Goal: Information Seeking & Learning: Learn about a topic

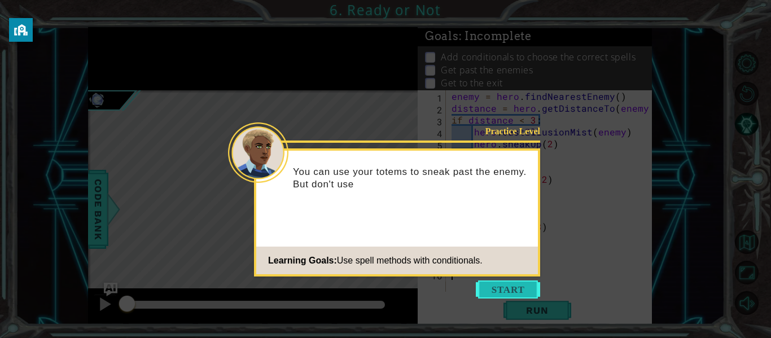
click at [500, 291] on button "Start" at bounding box center [508, 289] width 64 height 18
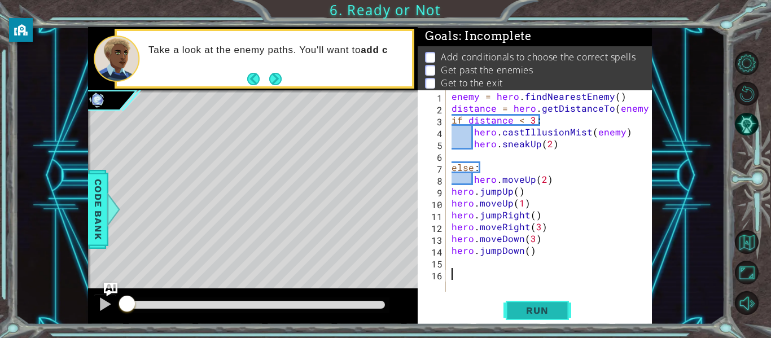
click at [535, 313] on span "Run" at bounding box center [537, 310] width 45 height 11
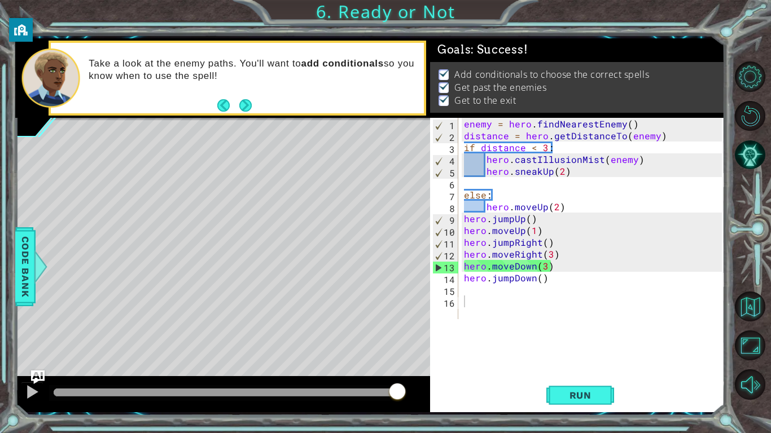
drag, startPoint x: 98, startPoint y: 388, endPoint x: 507, endPoint y: 398, distance: 409.1
click at [507, 337] on body "1 ההההההההההההההההההההההההההההההההההההההההההההההההההההההההההההההההההההההההההההה…" at bounding box center [385, 216] width 771 height 433
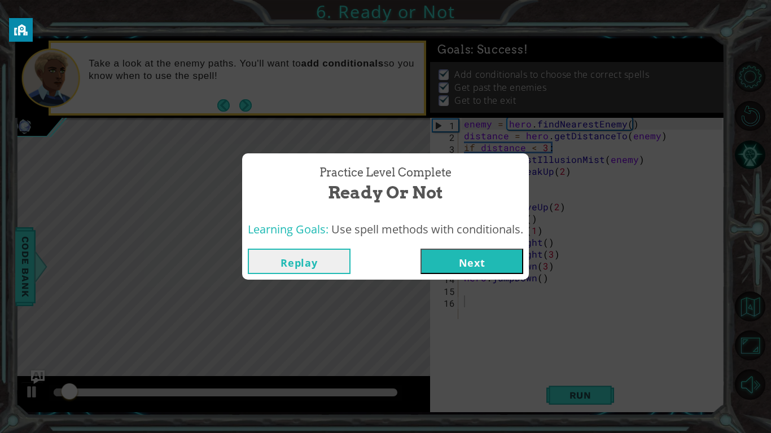
click at [467, 260] on button "Next" at bounding box center [471, 261] width 103 height 25
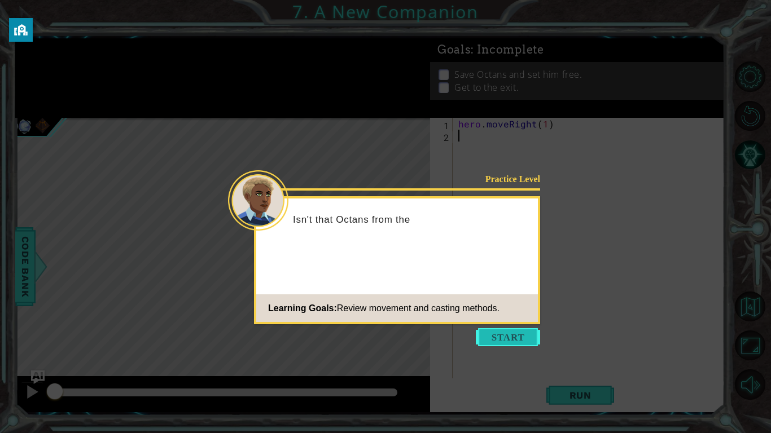
click at [516, 335] on button "Start" at bounding box center [508, 337] width 64 height 18
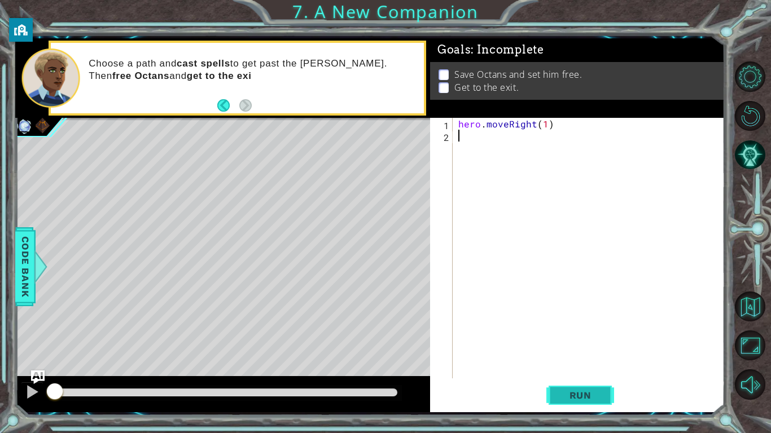
click at [577, 337] on span "Run" at bounding box center [580, 395] width 45 height 11
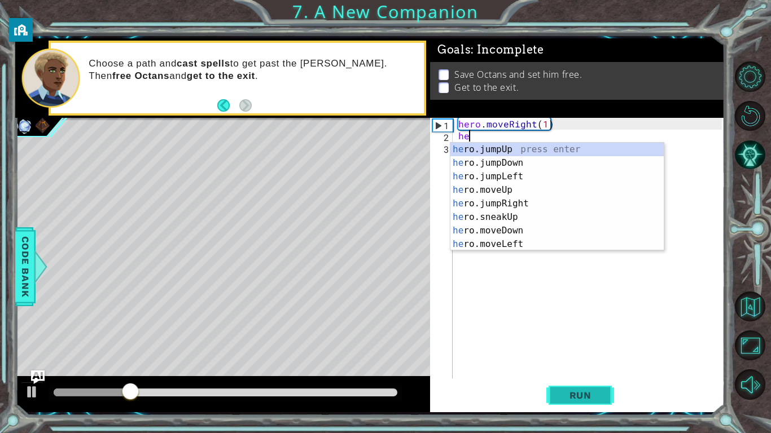
type textarea "her"
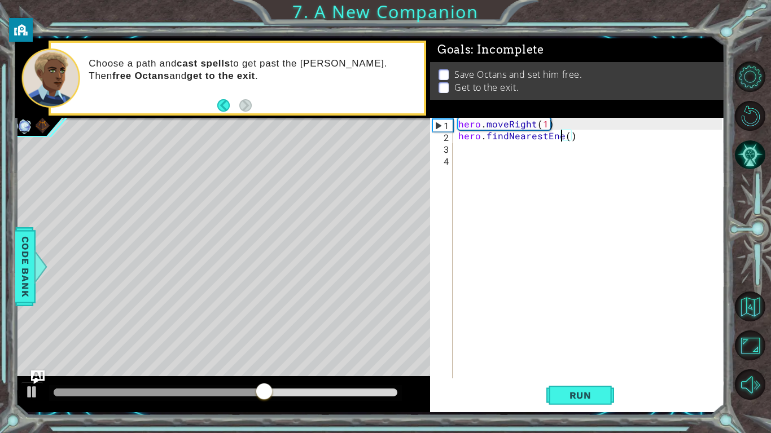
scroll to position [0, 7]
type textarea "hero.findNearestEnemy()"
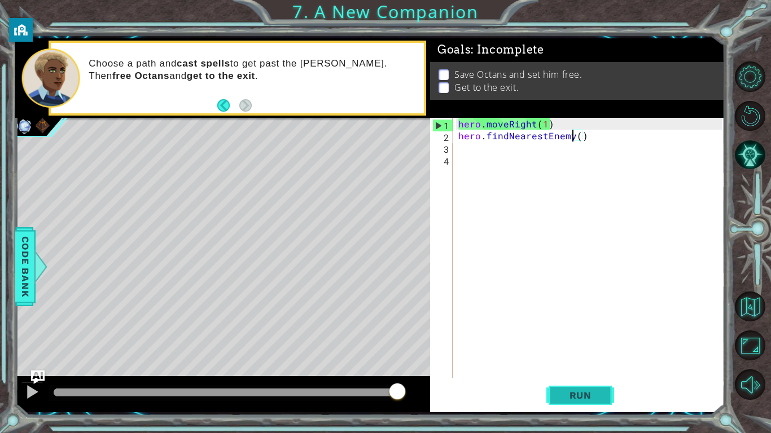
click at [582, 337] on button "Run" at bounding box center [580, 395] width 68 height 29
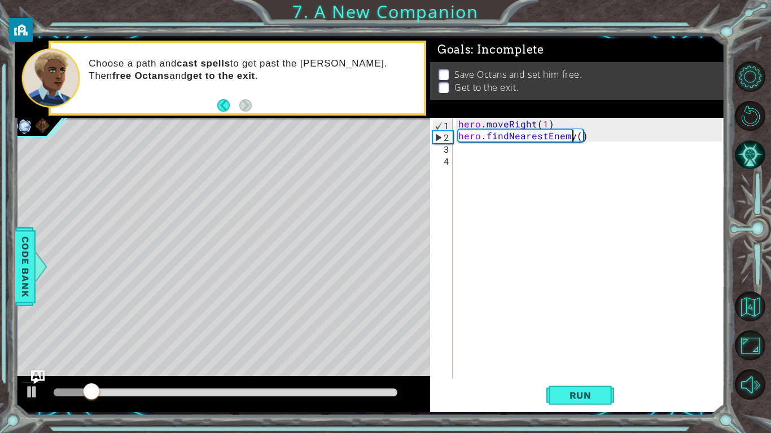
click at [502, 152] on div "hero . moveRight ( 1 ) hero . findNearestEnemy ( )" at bounding box center [591, 260] width 271 height 284
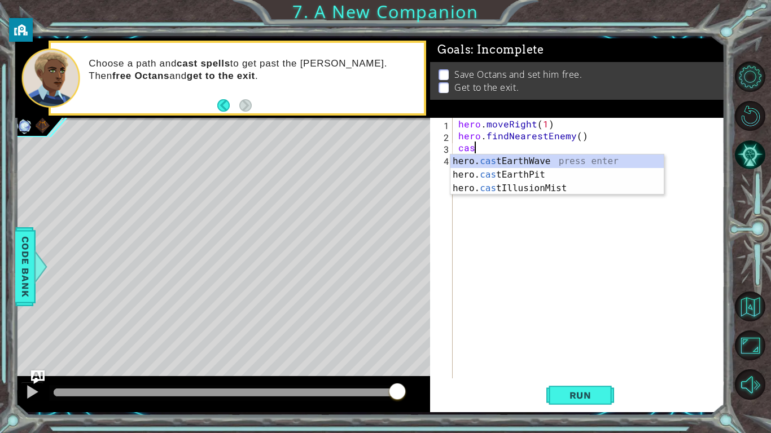
click at [533, 124] on div "hero . moveRight ( 1 ) hero . findNearestEnemy ( ) cas" at bounding box center [591, 260] width 271 height 284
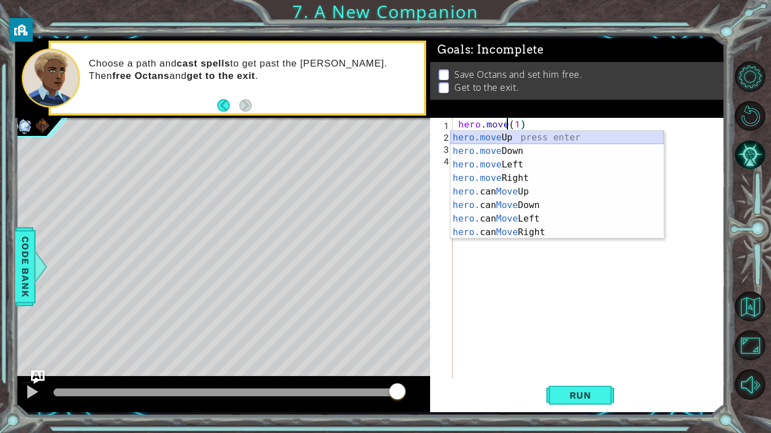
click at [539, 132] on div "hero.move Up press enter hero.move Down press enter hero.move Left press enter …" at bounding box center [556, 198] width 213 height 135
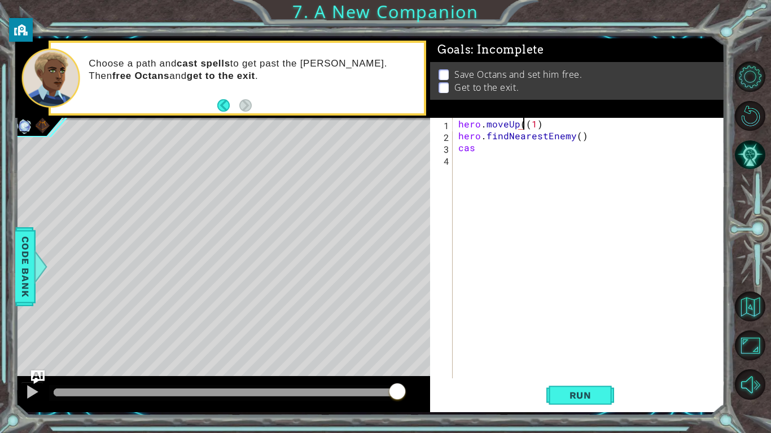
type textarea "hero.moveUp(1)"
click at [654, 201] on div "hero . moveUp ( 1 ) hero . findNearestEnemy ( ) cas" at bounding box center [591, 260] width 271 height 284
click at [596, 135] on div "hero . moveUp ( 1 ) hero . findNearestEnemy ( ) cas" at bounding box center [591, 260] width 271 height 284
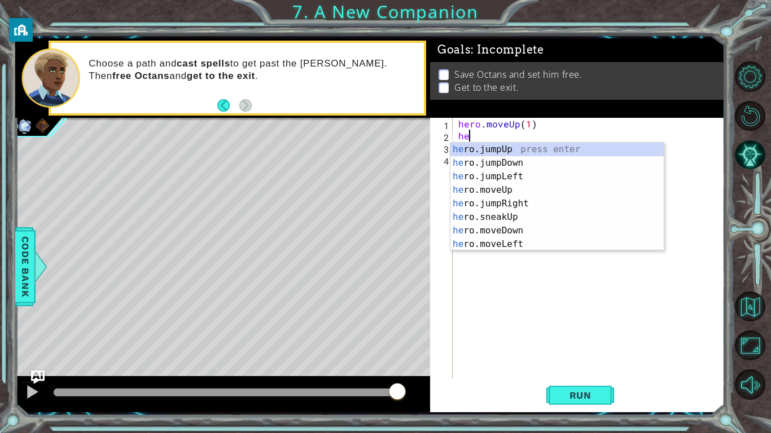
type textarea "h"
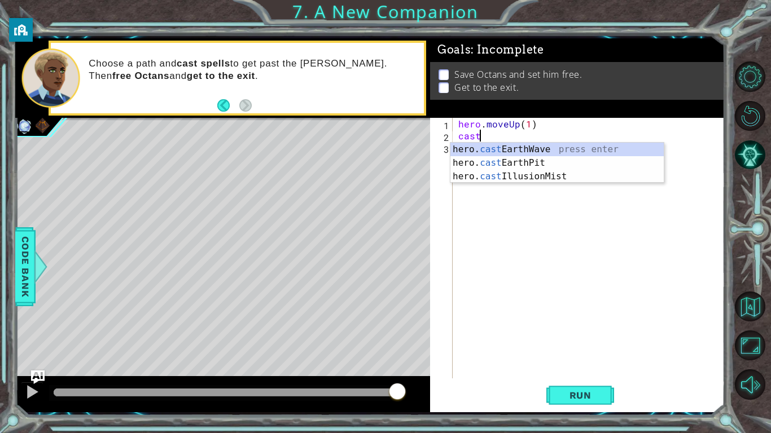
scroll to position [0, 1]
click at [575, 164] on div "hero. cast EarthWave press enter hero. cast EarthPit press enter hero. cast Ill…" at bounding box center [556, 177] width 213 height 68
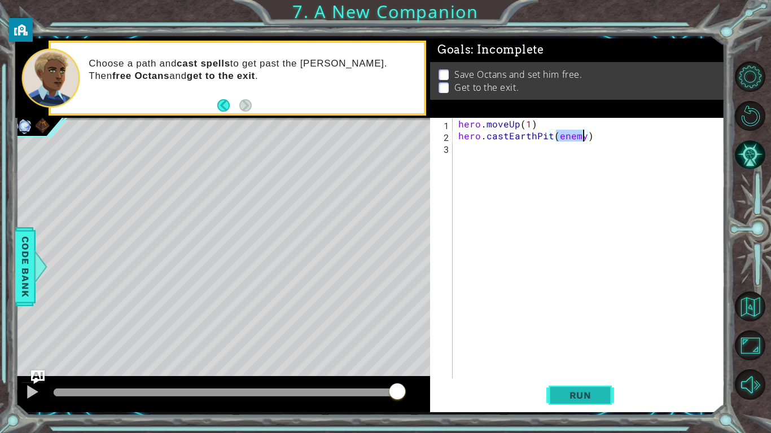
click at [577, 337] on span "Run" at bounding box center [580, 395] width 45 height 11
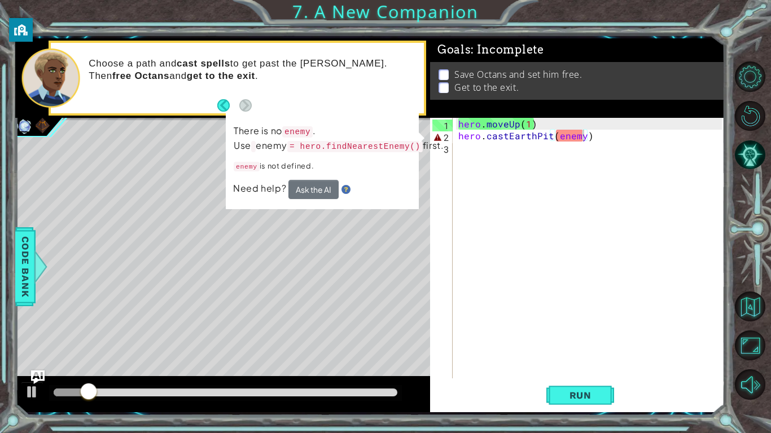
click at [431, 337] on div "hero.castEarthPit(enemy) 1 2 3 hero . moveUp ( 1 ) hero . castEarthPit ( enemy …" at bounding box center [576, 248] width 292 height 261
click at [553, 125] on div "hero . moveUp ( 1 ) hero . castEarthPit ( enemy )" at bounding box center [591, 260] width 271 height 284
type textarea "hero.moveUp(1)"
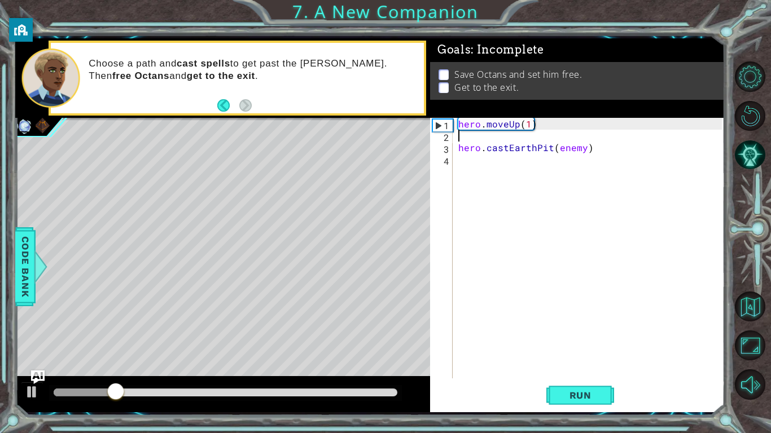
type textarea "f"
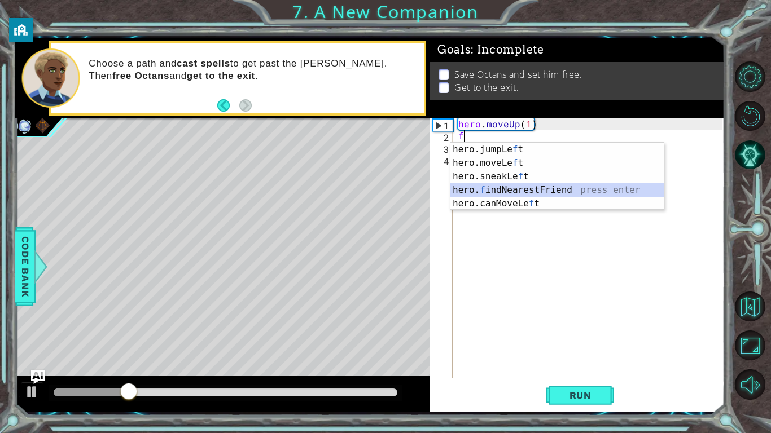
click at [552, 186] on div "hero.jumpLe f t press enter hero.moveLe f t press enter hero.sneakLe f t press …" at bounding box center [556, 190] width 213 height 95
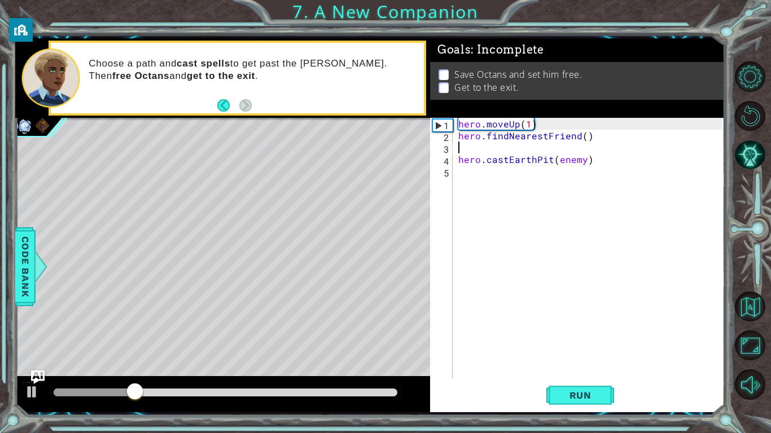
click at [577, 135] on div "hero . moveUp ( 1 ) hero . findNearestFriend ( ) hero . castEarthPit ( enemy )" at bounding box center [591, 260] width 271 height 284
type textarea "hero.findNearestEnemy()"
click at [547, 146] on div "hero . moveUp ( 1 ) hero . findNearestEnemy ( ) hero . castEarthPit ( enemy )" at bounding box center [591, 260] width 271 height 284
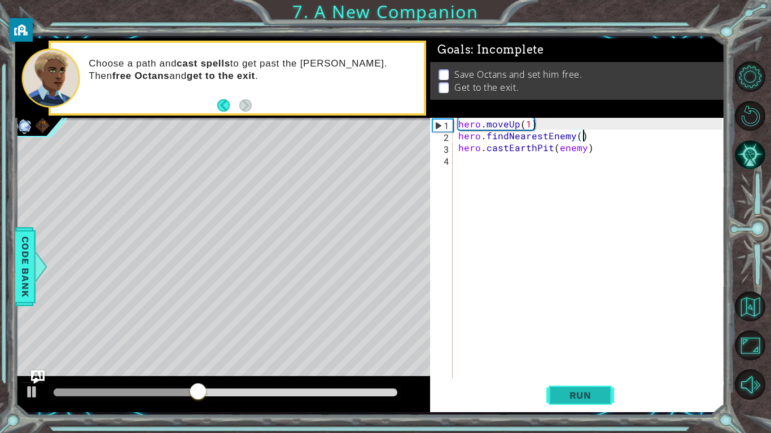
click at [595, 337] on span "Run" at bounding box center [580, 395] width 45 height 11
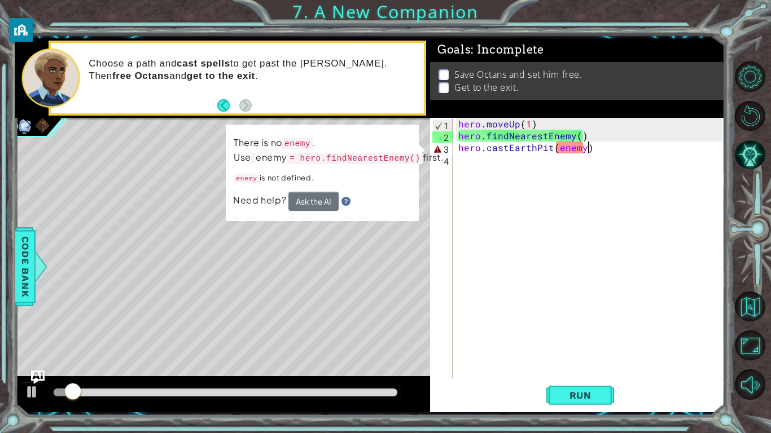
click at [617, 150] on div "hero . moveUp ( 1 ) hero . findNearestEnemy ( ) hero . castEarthPit ( enemy )" at bounding box center [591, 260] width 271 height 284
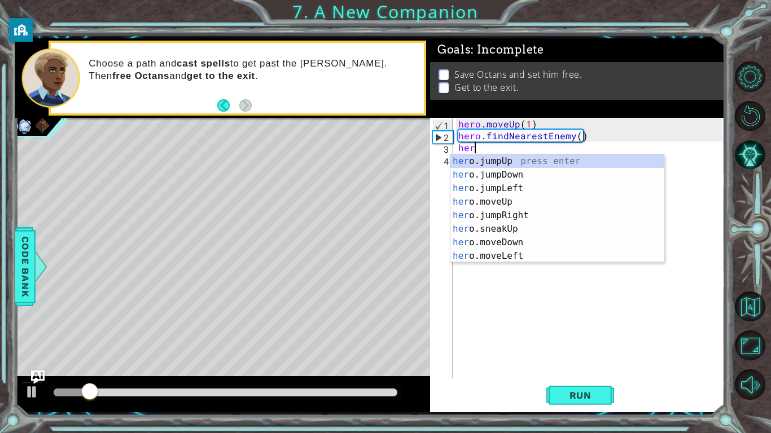
type textarea "h"
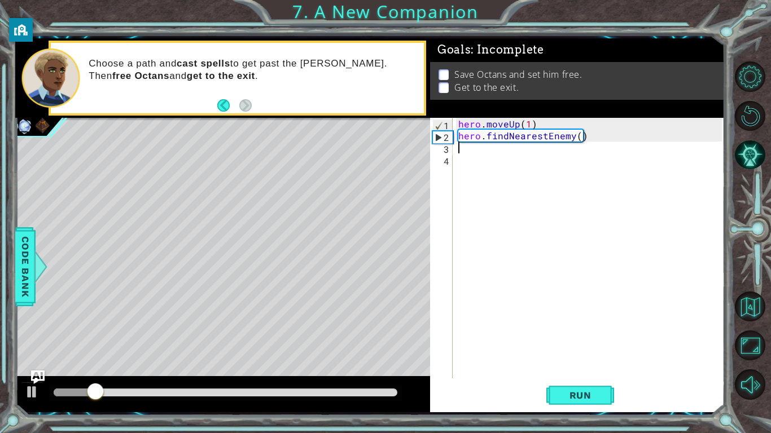
type textarea "hero.findNearestEnemy()"
click at [582, 337] on button "Run" at bounding box center [580, 395] width 68 height 29
click at [550, 173] on div "hero . moveUp ( 1 ) hero . findNearestEnemy ( )" at bounding box center [591, 260] width 271 height 284
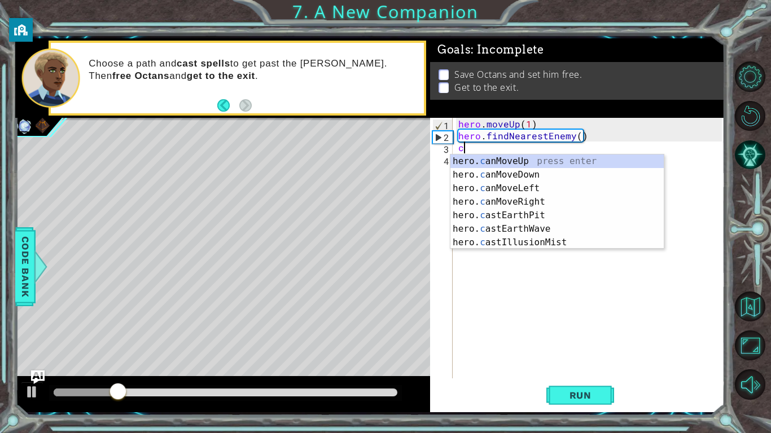
type textarea "cas"
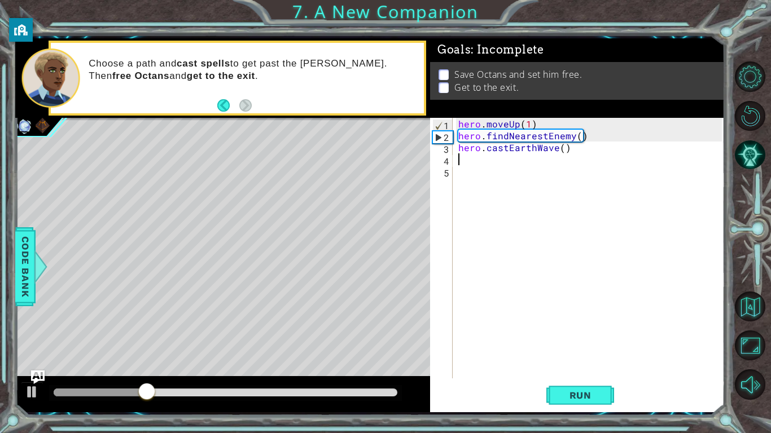
type textarea "hero.castEarthWave()"
click at [609, 337] on button "Run" at bounding box center [580, 395] width 68 height 29
click at [573, 337] on button "Run" at bounding box center [580, 395] width 68 height 29
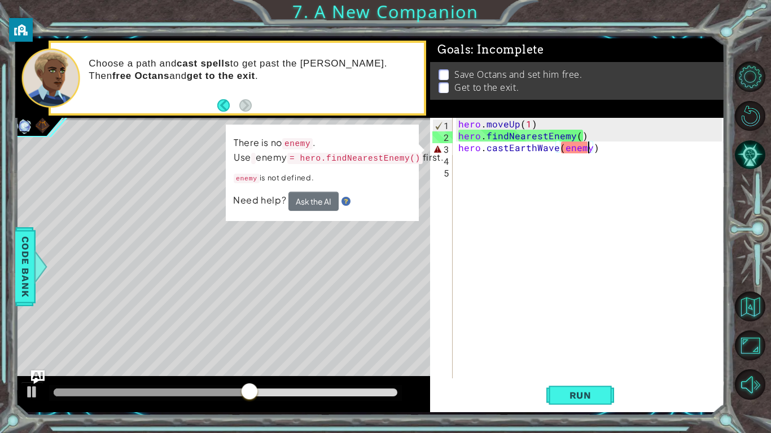
click at [459, 138] on div "hero . moveUp ( 1 ) hero . findNearestEnemy ( ) hero . castEarthWave ( enemy )" at bounding box center [591, 260] width 271 height 284
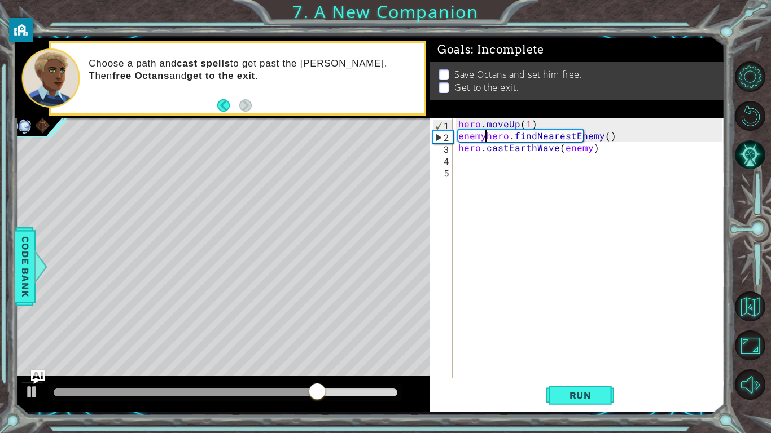
scroll to position [0, 2]
type textarea "enemy= hero.findNearestEnemy()"
click at [584, 337] on button "Run" at bounding box center [580, 395] width 68 height 29
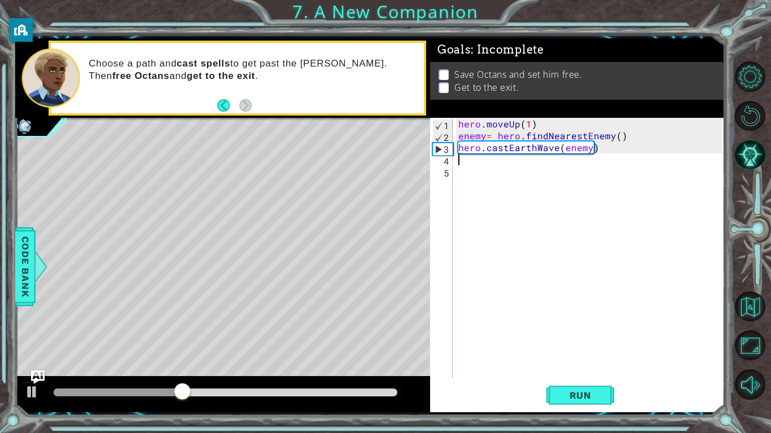
click at [493, 161] on div "hero . moveUp ( 1 ) enemy = hero . findNearestEnemy ( ) hero . castEarthWave ( …" at bounding box center [591, 260] width 271 height 284
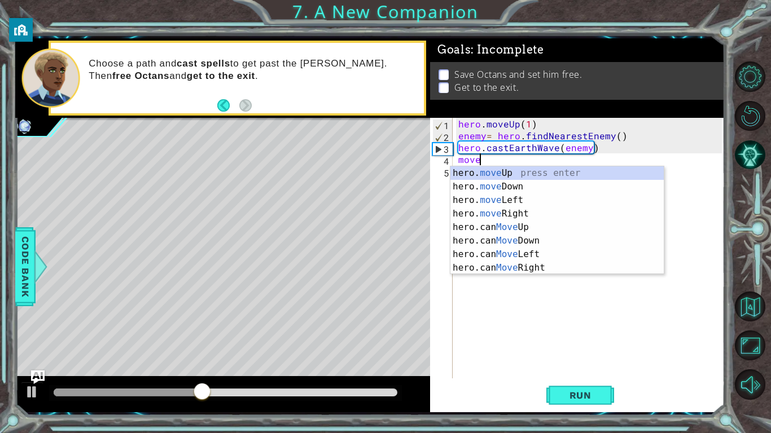
scroll to position [0, 1]
click at [504, 174] on div "hero. move Up press enter hero. move Down press enter hero. move Left press ent…" at bounding box center [556, 233] width 213 height 135
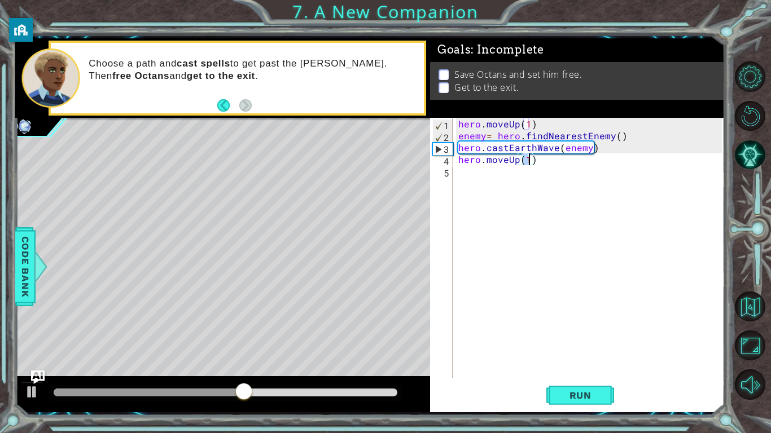
type textarea "hero.moveUp(2)"
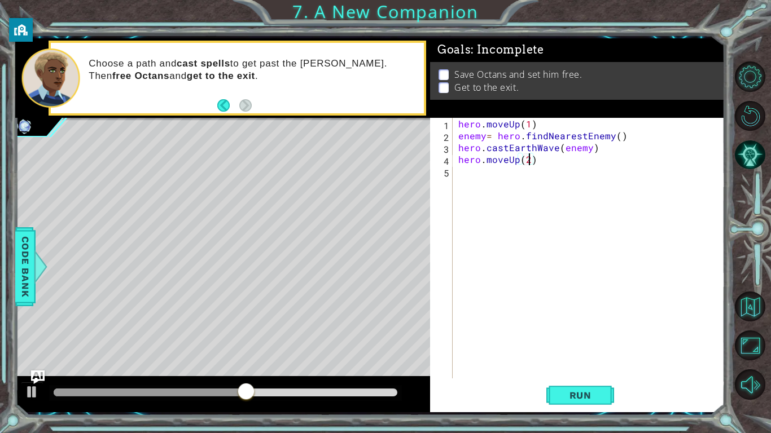
scroll to position [0, 4]
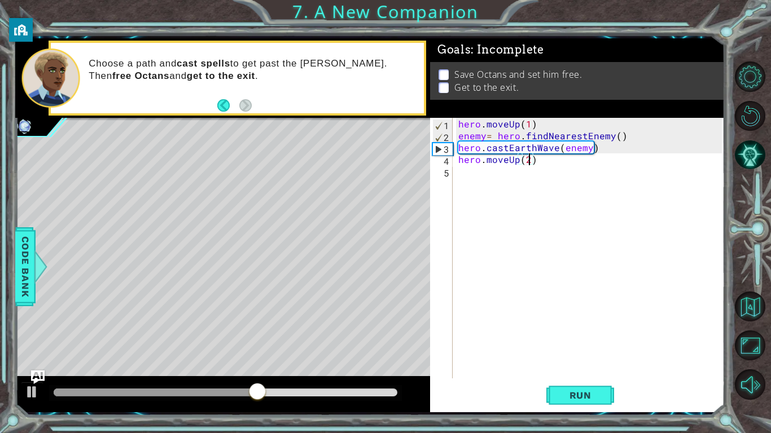
click at [473, 175] on div "hero . moveUp ( 1 ) enemy = hero . findNearestEnemy ( ) hero . [PERSON_NAME] ( …" at bounding box center [591, 260] width 271 height 284
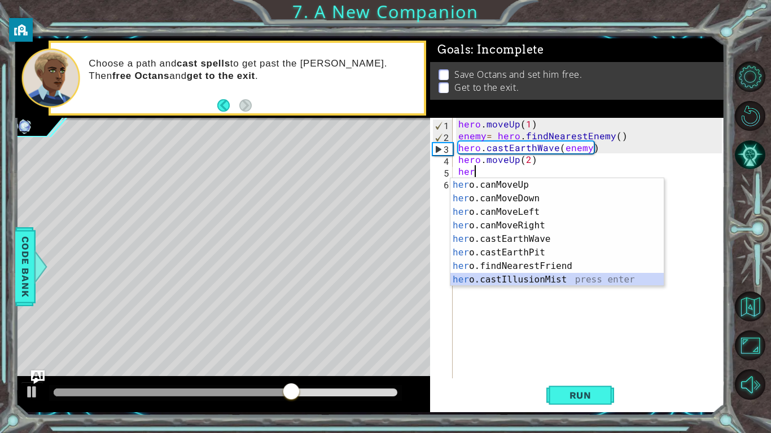
scroll to position [176, 0]
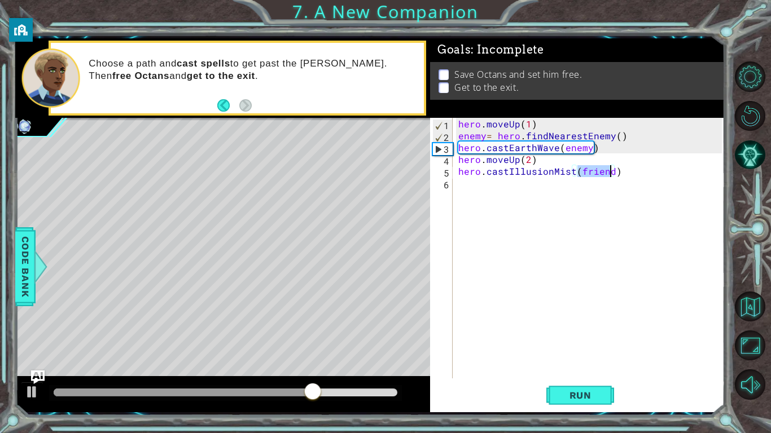
type textarea "hero.castIllusionMist()"
click at [471, 177] on div "hero . moveUp ( 1 ) enemy = hero . findNearestEnemy ( ) hero . [PERSON_NAME] ( …" at bounding box center [591, 260] width 271 height 284
click at [474, 189] on div "hero . moveUp ( 1 ) enemy = hero . findNearestEnemy ( ) hero . [PERSON_NAME] ( …" at bounding box center [591, 260] width 271 height 284
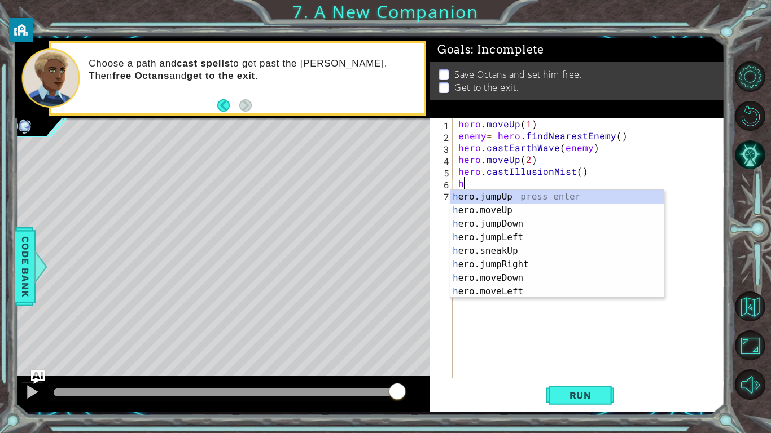
scroll to position [0, 0]
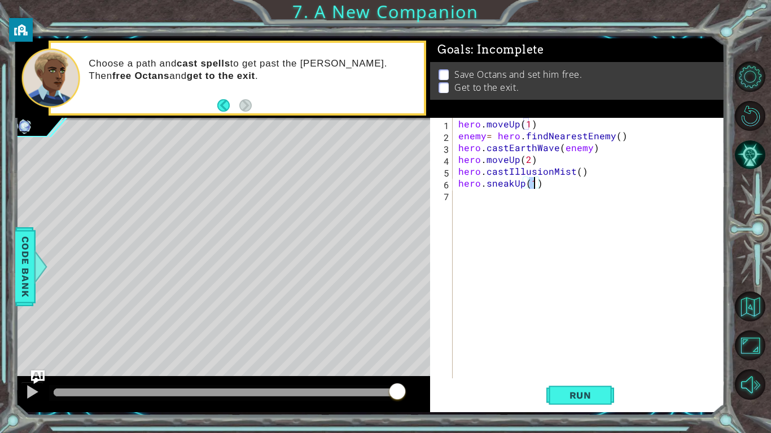
type textarea "hero.sneakUp(2)"
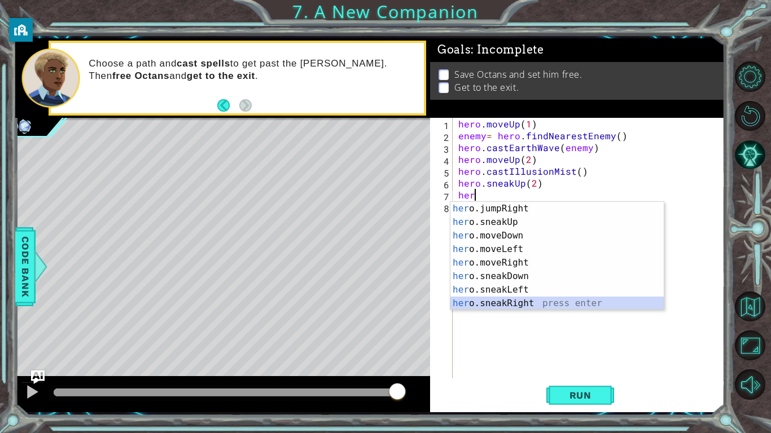
scroll to position [54, 0]
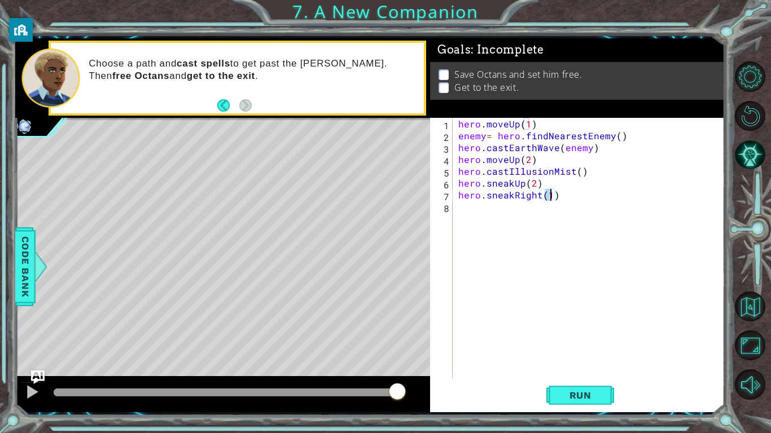
type textarea "hero.sneakRight(2)"
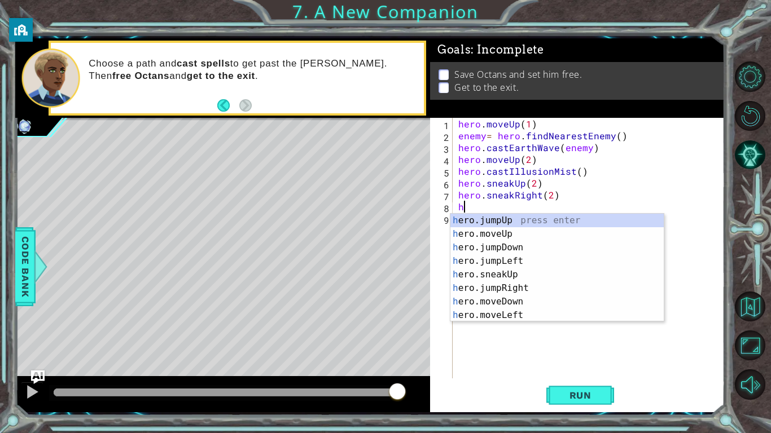
type textarea "her"
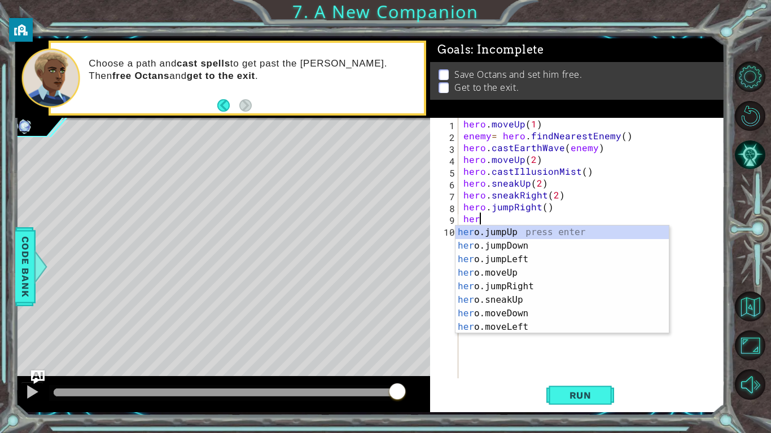
scroll to position [0, 1]
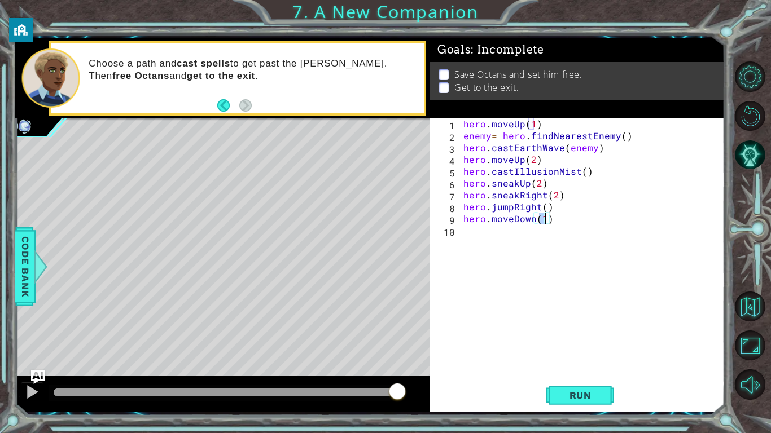
type textarea "hero.moveDown(2)"
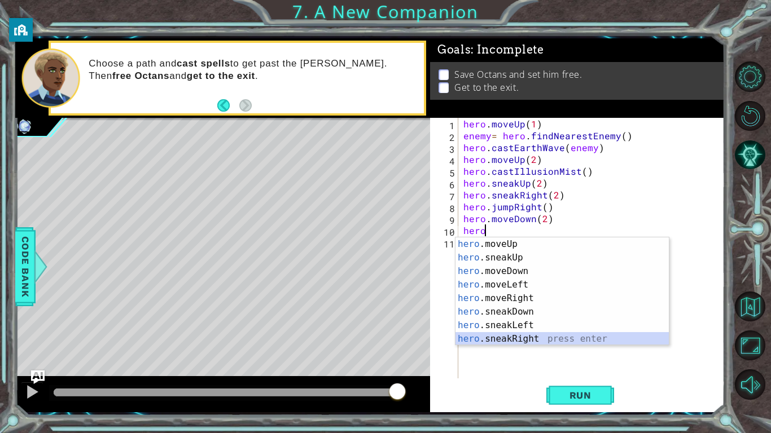
scroll to position [54, 0]
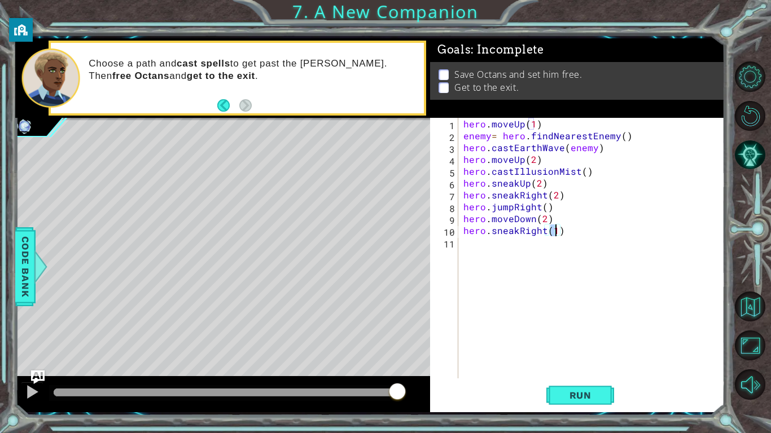
type textarea "hero.sneakRight(1)"
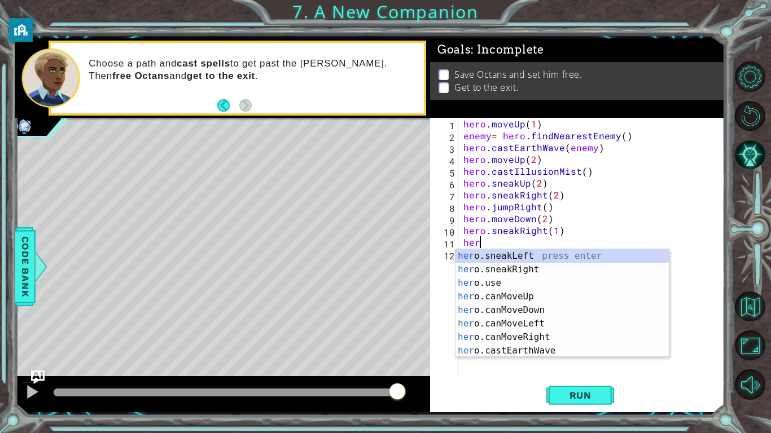
scroll to position [135, 0]
click at [497, 284] on div "her o.sneakLeft press enter her o.sneakRight press enter her o.use press enter …" at bounding box center [561, 316] width 213 height 135
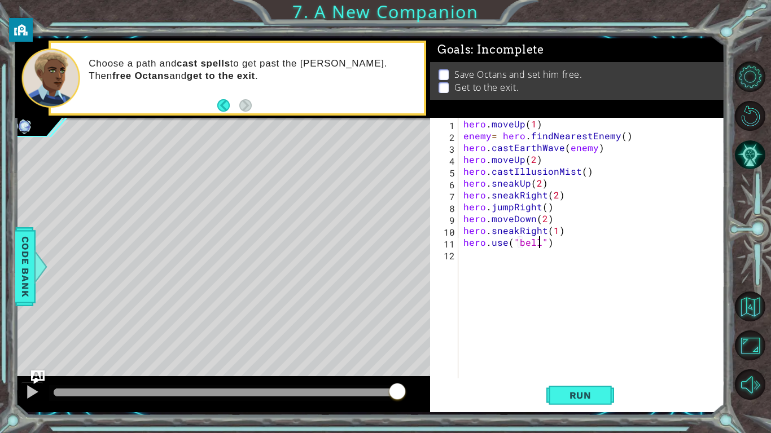
scroll to position [0, 5]
click at [594, 337] on span "Run" at bounding box center [580, 395] width 45 height 11
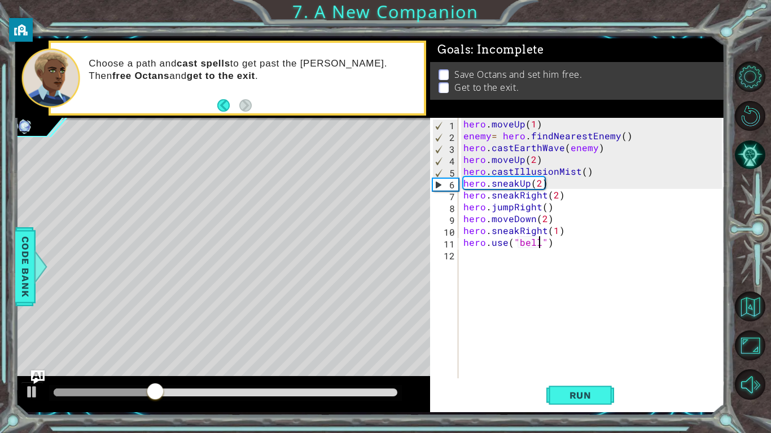
click at [583, 171] on div "hero . moveUp ( 1 ) enemy = hero . findNearestEnemy ( ) hero . [PERSON_NAME] ( …" at bounding box center [594, 260] width 266 height 284
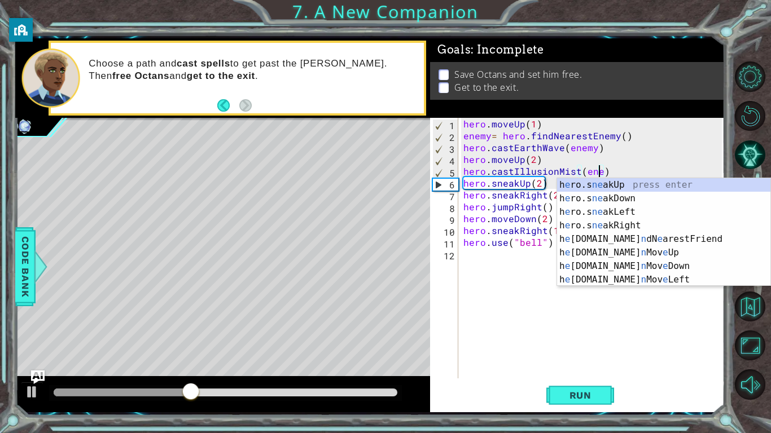
scroll to position [0, 8]
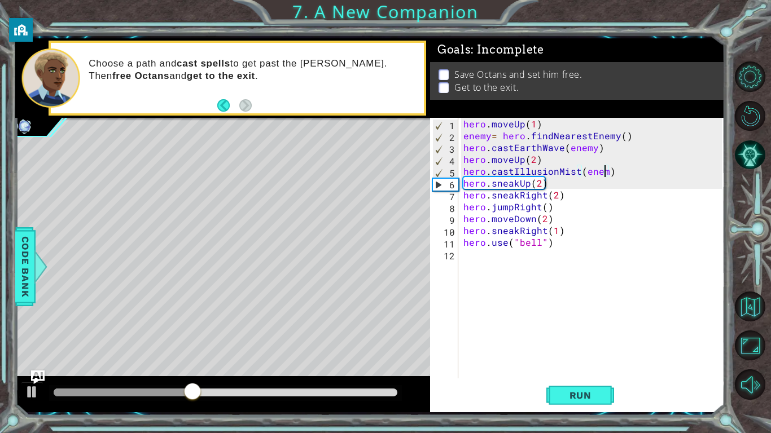
type textarea "hero.castIllusionMist(enemy)"
click at [586, 337] on button "Run" at bounding box center [580, 395] width 68 height 29
click at [464, 174] on div "hero . moveUp ( 1 ) enemy = hero . findNearestEnemy ( ) hero . [PERSON_NAME] ( …" at bounding box center [594, 260] width 266 height 284
click at [480, 167] on div "hero . moveUp ( 1 ) enemy = hero . findNearestEnemy ( ) hero . [PERSON_NAME] ( …" at bounding box center [594, 260] width 266 height 284
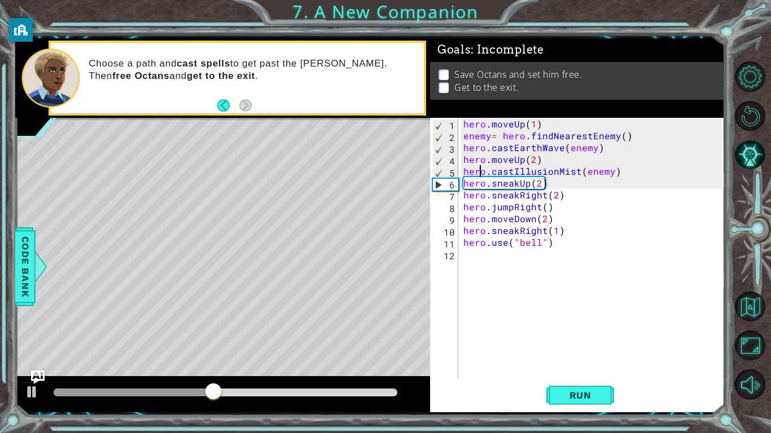
click at [539, 162] on div "hero . moveUp ( 1 ) enemy = hero . findNearestEnemy ( ) hero . [PERSON_NAME] ( …" at bounding box center [594, 260] width 266 height 284
type textarea "hero.moveUp(2)"
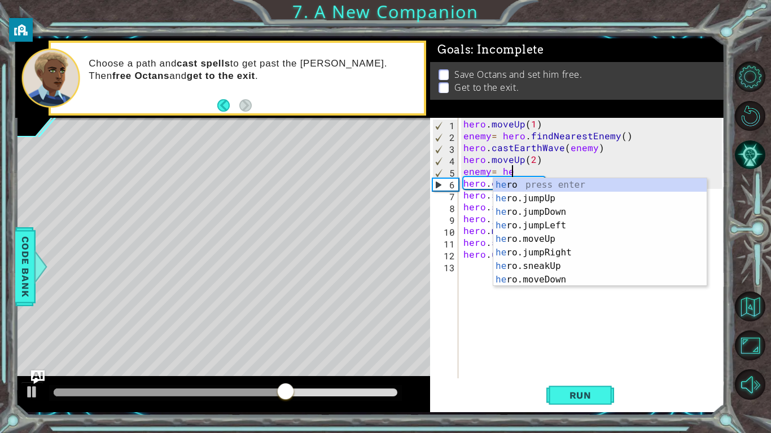
scroll to position [0, 3]
type textarea "enemy= her"
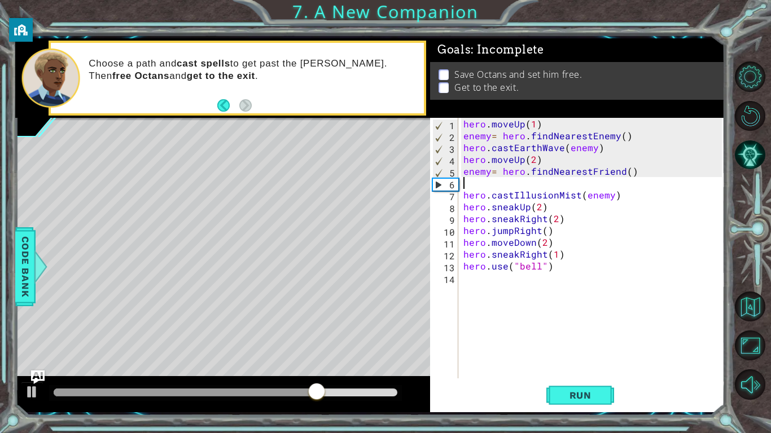
scroll to position [0, 0]
click at [619, 173] on div "hero . moveUp ( 1 ) enemy = hero . findNearestEnemy ( ) hero . [PERSON_NAME] ( …" at bounding box center [594, 260] width 266 height 284
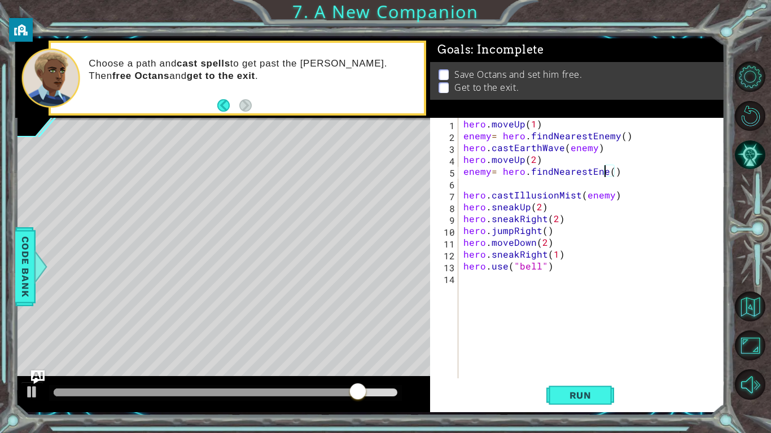
scroll to position [0, 9]
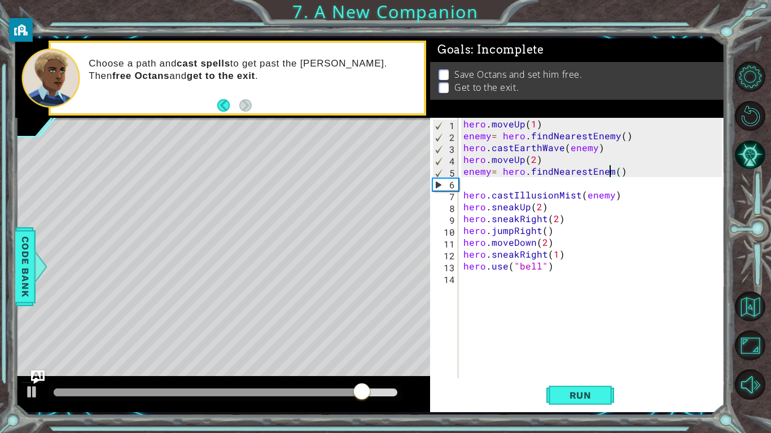
type textarea "enemy= hero.findNearestEnemy()"
click at [570, 181] on div "hero . moveUp ( 1 ) enemy = hero . findNearestEnemy ( ) hero . [PERSON_NAME] ( …" at bounding box center [594, 260] width 266 height 284
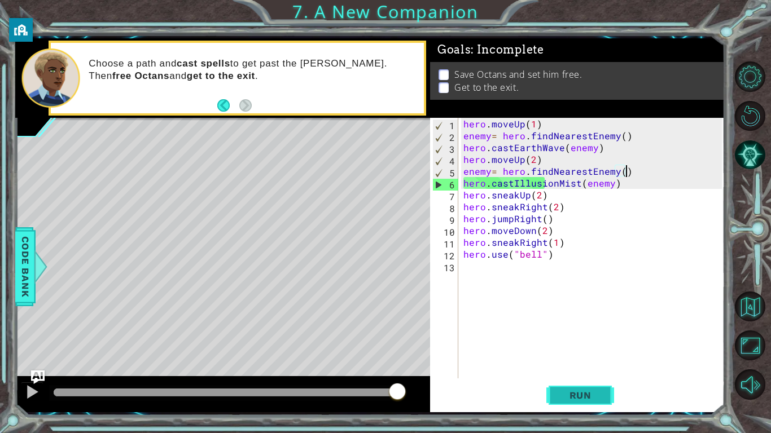
click at [583, 337] on span "Run" at bounding box center [580, 395] width 45 height 11
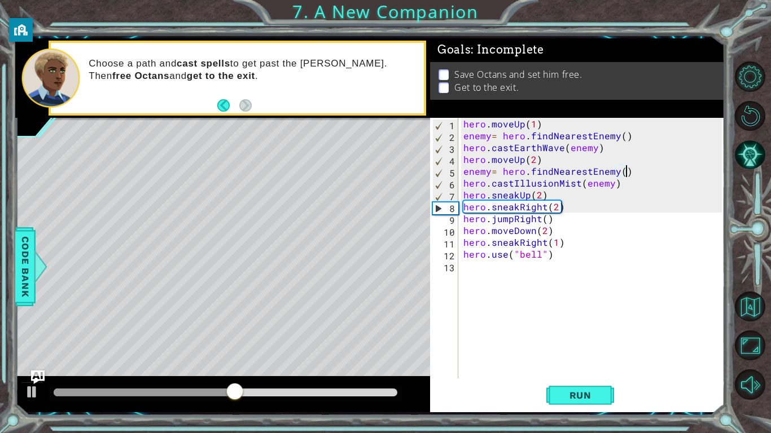
click at [555, 208] on div "hero . moveUp ( 1 ) enemy = hero . findNearestEnemy ( ) hero . [PERSON_NAME] ( …" at bounding box center [594, 260] width 266 height 284
click at [550, 220] on div "hero . moveUp ( 1 ) enemy = hero . findNearestEnemy ( ) hero . [PERSON_NAME] ( …" at bounding box center [594, 260] width 266 height 284
click at [562, 209] on div "hero . moveUp ( 1 ) enemy = hero . findNearestEnemy ( ) hero . [PERSON_NAME] ( …" at bounding box center [594, 260] width 266 height 284
click at [517, 210] on div "hero . moveUp ( 1 ) enemy = hero . findNearestEnemy ( ) hero . [PERSON_NAME] ( …" at bounding box center [594, 260] width 266 height 284
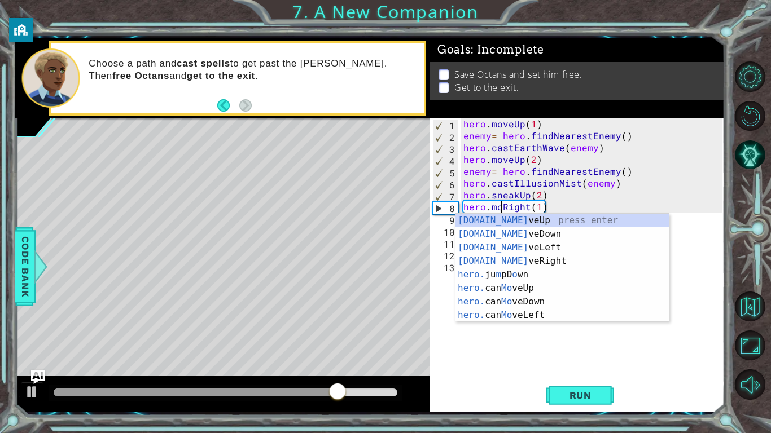
scroll to position [0, 3]
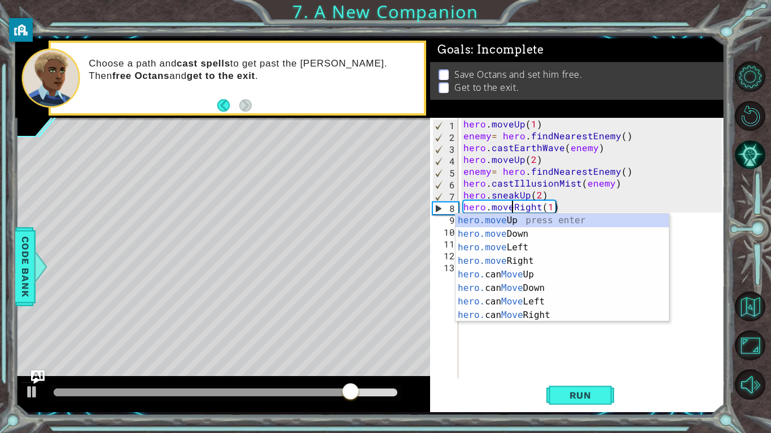
click at [548, 208] on div "hero . moveUp ( 1 ) enemy = hero . findNearestEnemy ( ) hero . [PERSON_NAME] ( …" at bounding box center [594, 260] width 266 height 284
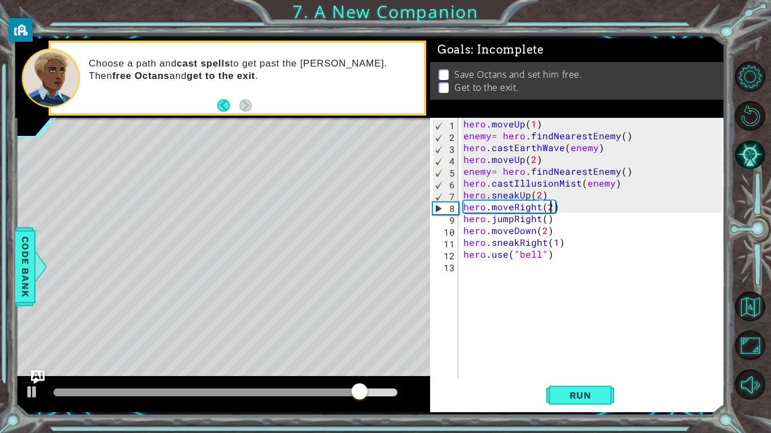
scroll to position [0, 5]
click at [586, 337] on span "Run" at bounding box center [580, 395] width 45 height 11
click at [509, 209] on div "hero . moveUp ( 1 ) enemy = hero . findNearestEnemy ( ) hero . [PERSON_NAME] ( …" at bounding box center [594, 260] width 266 height 284
click at [515, 209] on div "hero . moveUp ( 1 ) enemy = hero . findNearestEnemy ( ) hero . [PERSON_NAME] ( …" at bounding box center [594, 260] width 266 height 284
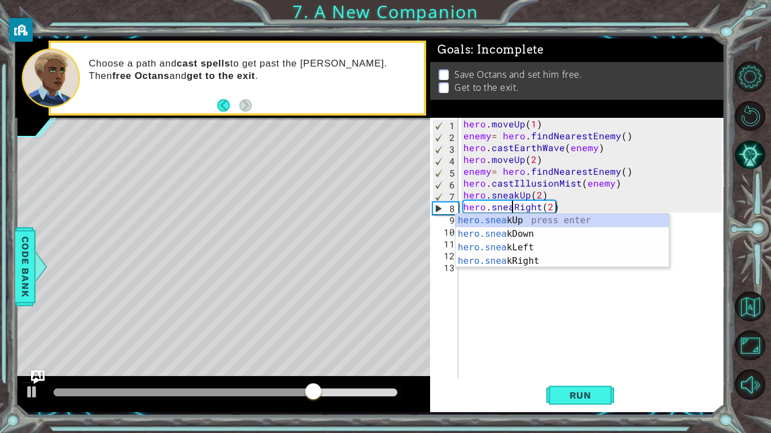
scroll to position [0, 3]
click at [556, 206] on div "hero . moveUp ( 1 ) enemy = hero . findNearestEnemy ( ) hero . [PERSON_NAME] ( …" at bounding box center [594, 260] width 266 height 284
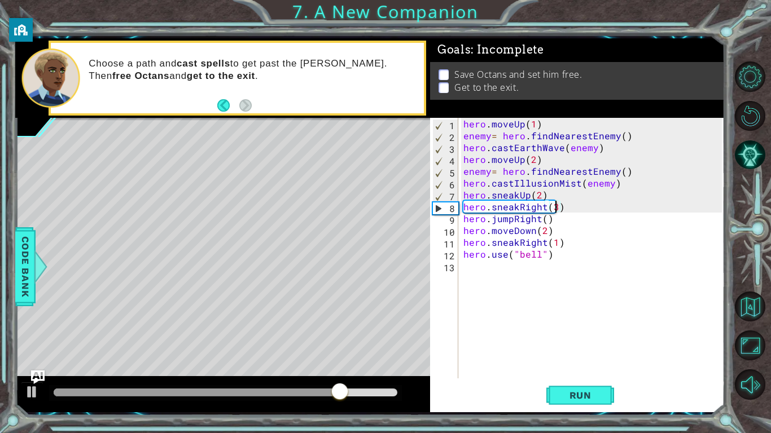
scroll to position [0, 5]
click at [587, 337] on span "Run" at bounding box center [580, 395] width 45 height 11
click at [583, 337] on span "Run" at bounding box center [580, 395] width 45 height 11
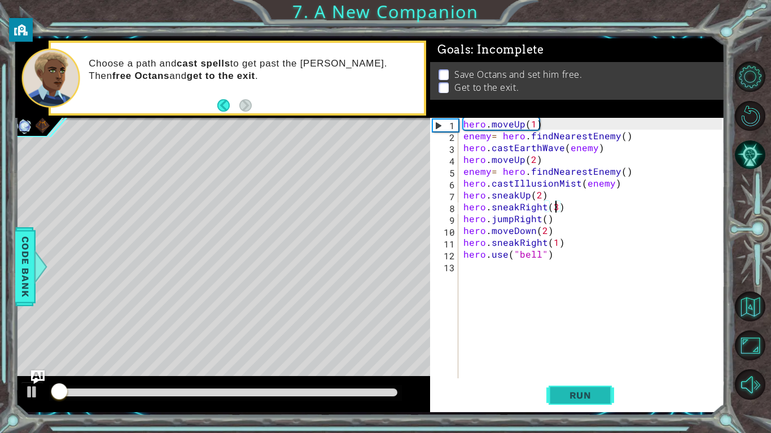
click at [583, 337] on span "Run" at bounding box center [580, 395] width 45 height 11
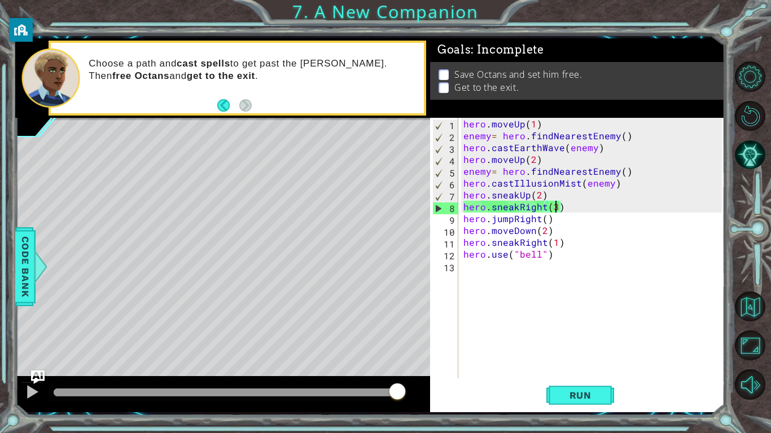
drag, startPoint x: 91, startPoint y: 395, endPoint x: 496, endPoint y: 406, distance: 404.6
click at [496, 337] on div "1 ההההההההההההההההההההההההההההההההההההההההההההההההההההההההההההההההההההההההההההה…" at bounding box center [369, 225] width 709 height 374
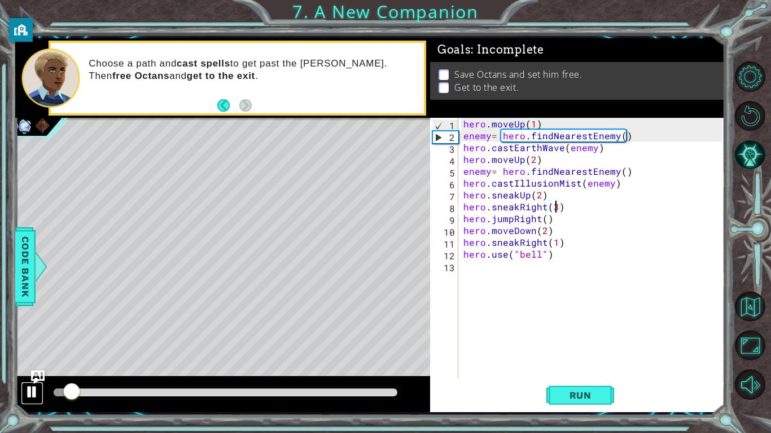
click at [36, 337] on div at bounding box center [32, 392] width 15 height 15
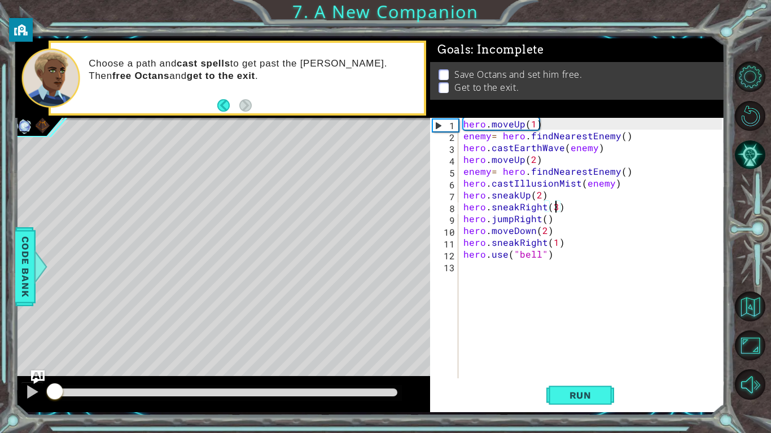
drag, startPoint x: 73, startPoint y: 392, endPoint x: 5, endPoint y: 389, distance: 68.3
click at [5, 337] on div "1 ההההההההההההההההההההההההההההההההההההההההההההההההההההההההההההההההההההההההההההה…" at bounding box center [385, 216] width 771 height 433
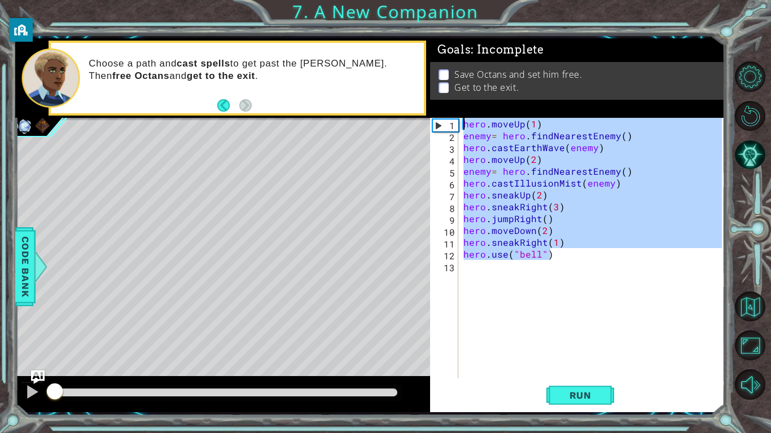
drag, startPoint x: 603, startPoint y: 255, endPoint x: 441, endPoint y: 114, distance: 215.2
click at [441, 114] on div "Goals : Incomplete Save Octans and set him free. Get to the exit. hero.sneakRig…" at bounding box center [577, 225] width 294 height 374
type textarea "hero.moveUp(1) enemy= hero.findNearestEnemy()"
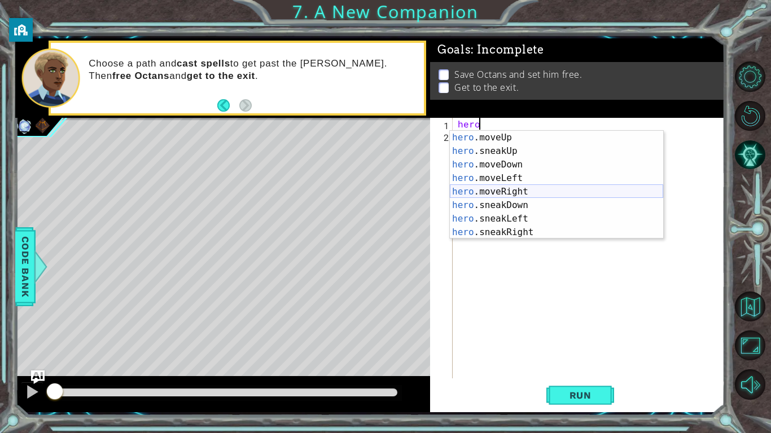
scroll to position [69, 0]
click at [491, 189] on div "hero .moveUp press enter hero .sneakUp press enter hero .moveDown press enter h…" at bounding box center [556, 197] width 213 height 135
type textarea "hero.moveRight(1)"
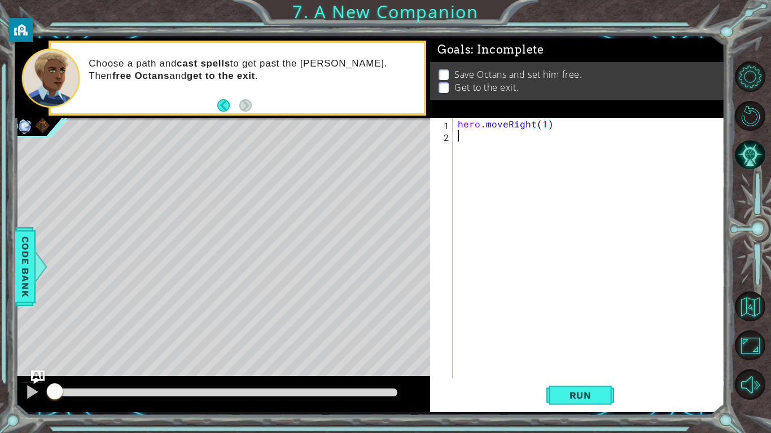
click at [491, 189] on div "hero . moveRight ( 1 )" at bounding box center [590, 260] width 271 height 284
click at [558, 337] on button "Run" at bounding box center [580, 395] width 68 height 29
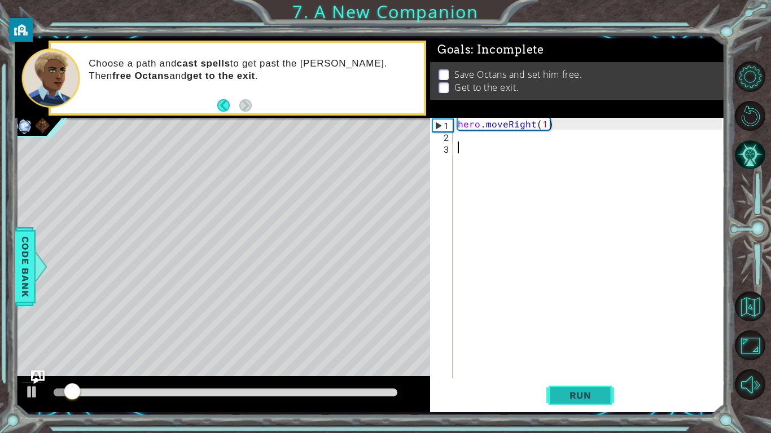
click at [558, 337] on button "Run" at bounding box center [580, 395] width 68 height 29
click at [32, 337] on div at bounding box center [32, 392] width 15 height 15
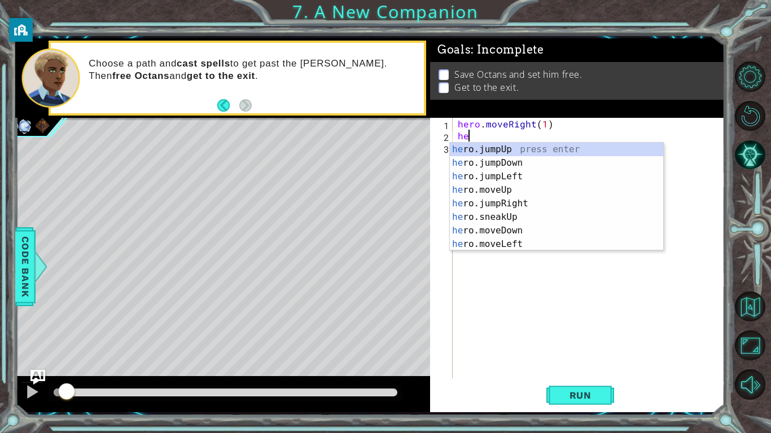
type textarea "her"
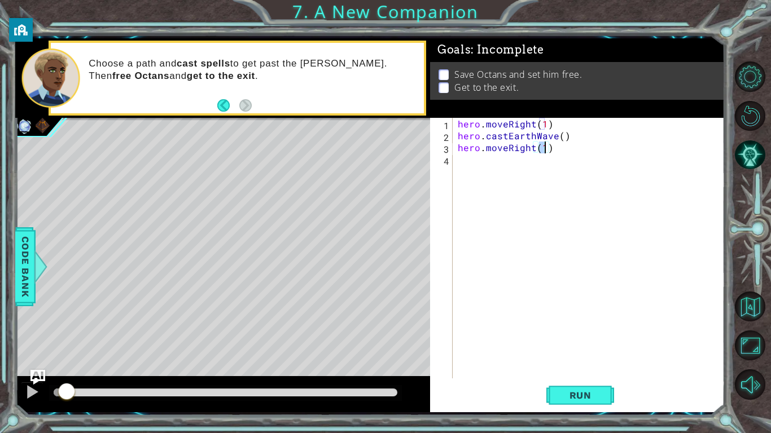
scroll to position [0, 5]
type textarea "hero.moveRight(2)"
click at [612, 337] on button "Run" at bounding box center [580, 395] width 68 height 29
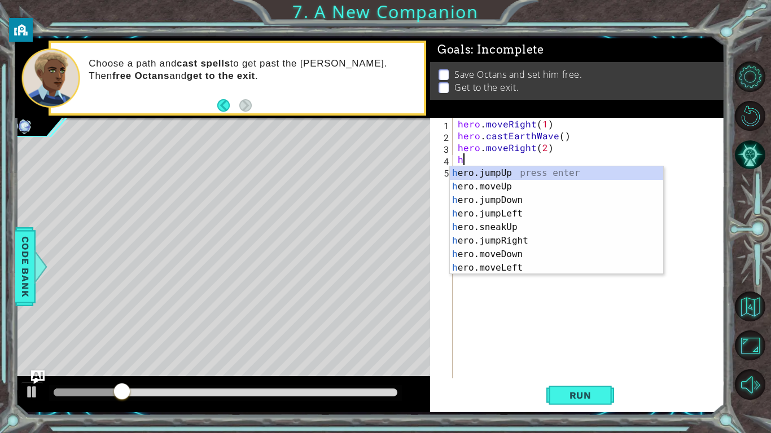
type textarea "her"
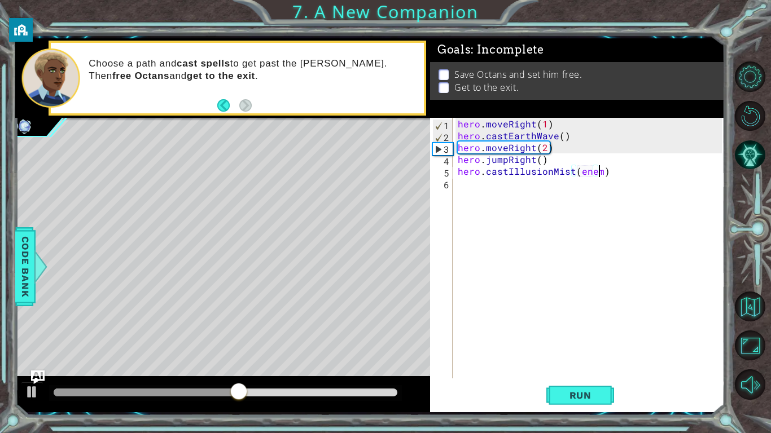
scroll to position [0, 8]
type textarea "hero.castIllusionMist(enemy)"
click at [460, 173] on div "hero . moveRight ( 1 ) hero . castEarthWave ( ) hero . moveRight ( 2 ) hero . j…" at bounding box center [590, 260] width 271 height 284
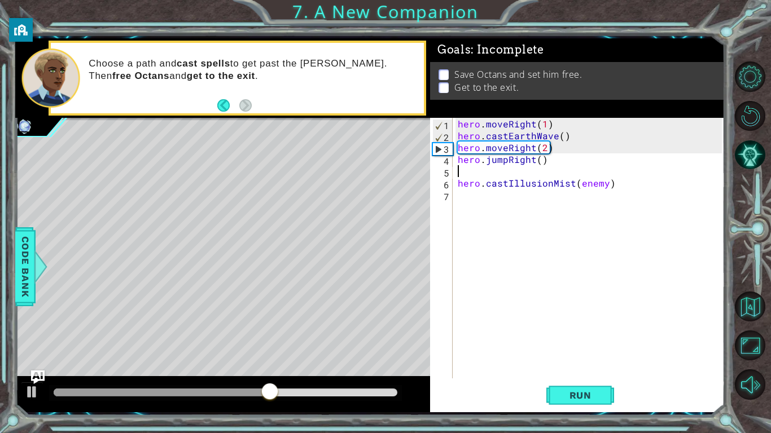
click at [464, 171] on div "hero . moveRight ( 1 ) hero . castEarthWave ( ) hero . moveRight ( 2 ) hero . j…" at bounding box center [590, 260] width 271 height 284
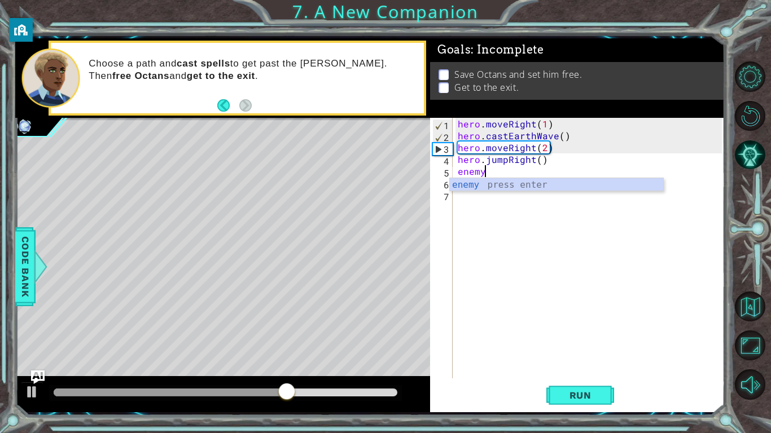
scroll to position [0, 1]
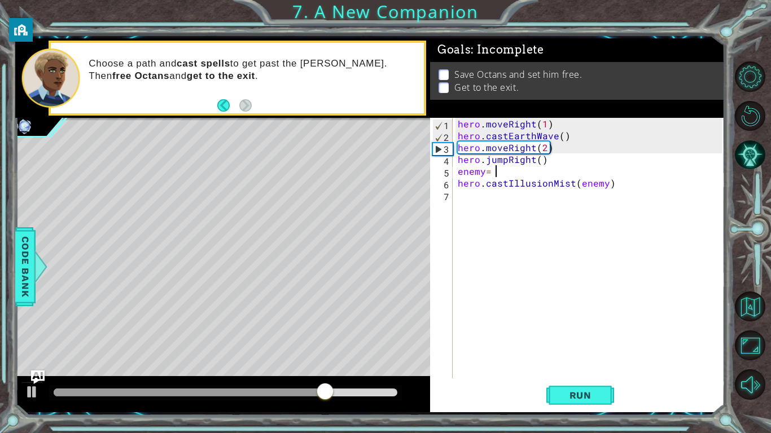
type textarea "enemy= h"
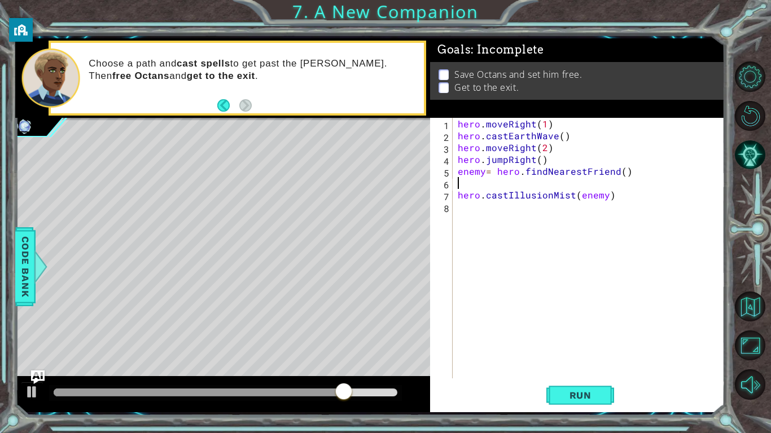
scroll to position [0, 0]
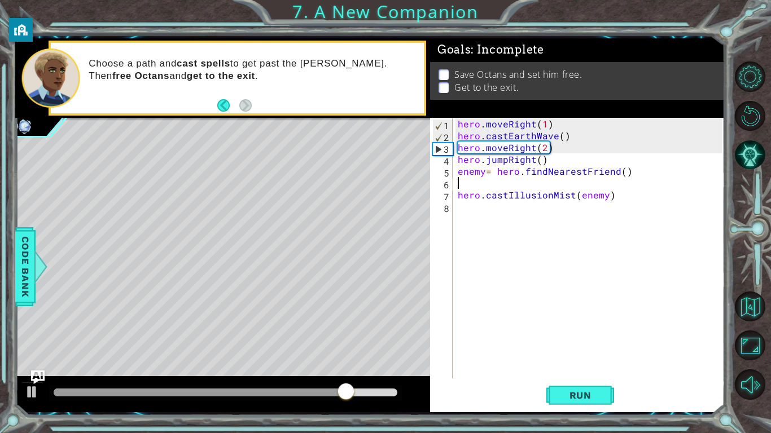
type textarea "hero.castIllusionMist(enemy)"
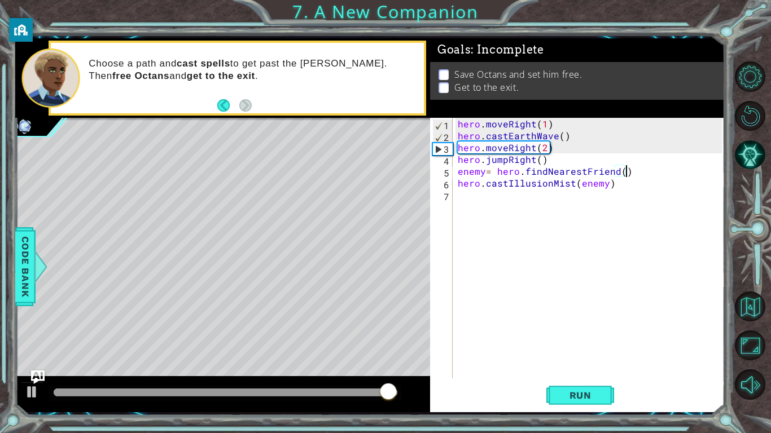
click at [611, 173] on div "hero . moveRight ( 1 ) hero . castEarthWave ( ) hero . moveRight ( 2 ) hero . j…" at bounding box center [590, 260] width 271 height 284
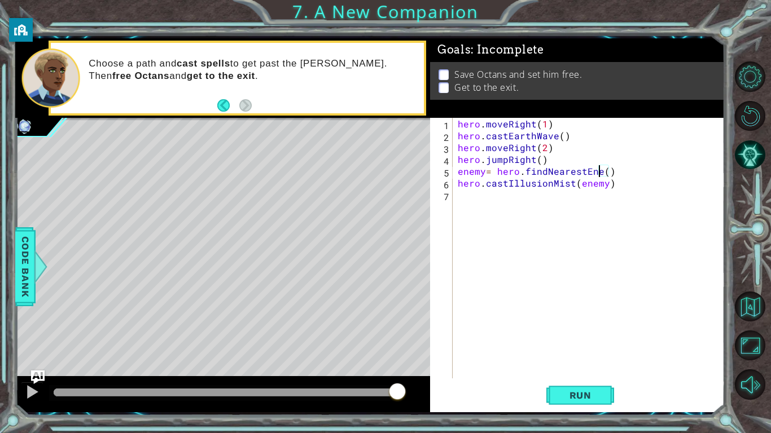
scroll to position [0, 9]
click at [583, 183] on div "hero . moveRight ( 1 ) hero . castEarthWave ( ) hero . moveRight ( 2 ) hero . j…" at bounding box center [590, 260] width 271 height 284
type textarea "hero.castIllusionMist(Enemy)"
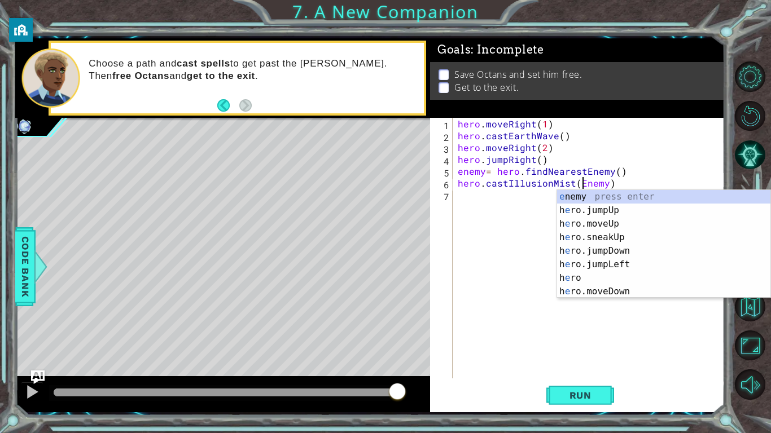
click at [478, 193] on div "hero . moveRight ( 1 ) hero . castEarthWave ( ) hero . moveRight ( 2 ) hero . j…" at bounding box center [590, 260] width 271 height 284
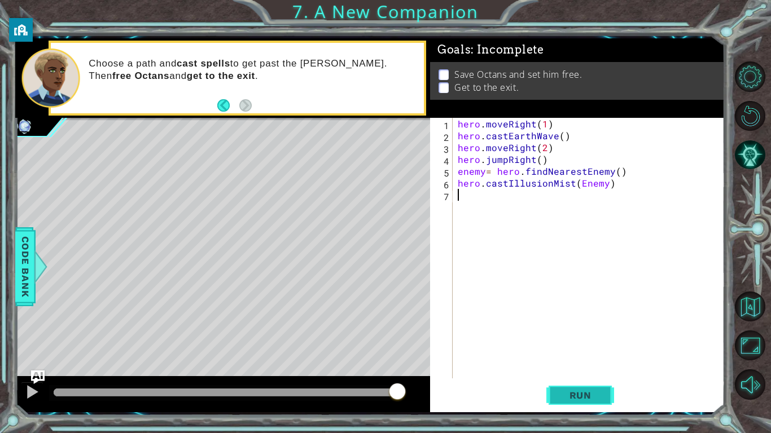
click at [591, 337] on span "Run" at bounding box center [580, 395] width 45 height 11
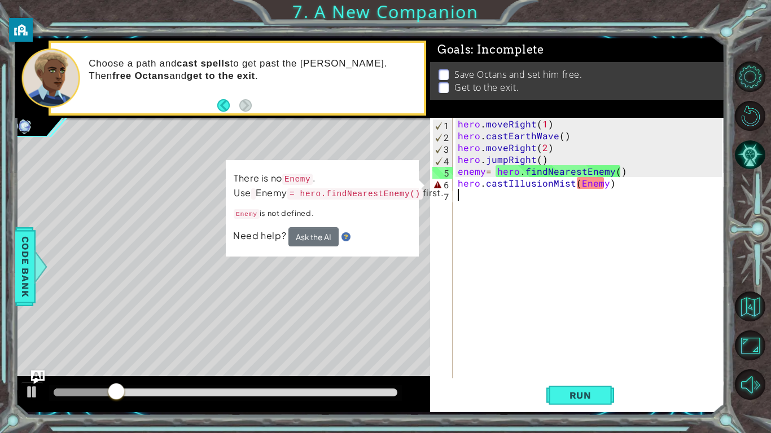
click at [581, 184] on div "hero . moveRight ( 1 ) hero . castEarthWave ( ) hero . moveRight ( 2 ) hero . j…" at bounding box center [590, 260] width 271 height 284
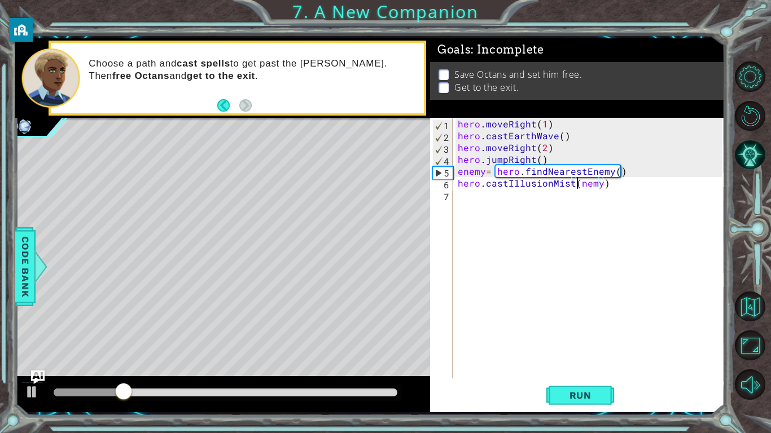
scroll to position [0, 7]
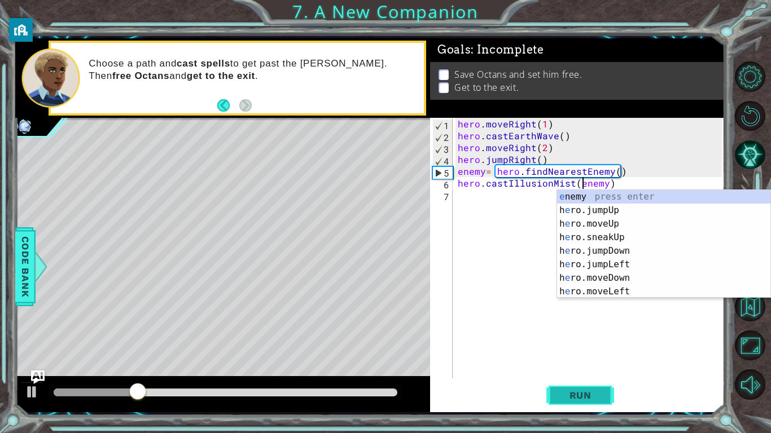
type textarea "hero.castIllusionMist(enemy)"
click at [584, 337] on button "Run" at bounding box center [580, 395] width 68 height 29
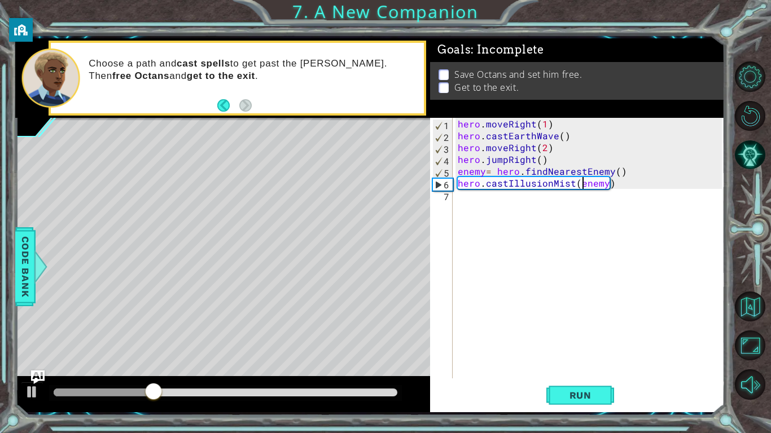
click at [496, 205] on div "hero . moveRight ( 1 ) hero . castEarthWave ( ) hero . moveRight ( 2 ) hero . j…" at bounding box center [590, 260] width 271 height 284
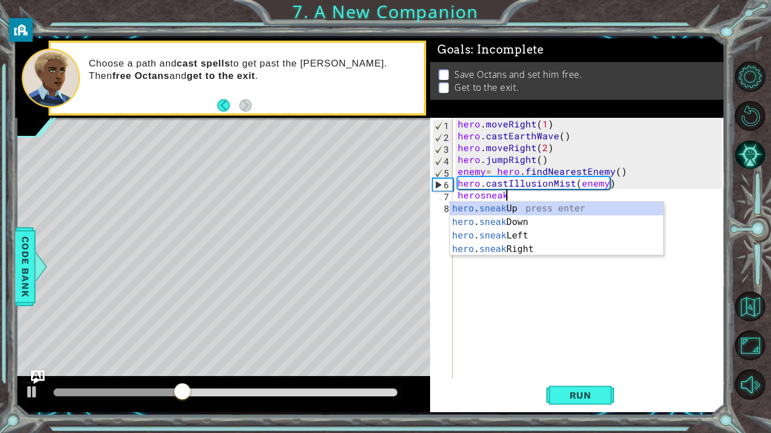
scroll to position [0, 2]
click at [517, 210] on div "hero . sneak Up press enter hero . sneak Down press enter hero . sneak Left pre…" at bounding box center [556, 242] width 213 height 81
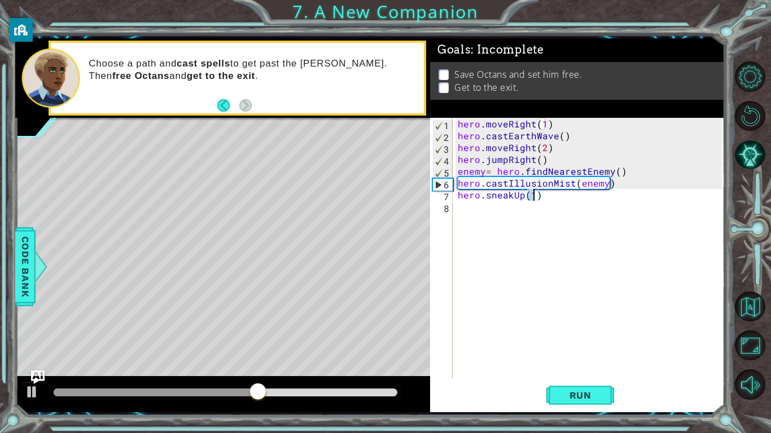
type textarea "hero.sneakUp(2)"
click at [517, 216] on div "hero . moveRight ( 1 ) hero . castEarthWave ( ) hero . moveRight ( 2 ) hero . j…" at bounding box center [590, 260] width 271 height 284
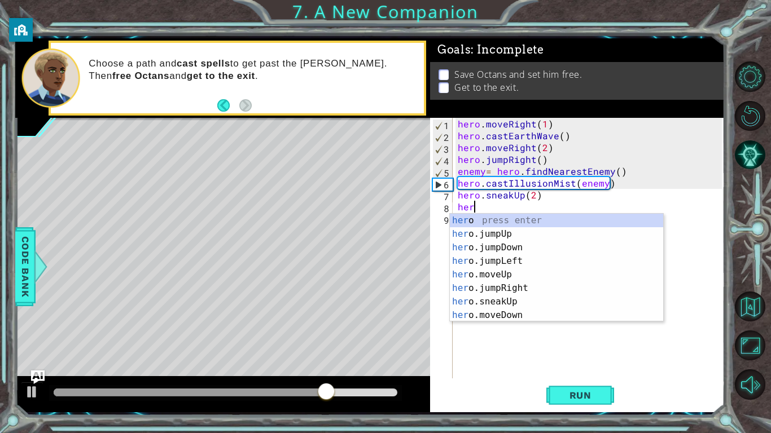
scroll to position [0, 0]
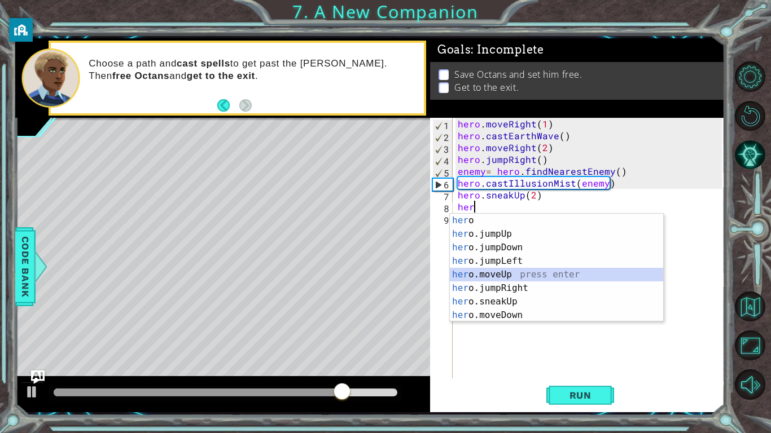
type textarea "hero.moveUp(1)"
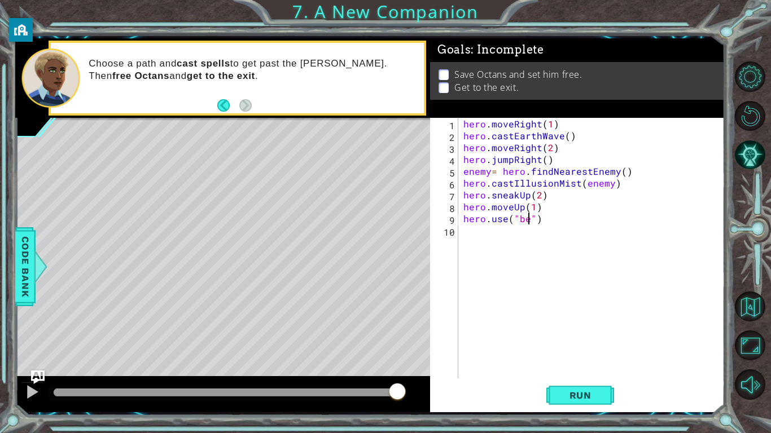
scroll to position [0, 4]
type textarea "hero.use("bell")"
type textarea "hero.moveRight(2)"
click at [572, 337] on span "Run" at bounding box center [580, 395] width 45 height 11
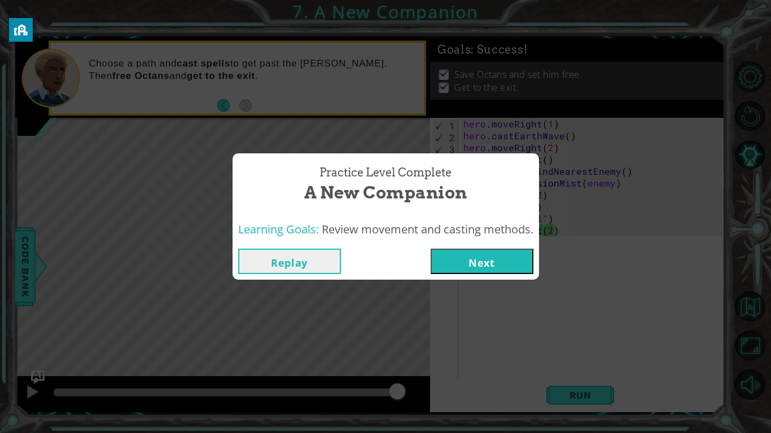
click at [465, 260] on button "Next" at bounding box center [481, 261] width 103 height 25
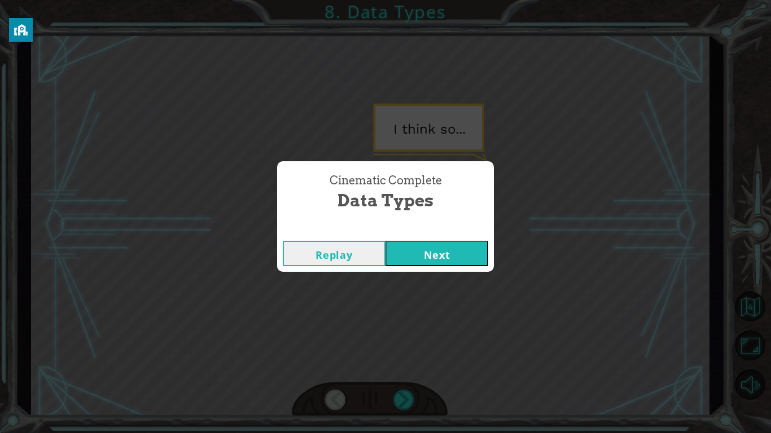
click at [445, 260] on button "Next" at bounding box center [436, 253] width 103 height 25
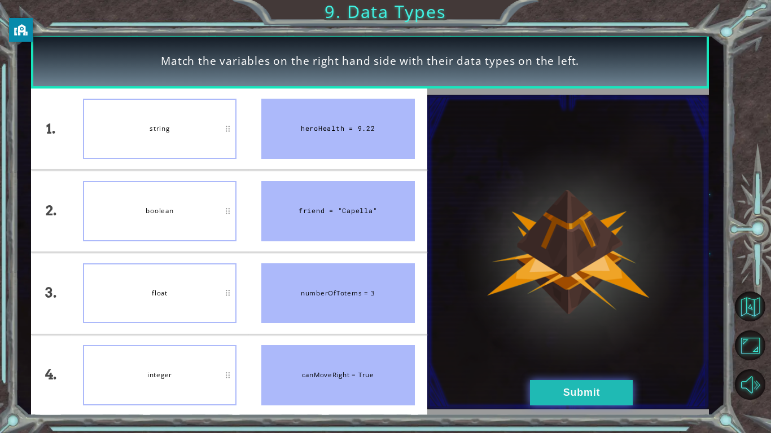
click at [546, 337] on button "Submit" at bounding box center [581, 392] width 103 height 25
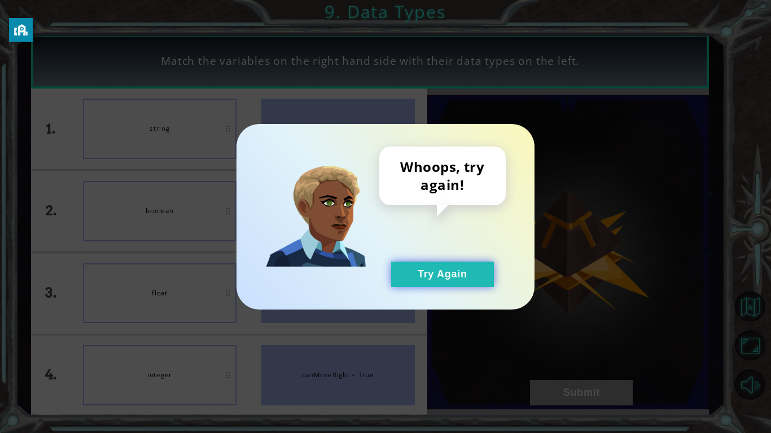
click at [464, 275] on button "Try Again" at bounding box center [442, 274] width 103 height 25
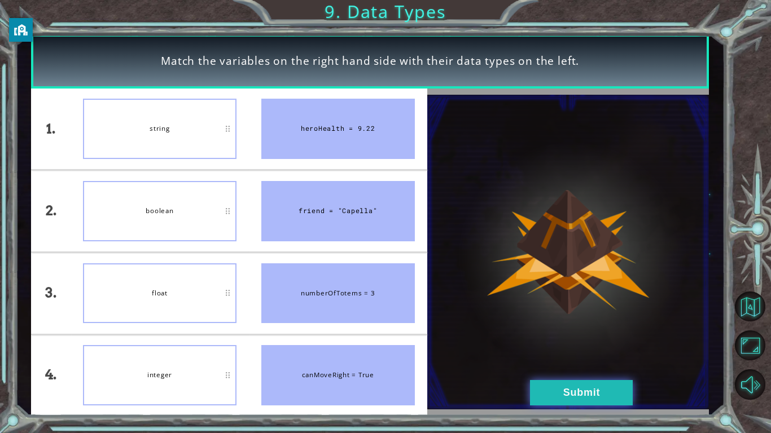
click at [608, 337] on button "Submit" at bounding box center [581, 392] width 103 height 25
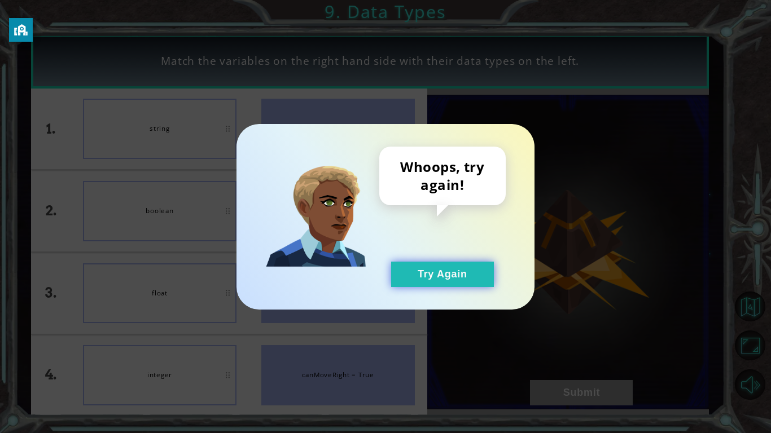
click at [438, 263] on button "Try Again" at bounding box center [442, 274] width 103 height 25
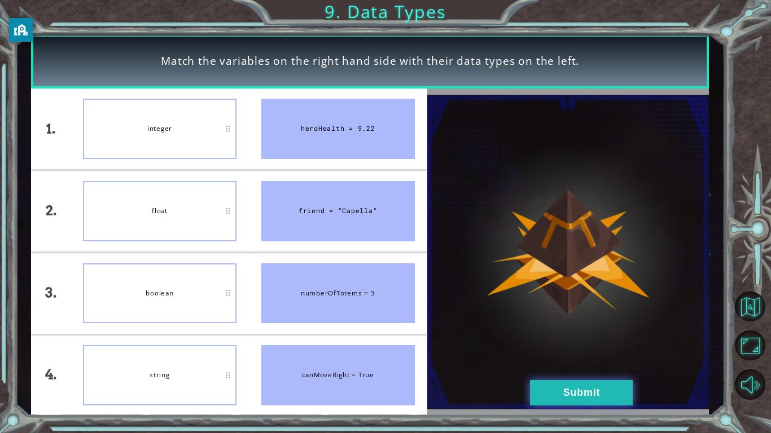
click at [594, 337] on button "Submit" at bounding box center [581, 392] width 103 height 25
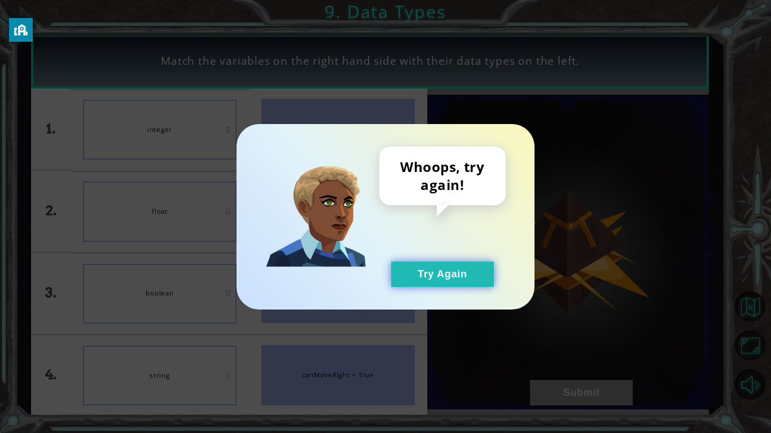
click at [450, 280] on button "Try Again" at bounding box center [442, 274] width 103 height 25
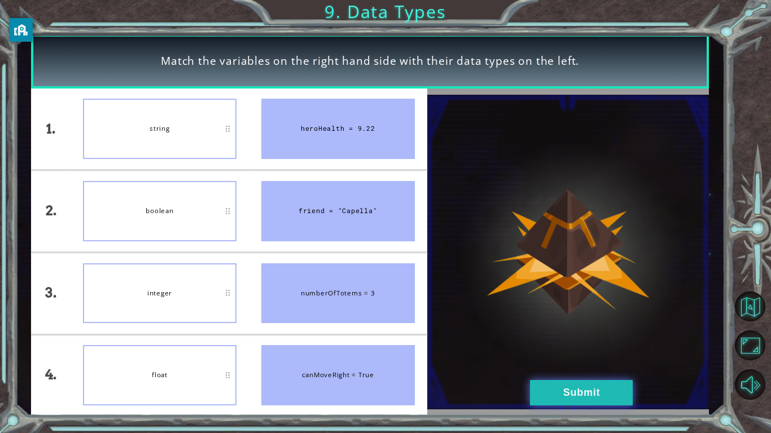
click at [551, 337] on button "Submit" at bounding box center [581, 392] width 103 height 25
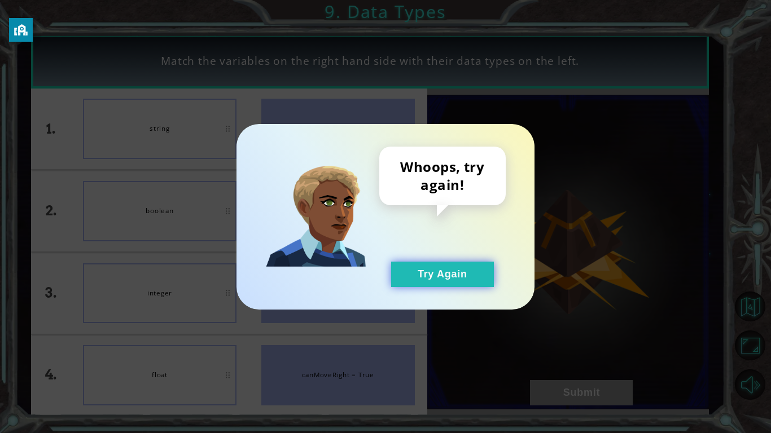
click at [400, 272] on button "Try Again" at bounding box center [442, 274] width 103 height 25
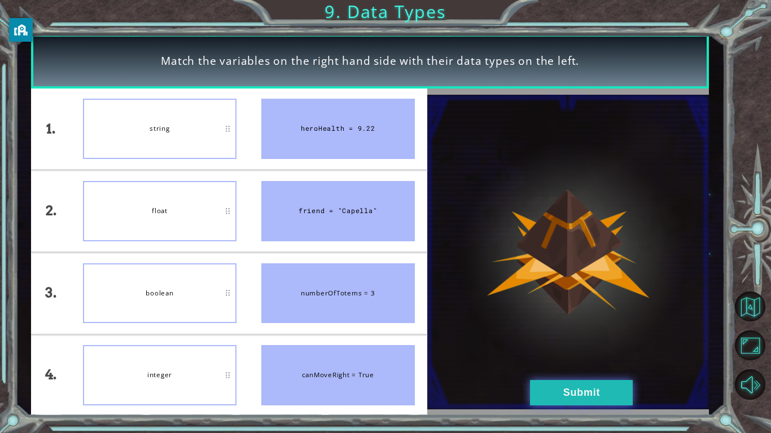
click at [590, 337] on button "Submit" at bounding box center [581, 392] width 103 height 25
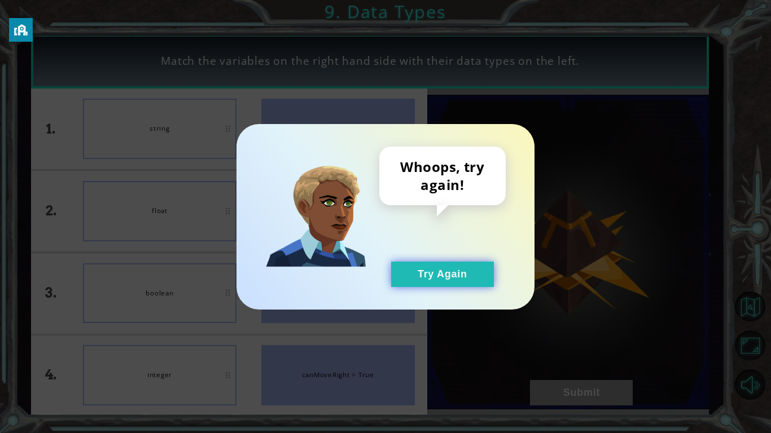
click at [426, 272] on button "Try Again" at bounding box center [442, 274] width 103 height 25
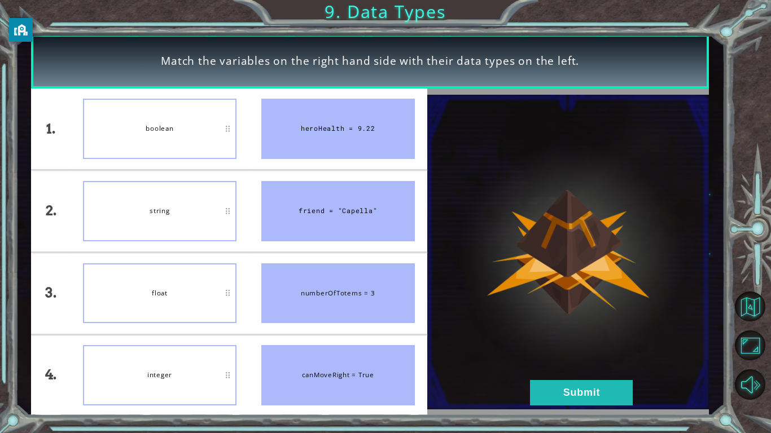
click at [565, 337] on div at bounding box center [568, 253] width 282 height 328
click at [564, 337] on img at bounding box center [568, 252] width 282 height 315
click at [204, 300] on div "float" at bounding box center [159, 293] width 153 height 60
drag, startPoint x: 204, startPoint y: 300, endPoint x: 193, endPoint y: 365, distance: 66.4
click at [193, 337] on ul "boolean string float integer" at bounding box center [160, 253] width 178 height 328
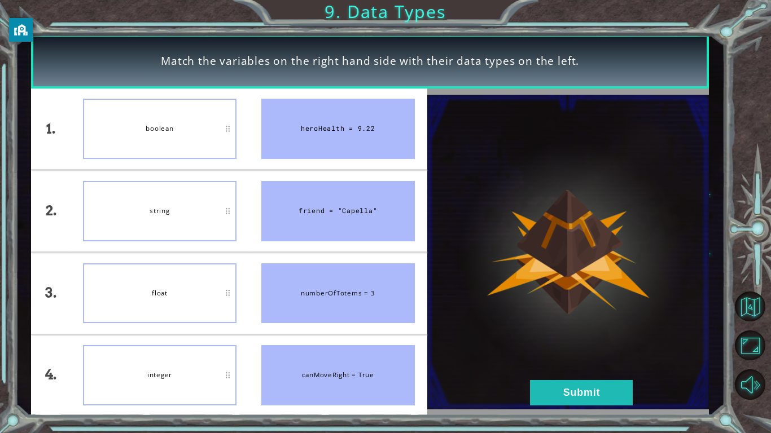
click at [193, 337] on div "integer" at bounding box center [159, 375] width 153 height 60
drag, startPoint x: 193, startPoint y: 365, endPoint x: 201, endPoint y: 291, distance: 74.9
click at [201, 291] on ul "boolean string float integer" at bounding box center [160, 253] width 178 height 328
click at [206, 300] on div "float" at bounding box center [159, 293] width 153 height 60
drag, startPoint x: 206, startPoint y: 300, endPoint x: 210, endPoint y: 327, distance: 27.9
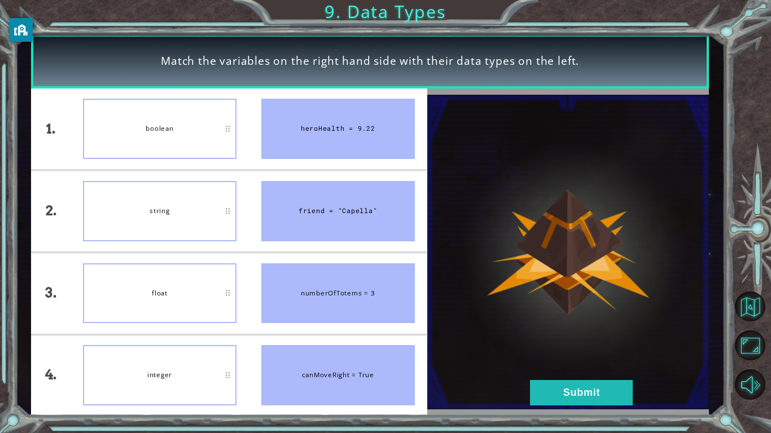
click at [210, 327] on li "float" at bounding box center [160, 293] width 178 height 81
click at [574, 337] on button "Submit" at bounding box center [581, 392] width 103 height 25
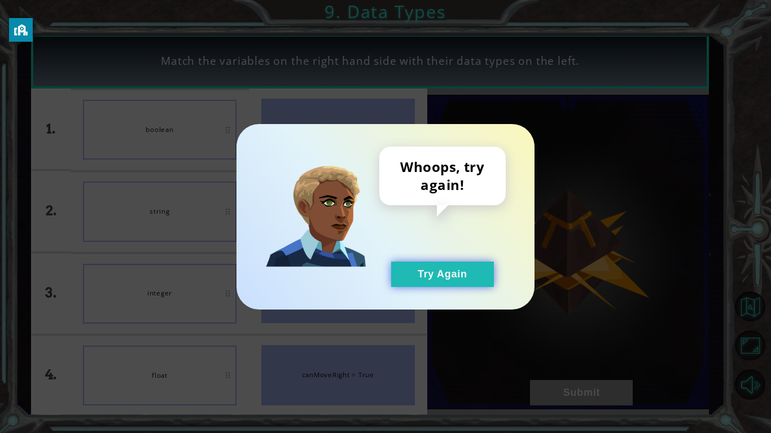
click at [453, 267] on button "Try Again" at bounding box center [442, 274] width 103 height 25
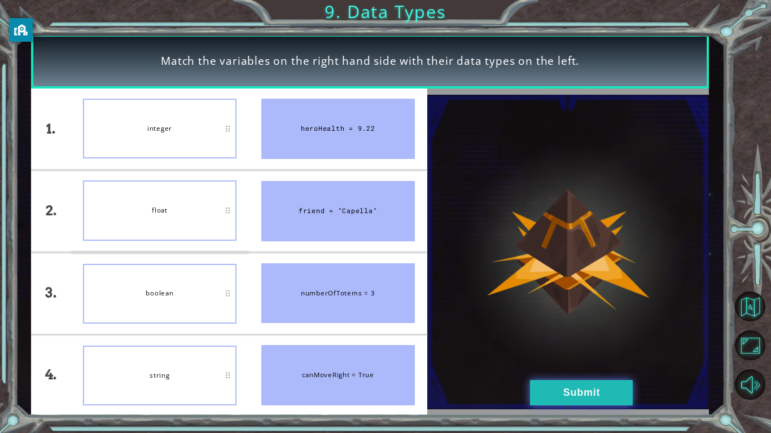
click at [542, 337] on button "Submit" at bounding box center [581, 392] width 103 height 25
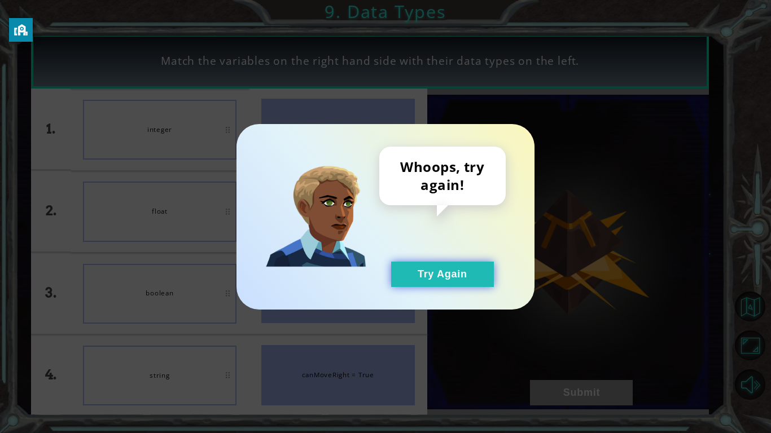
click at [429, 266] on button "Try Again" at bounding box center [442, 274] width 103 height 25
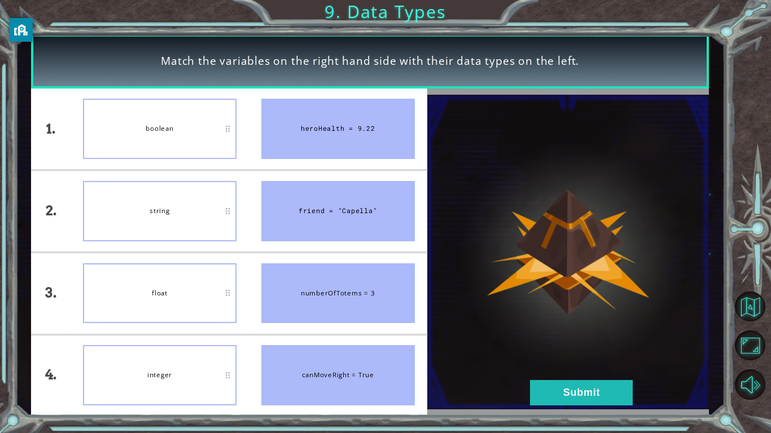
click at [610, 337] on div "Match the variables on the right hand side with their data types on the left. 1…" at bounding box center [385, 216] width 771 height 433
click at [596, 337] on button "Submit" at bounding box center [581, 392] width 103 height 25
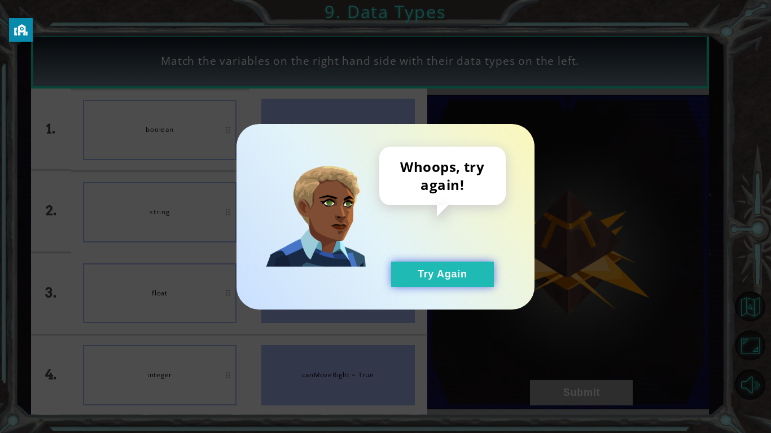
click at [452, 274] on button "Try Again" at bounding box center [442, 274] width 103 height 25
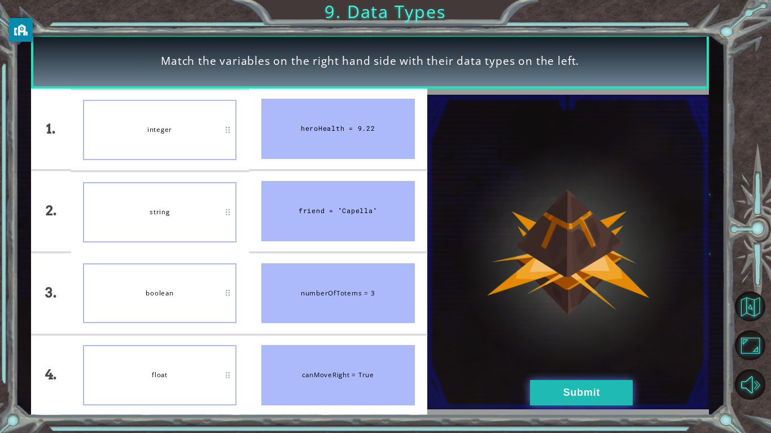
click at [546, 337] on button "Submit" at bounding box center [581, 392] width 103 height 25
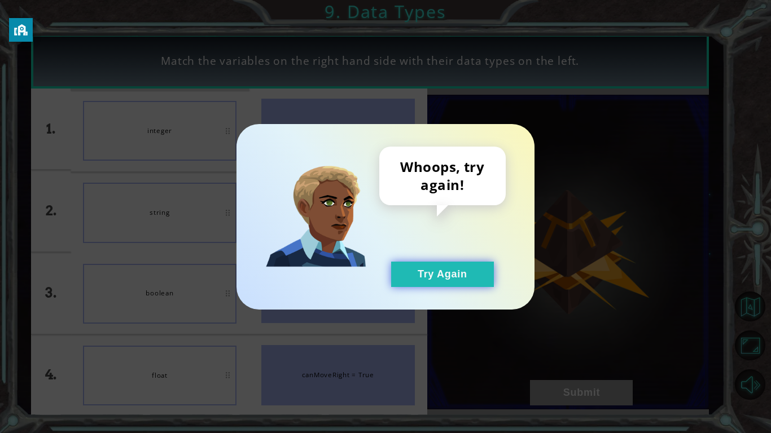
click at [450, 282] on button "Try Again" at bounding box center [442, 274] width 103 height 25
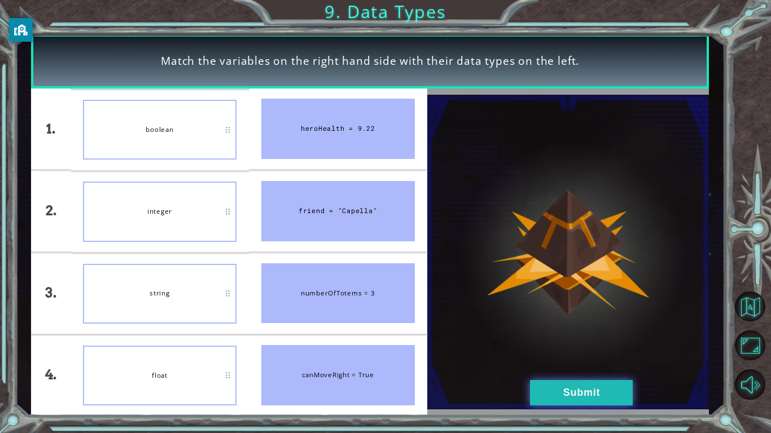
click at [554, 337] on button "Submit" at bounding box center [581, 392] width 103 height 25
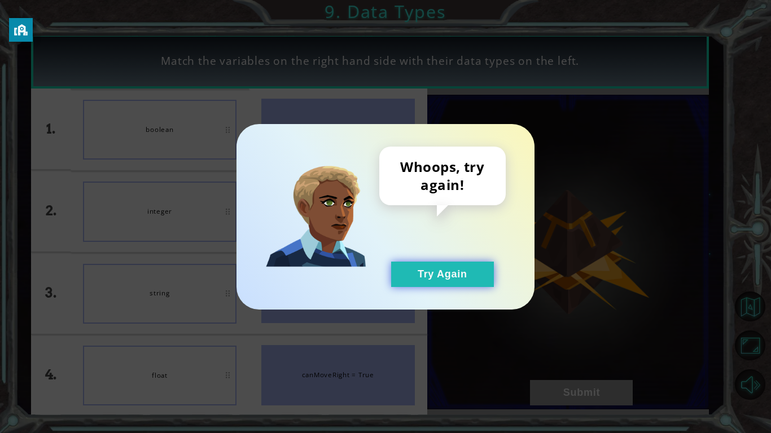
click at [471, 266] on button "Try Again" at bounding box center [442, 274] width 103 height 25
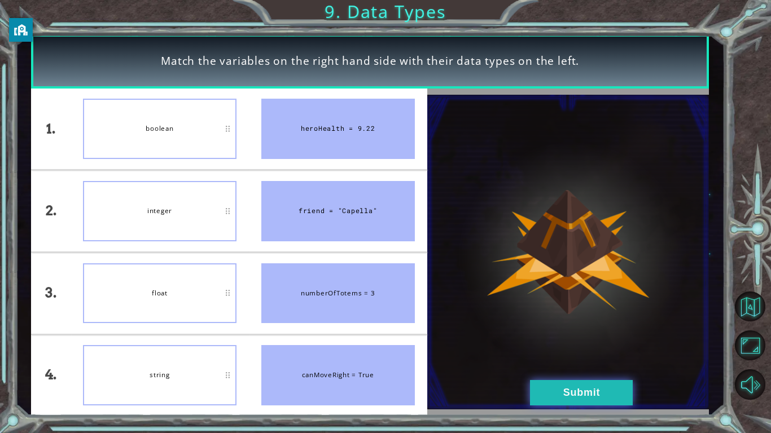
click at [578, 337] on button "Submit" at bounding box center [581, 392] width 103 height 25
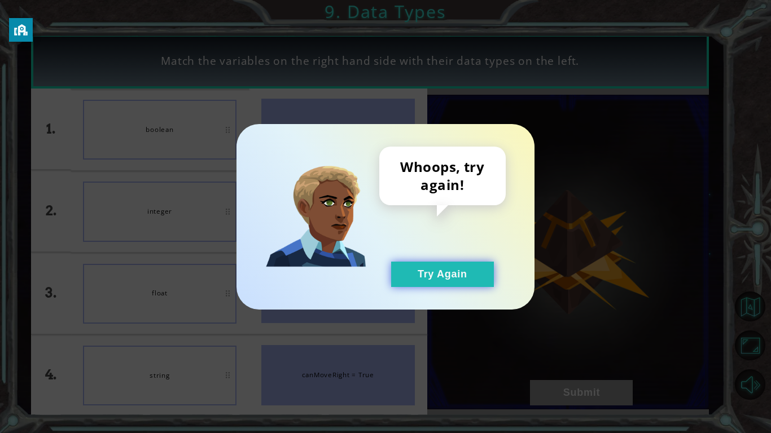
click at [439, 270] on button "Try Again" at bounding box center [442, 274] width 103 height 25
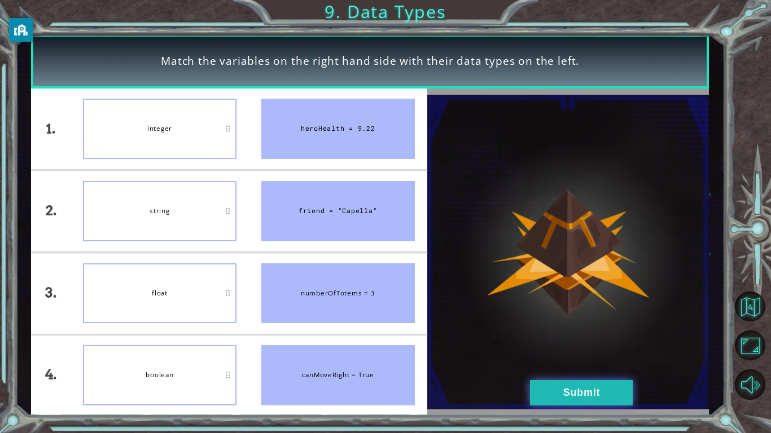
click at [537, 337] on button "Submit" at bounding box center [581, 392] width 103 height 25
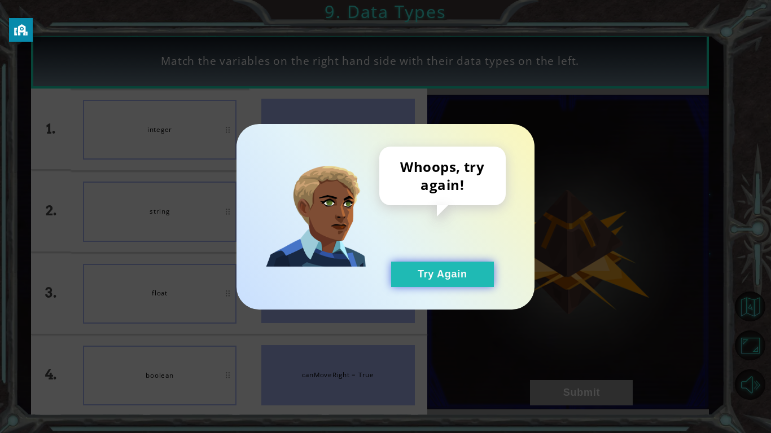
click at [433, 287] on button "Try Again" at bounding box center [442, 274] width 103 height 25
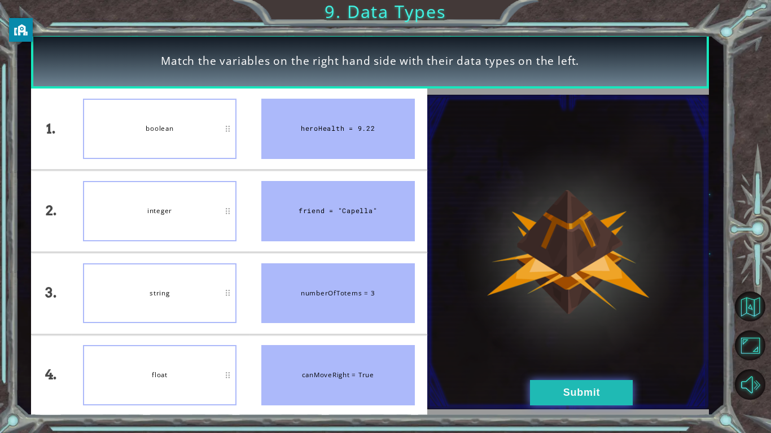
click at [546, 337] on button "Submit" at bounding box center [581, 392] width 103 height 25
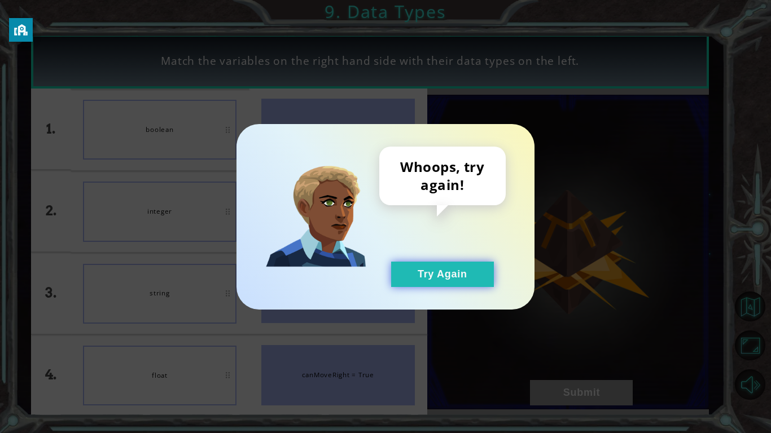
click at [436, 265] on button "Try Again" at bounding box center [442, 274] width 103 height 25
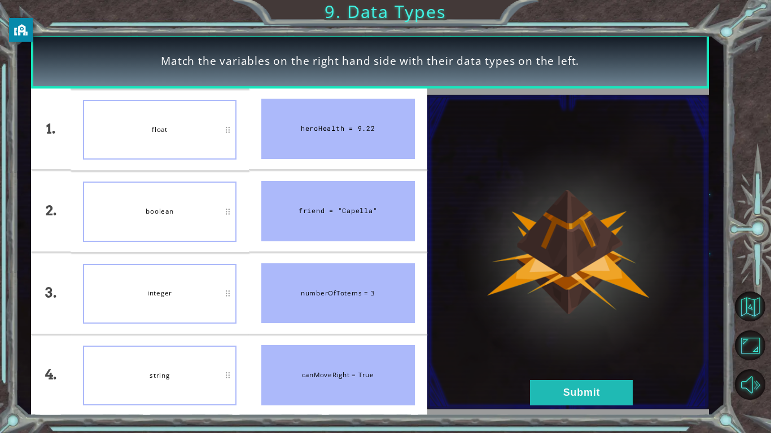
click at [187, 235] on div "boolean" at bounding box center [159, 212] width 153 height 60
click at [562, 337] on img at bounding box center [568, 252] width 282 height 315
click at [560, 337] on button "Submit" at bounding box center [581, 392] width 103 height 25
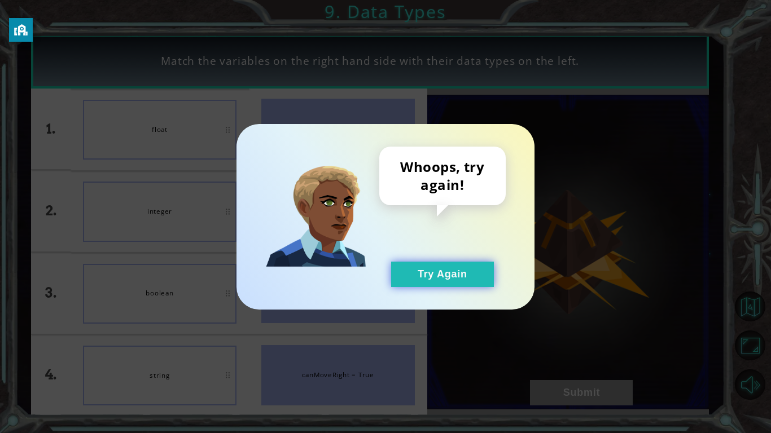
click at [419, 269] on button "Try Again" at bounding box center [442, 274] width 103 height 25
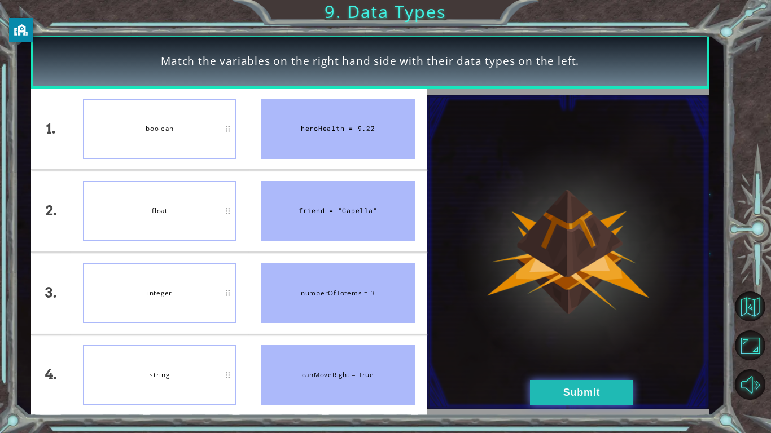
click at [556, 337] on button "Submit" at bounding box center [581, 392] width 103 height 25
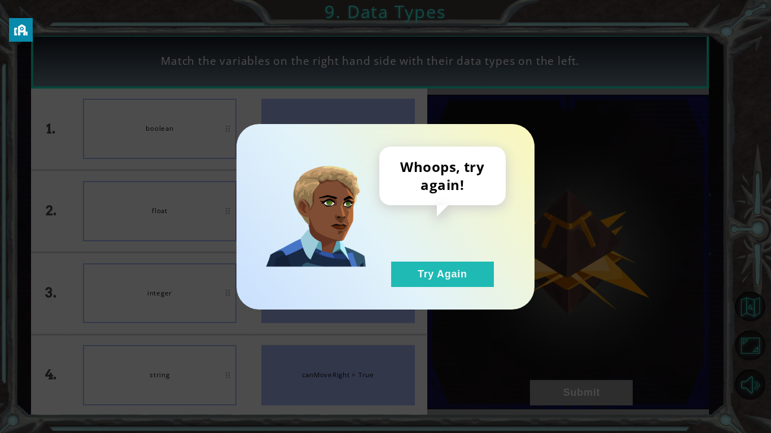
click at [452, 287] on div "Whoops, try again! Try Again" at bounding box center [385, 217] width 298 height 186
click at [451, 282] on button "Try Again" at bounding box center [442, 274] width 103 height 25
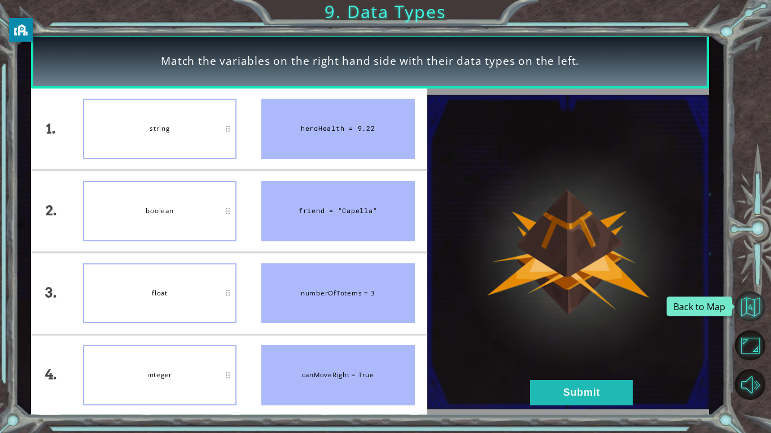
click at [746, 303] on button "Back to Map" at bounding box center [750, 307] width 30 height 30
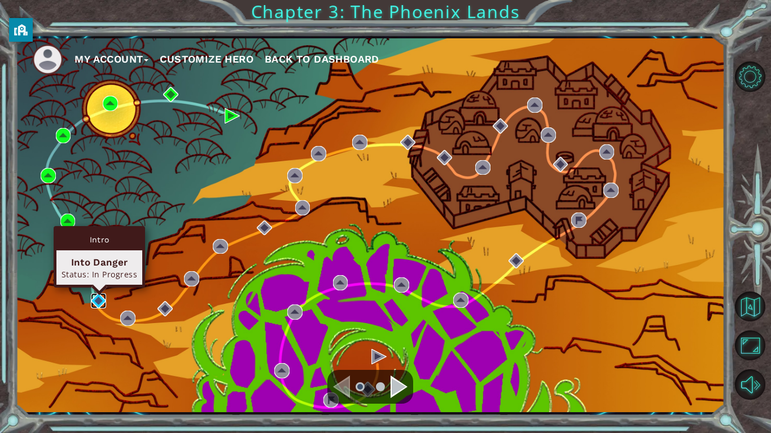
click at [100, 298] on img at bounding box center [98, 300] width 15 height 15
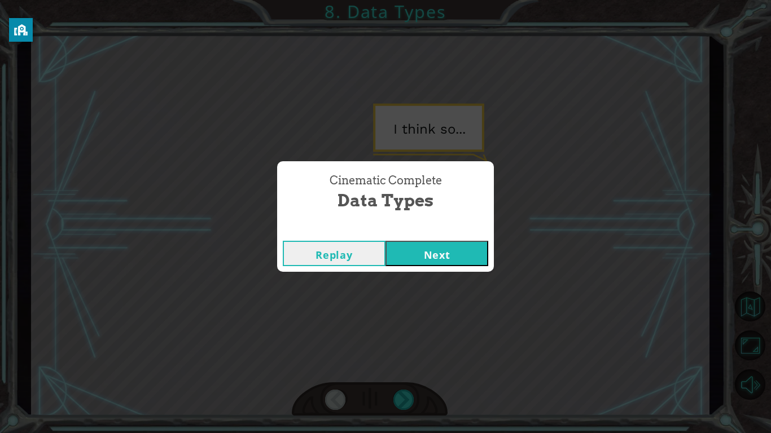
click at [440, 252] on button "Next" at bounding box center [436, 253] width 103 height 25
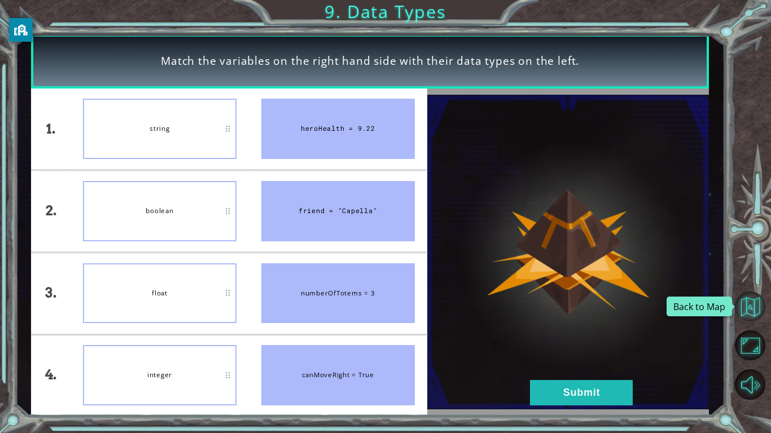
click at [750, 310] on button "Back to Map" at bounding box center [750, 307] width 30 height 30
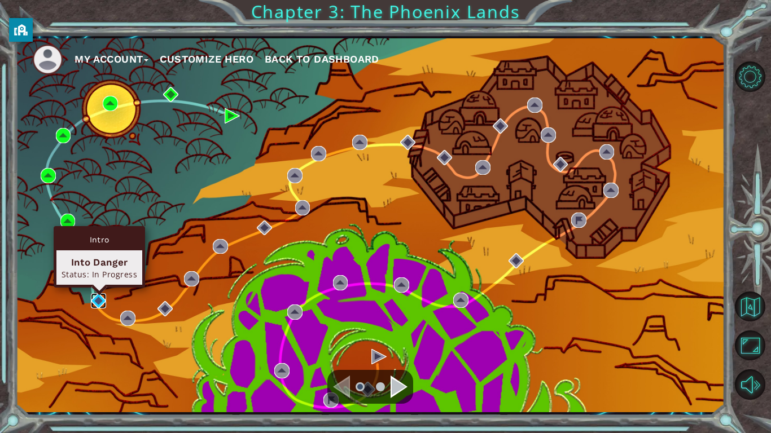
click at [96, 299] on img at bounding box center [98, 300] width 15 height 15
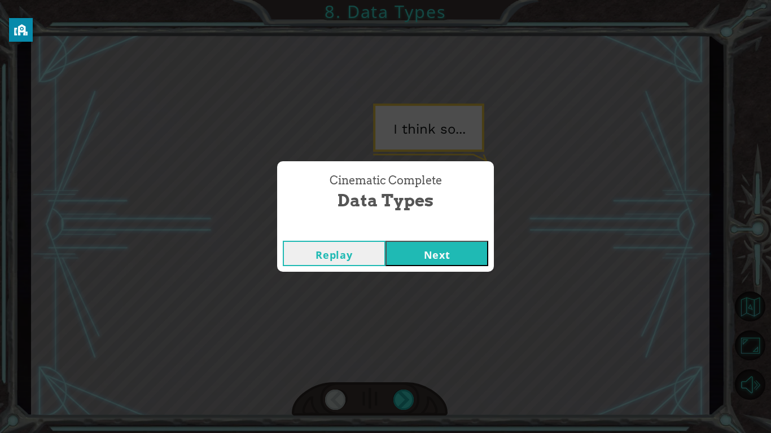
click at [432, 252] on button "Next" at bounding box center [436, 253] width 103 height 25
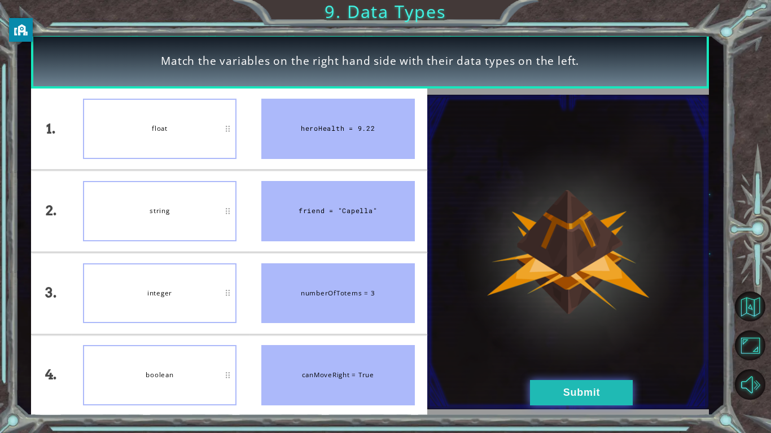
click at [569, 337] on button "Submit" at bounding box center [581, 392] width 103 height 25
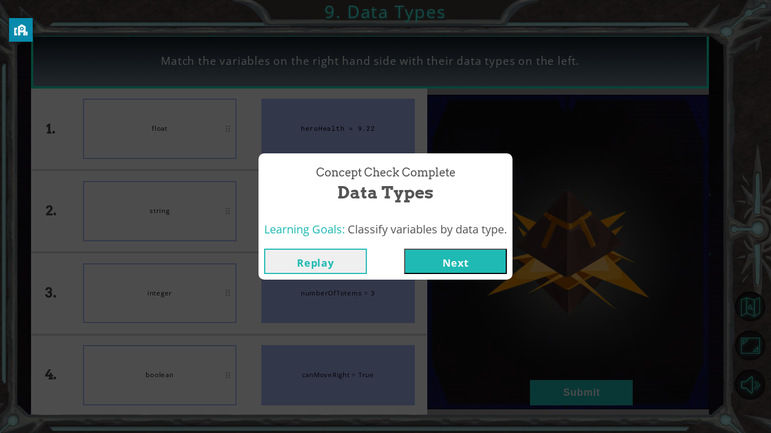
click at [439, 249] on button "Next" at bounding box center [455, 261] width 103 height 25
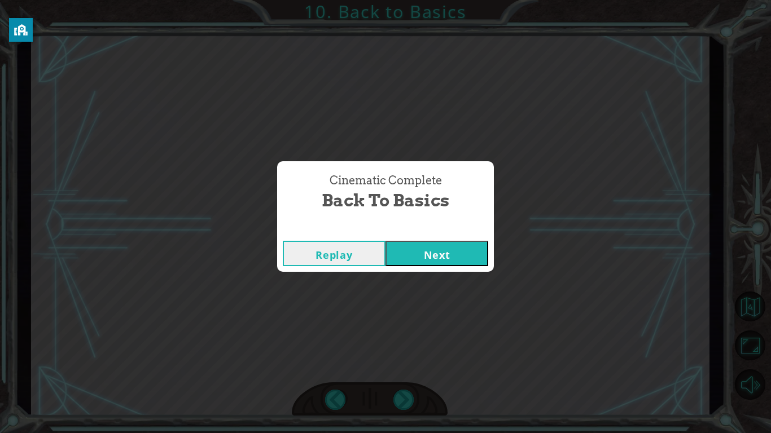
click at [421, 245] on button "Next" at bounding box center [436, 253] width 103 height 25
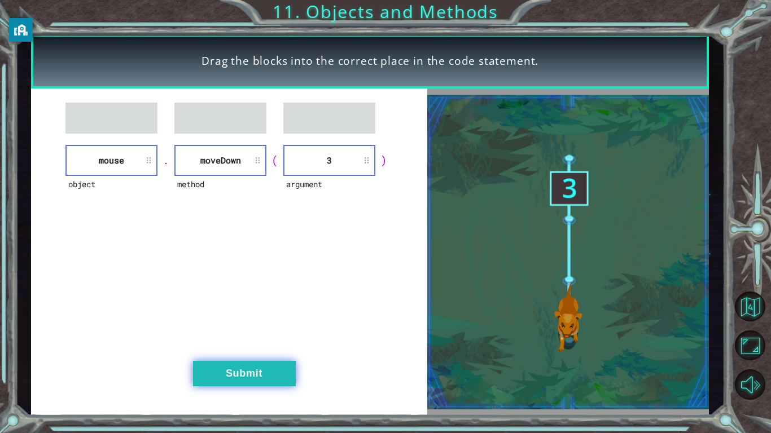
click at [288, 337] on button "Submit" at bounding box center [244, 373] width 103 height 25
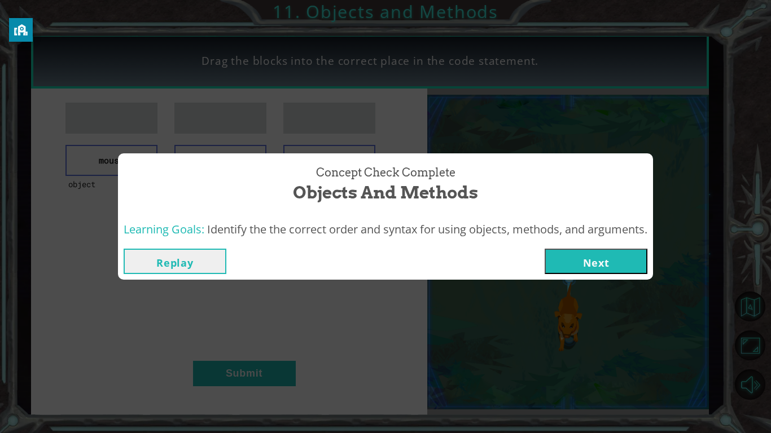
click at [564, 269] on button "Next" at bounding box center [595, 261] width 103 height 25
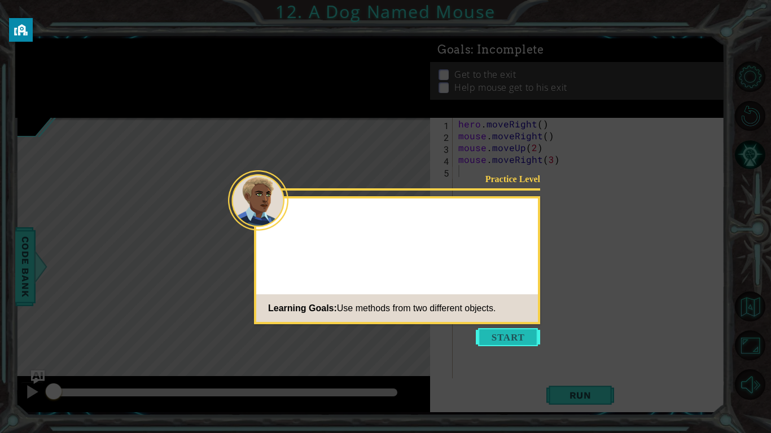
click at [498, 337] on button "Start" at bounding box center [508, 337] width 64 height 18
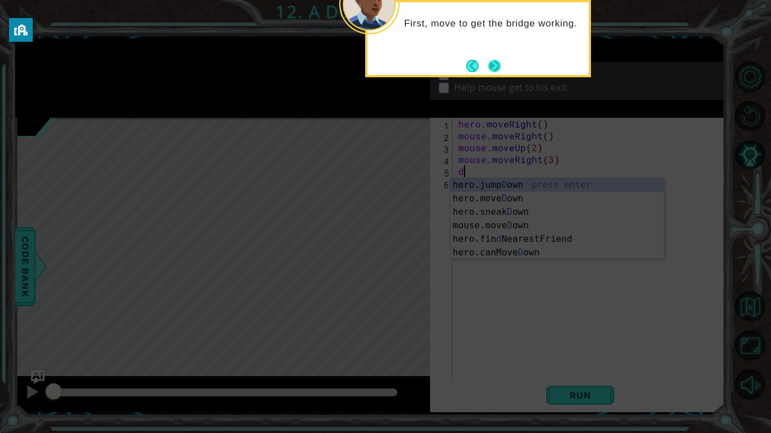
type textarea "d"
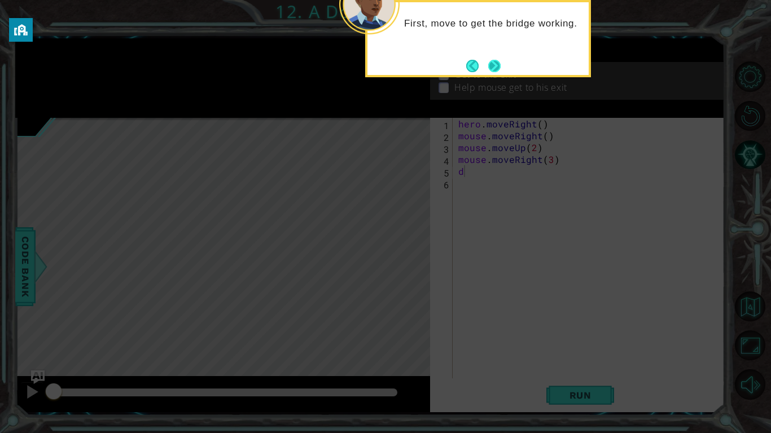
click at [495, 67] on button "Next" at bounding box center [494, 66] width 12 height 12
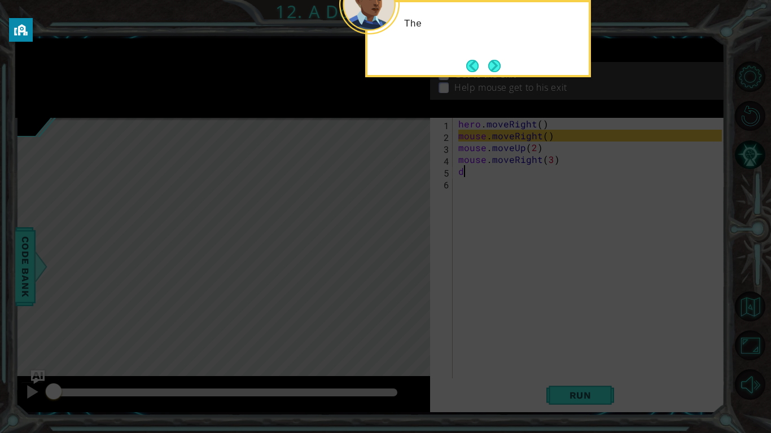
click at [495, 67] on button "Next" at bounding box center [494, 66] width 12 height 12
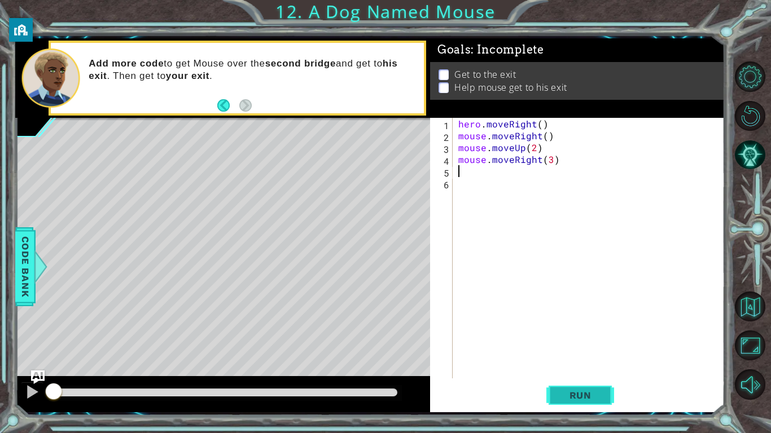
click at [604, 337] on button "Run" at bounding box center [580, 395] width 68 height 29
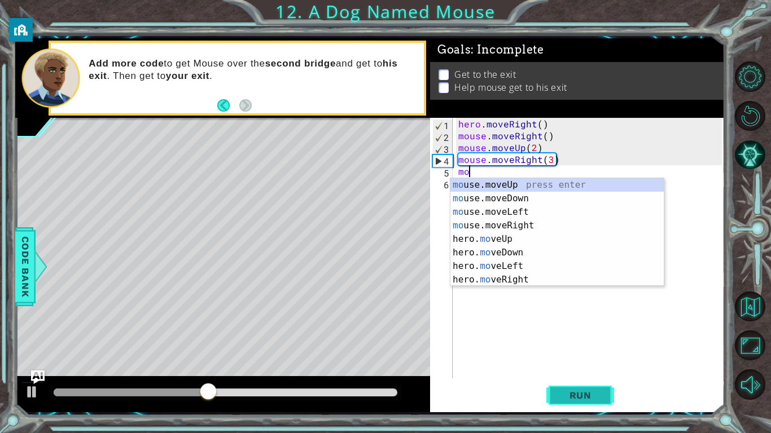
type textarea "m"
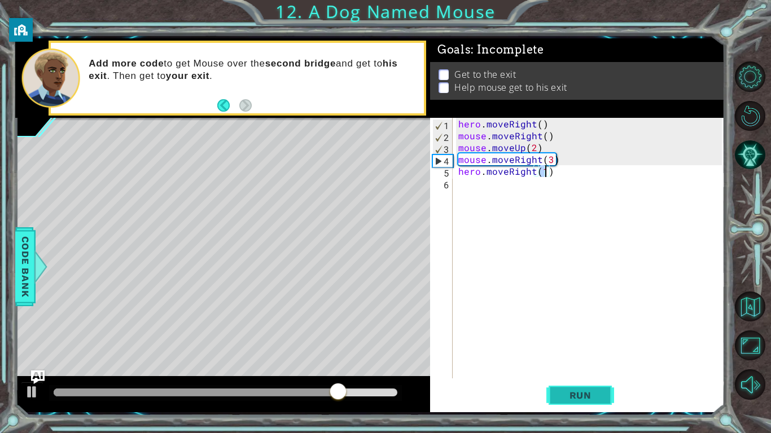
scroll to position [0, 5]
type textarea "hero.moveRight(2)"
click at [595, 337] on span "Run" at bounding box center [580, 395] width 45 height 11
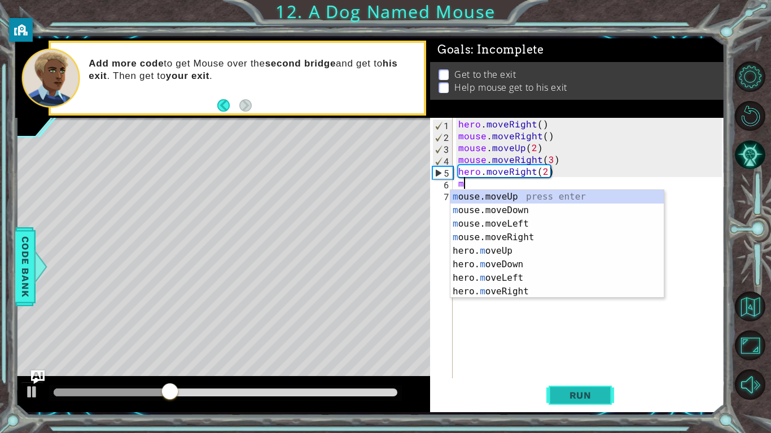
scroll to position [0, 0]
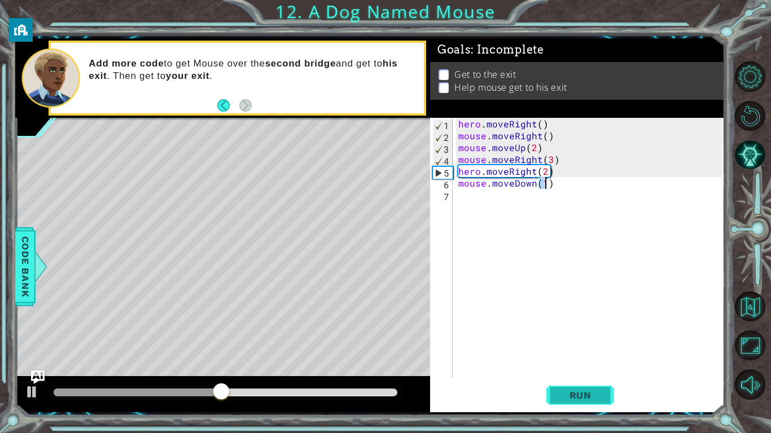
type textarea "mouse.moveDown(3)"
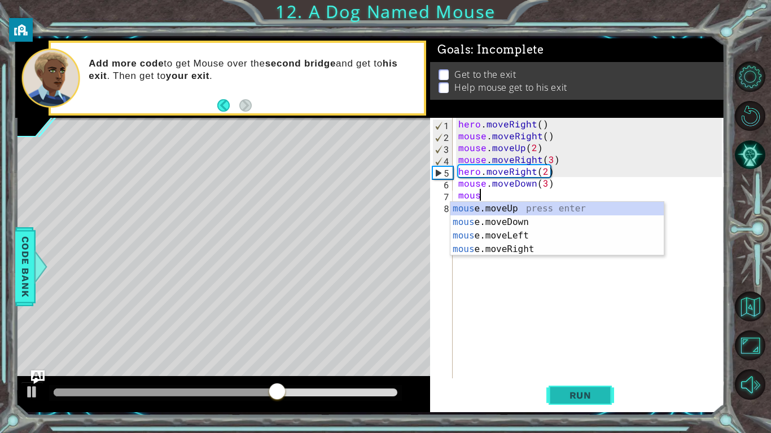
scroll to position [0, 1]
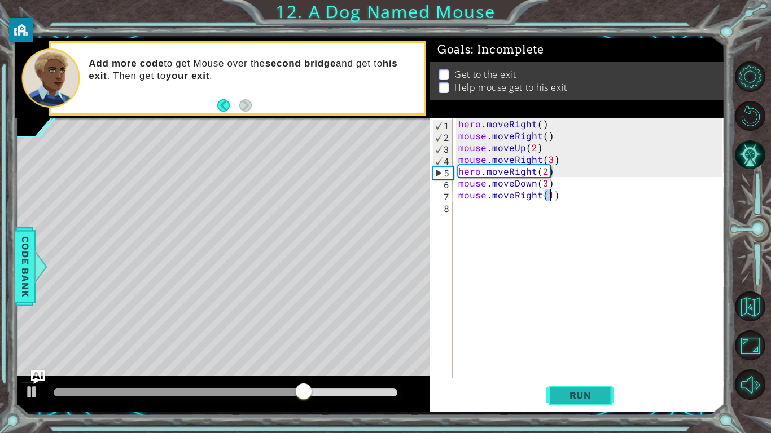
type textarea "mouse.moveRight(2)"
type textarea "m"
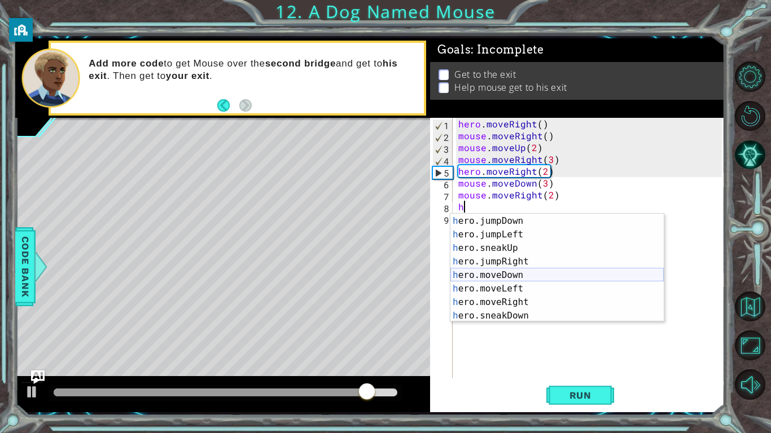
scroll to position [27, 0]
click at [564, 305] on div "h ero.moveUp press enter h ero.jumpDown press enter h ero.jumpLeft press enter …" at bounding box center [556, 268] width 213 height 135
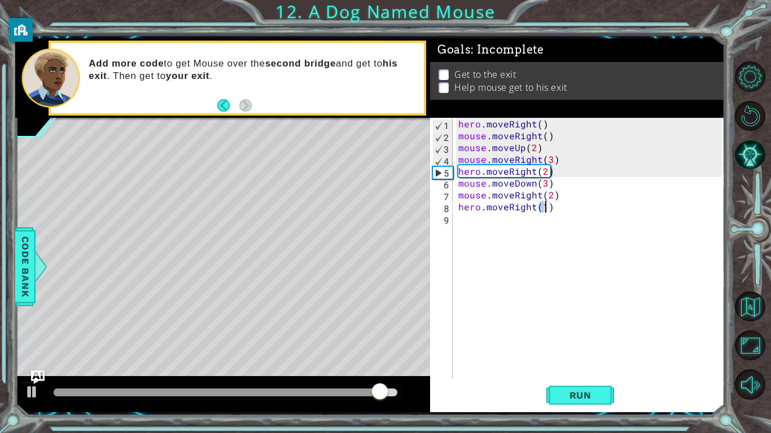
type textarea "hero.moveRight(3)"
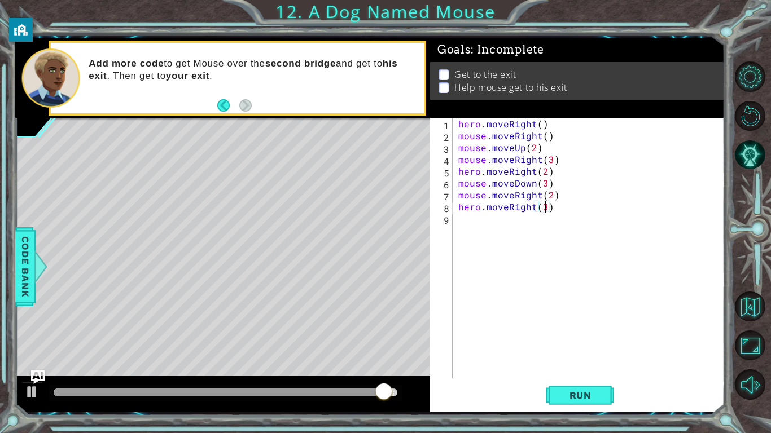
scroll to position [0, 0]
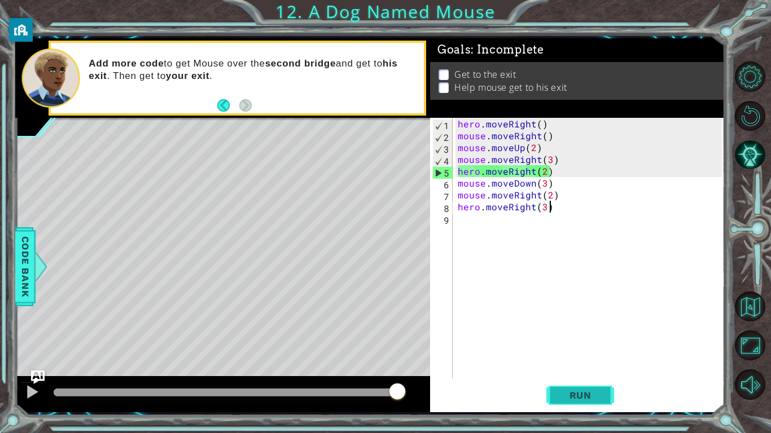
type textarea "hero.moveRight(3)"
click at [590, 337] on span "Run" at bounding box center [580, 395] width 45 height 11
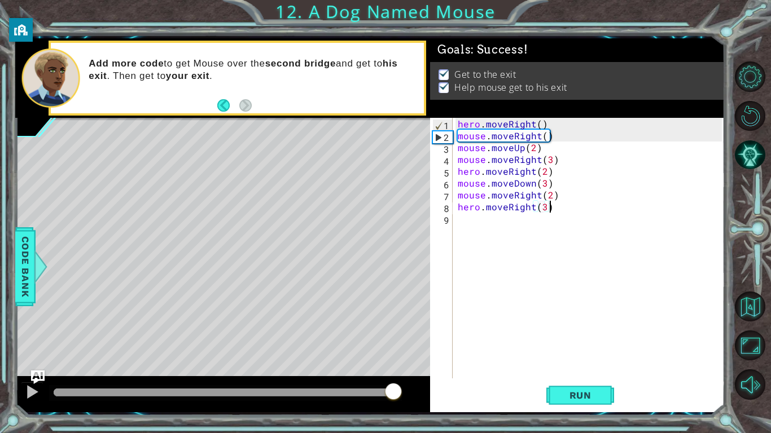
click at [394, 337] on div at bounding box center [226, 393] width 344 height 8
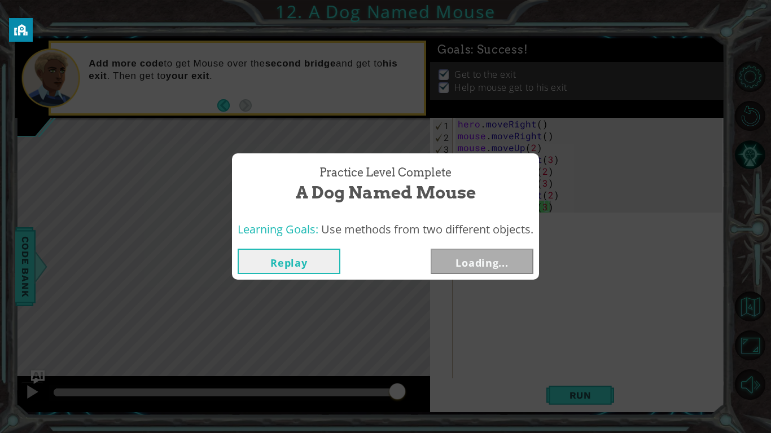
drag, startPoint x: 53, startPoint y: 389, endPoint x: 590, endPoint y: 366, distance: 537.0
click at [590, 337] on body "1 ההההההההההההההההההההההההההההההההההההההההההההההההההההההההההההההההההההההההההההה…" at bounding box center [385, 216] width 771 height 433
click at [504, 267] on button "Next" at bounding box center [481, 261] width 103 height 25
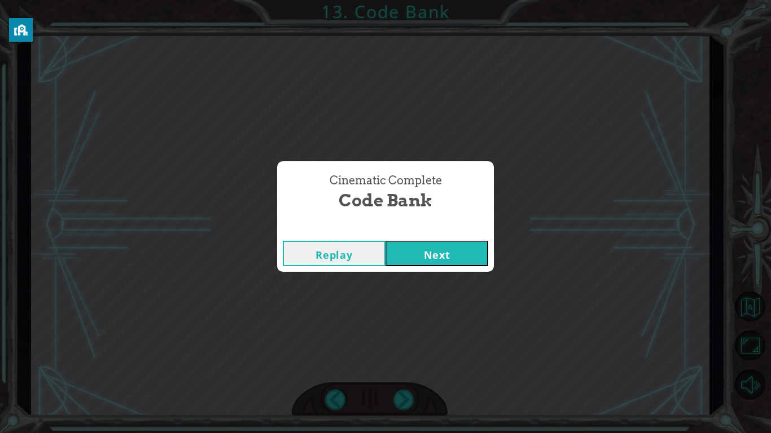
click at [481, 254] on button "Next" at bounding box center [436, 253] width 103 height 25
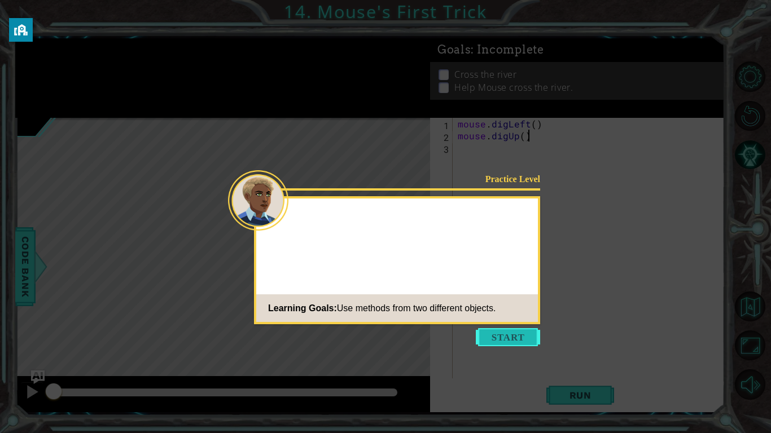
click at [494, 337] on button "Start" at bounding box center [508, 337] width 64 height 18
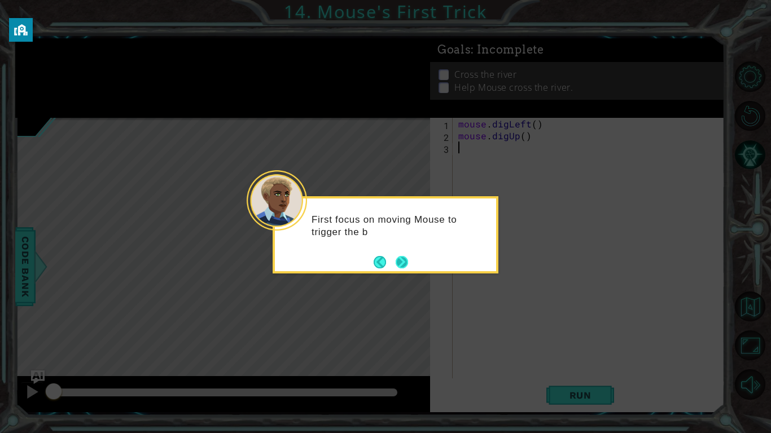
click at [406, 262] on button "Next" at bounding box center [401, 262] width 12 height 12
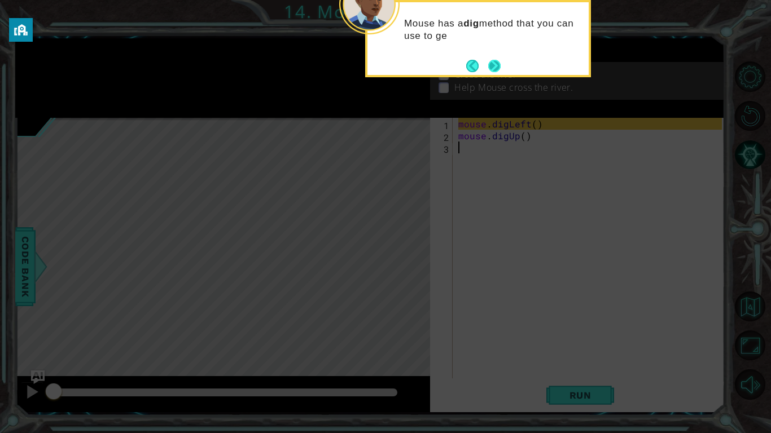
click at [489, 65] on button "Next" at bounding box center [494, 65] width 21 height 21
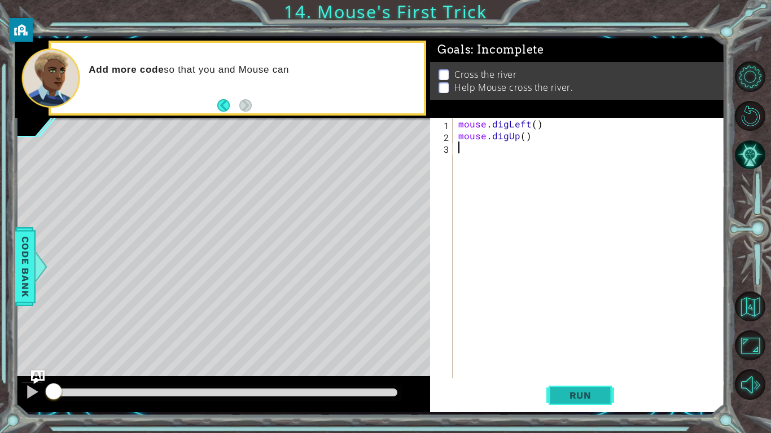
click at [594, 337] on button "Run" at bounding box center [580, 395] width 68 height 29
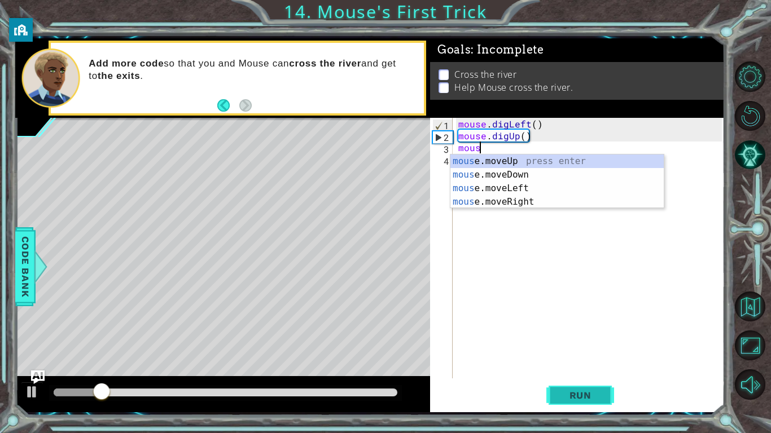
scroll to position [0, 1]
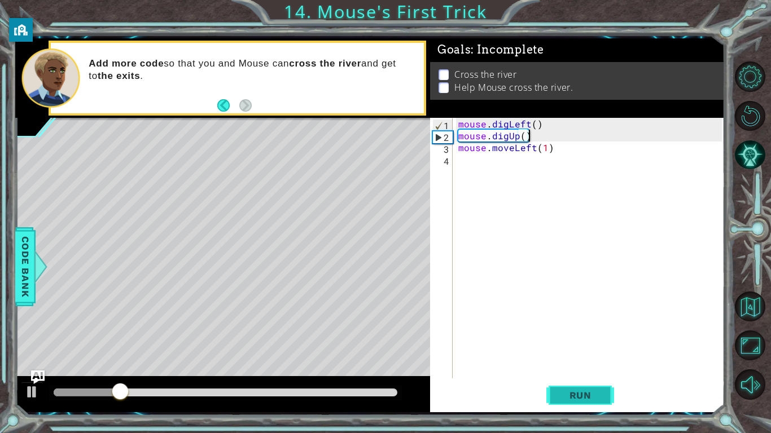
type textarea "mouse.moveLeft(1)"
type textarea "hero.moveUp(5)"
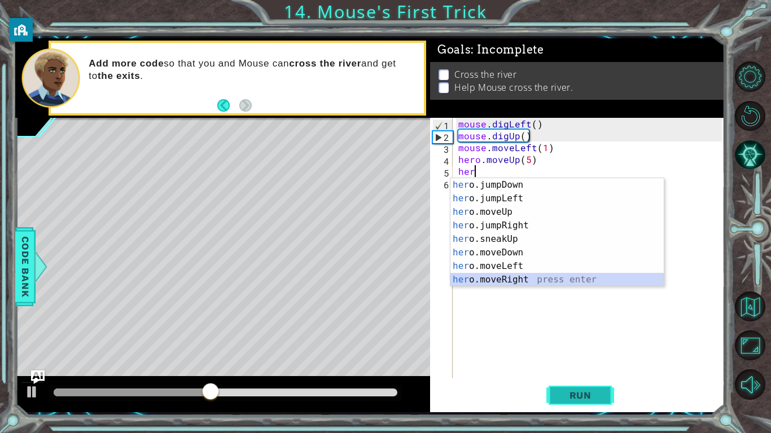
scroll to position [27, 0]
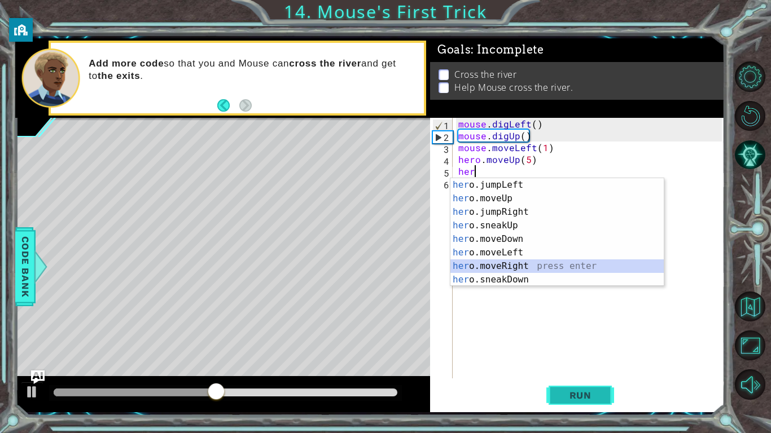
type textarea "hero.moveRight(1)"
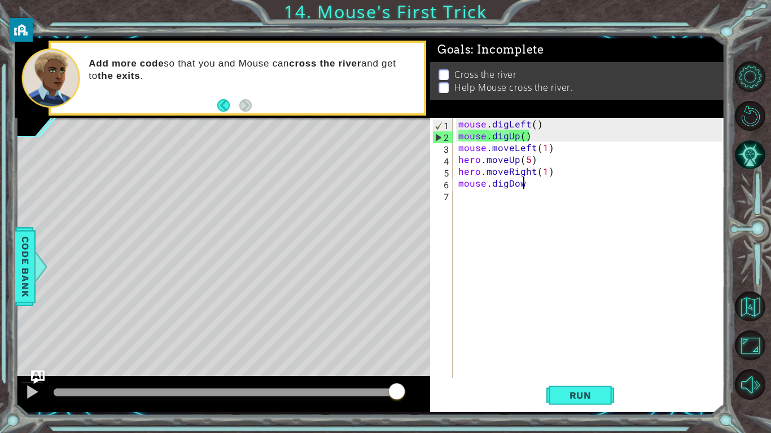
scroll to position [0, 3]
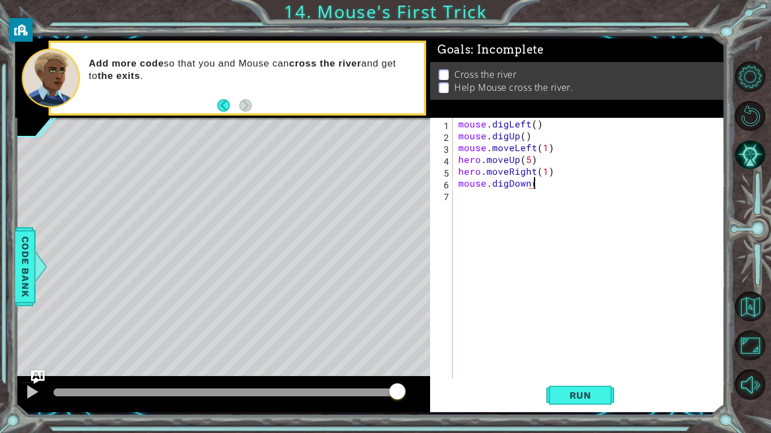
type textarea "mouse.digDown()"
click at [604, 337] on button "Run" at bounding box center [580, 395] width 68 height 29
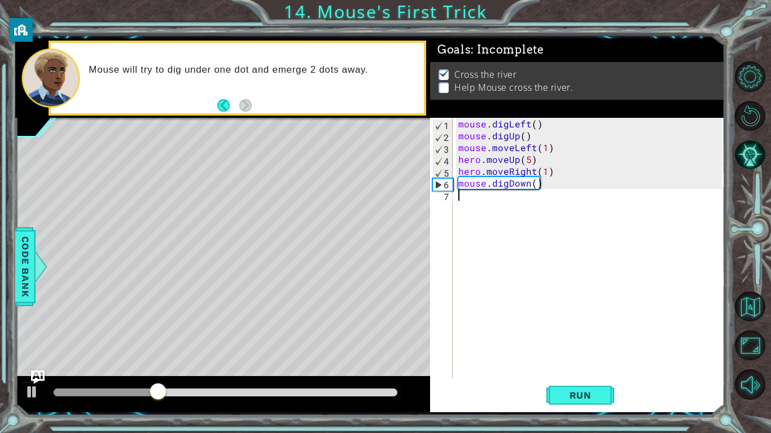
click at [556, 170] on div "mouse . digLeft ( ) mouse . digUp ( ) mouse . moveLeft ( 1 ) hero . moveUp ( 5 …" at bounding box center [591, 260] width 271 height 284
type textarea "hero.moveRight(1)"
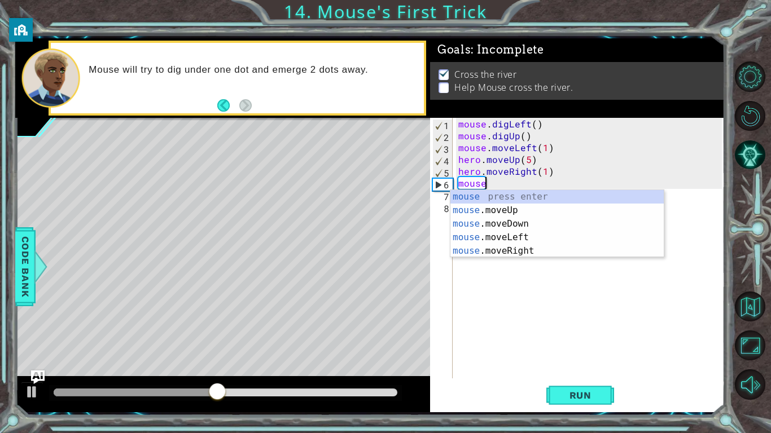
scroll to position [0, 1]
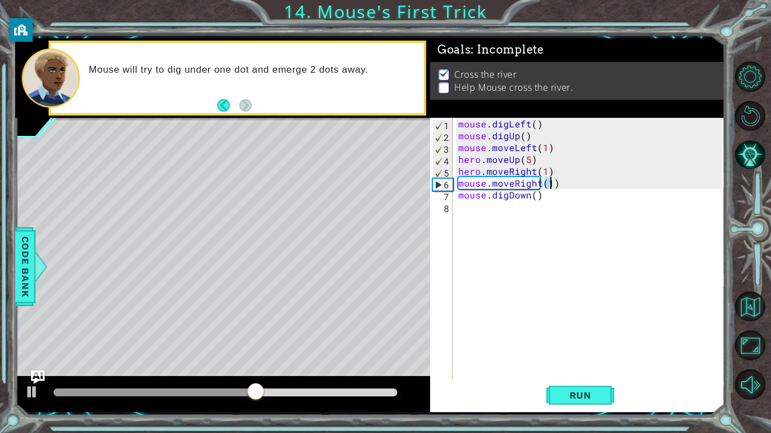
type textarea "mouse.digDown()"
type textarea "mouse.digRight()"
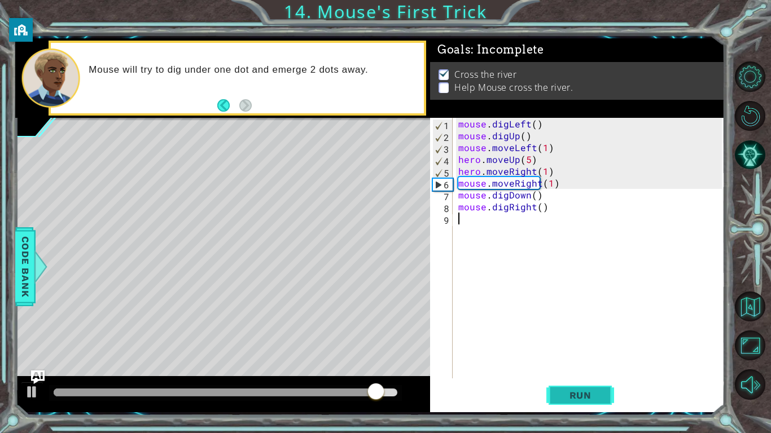
click at [568, 337] on button "Run" at bounding box center [580, 395] width 68 height 29
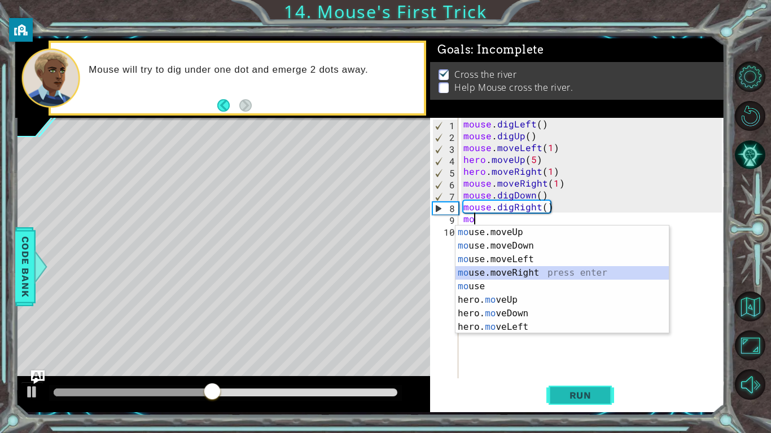
type textarea "mouse.moveRight(1)"
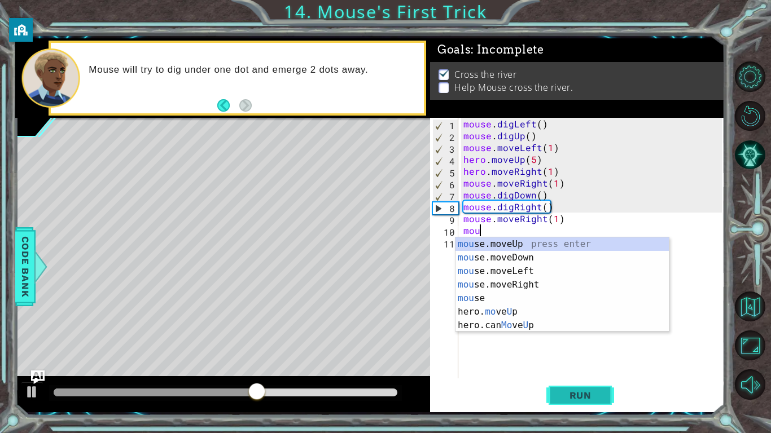
type textarea "mouse.moveUp(1)"
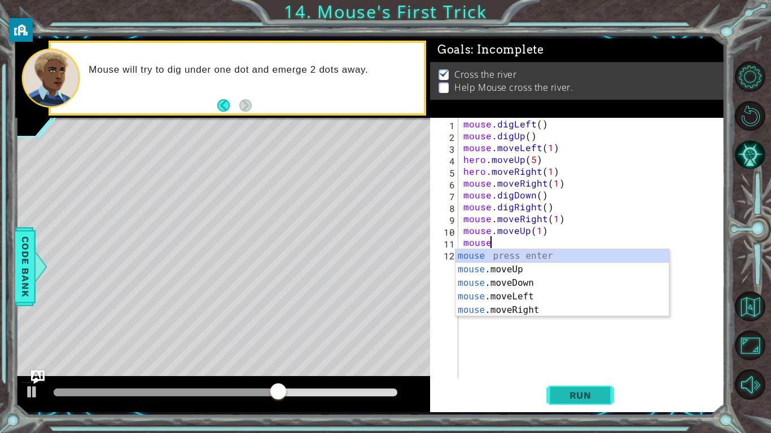
scroll to position [0, 1]
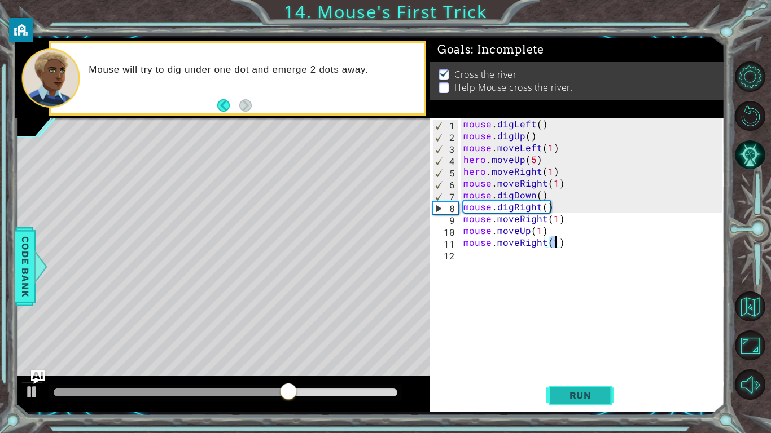
type textarea "mouse.moveRight(2)"
type textarea "mouse.moveUp(4)"
click at [582, 337] on button "Run" at bounding box center [580, 395] width 68 height 29
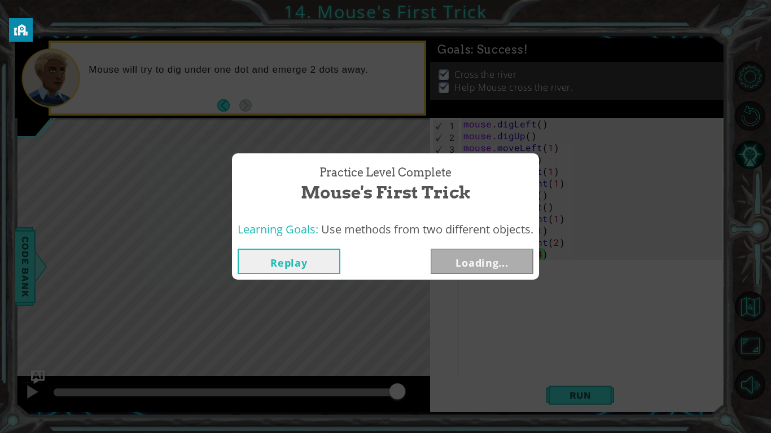
drag, startPoint x: 82, startPoint y: 389, endPoint x: 672, endPoint y: 414, distance: 591.2
click at [672, 337] on body "1 ההההההההההההההההההההההההההההההההההההההההההההההההההההההההההההההההההההההההההההה…" at bounding box center [385, 216] width 771 height 433
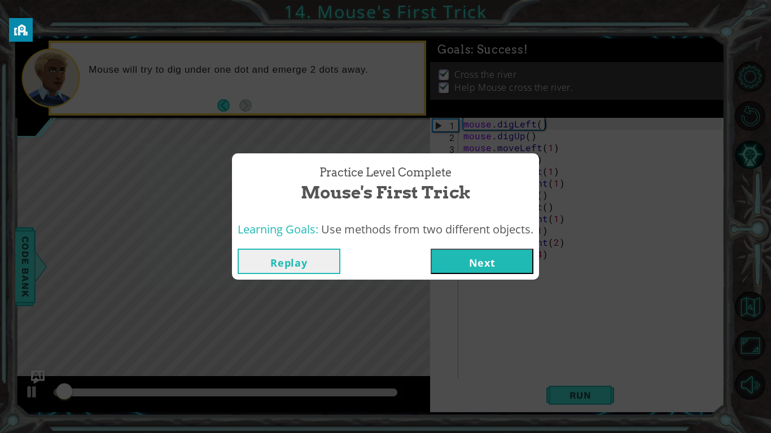
click at [460, 264] on button "Next" at bounding box center [481, 261] width 103 height 25
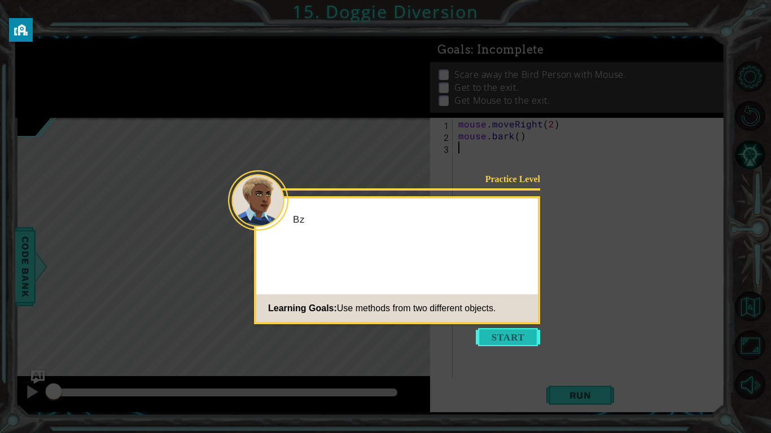
click at [510, 332] on button "Start" at bounding box center [508, 337] width 64 height 18
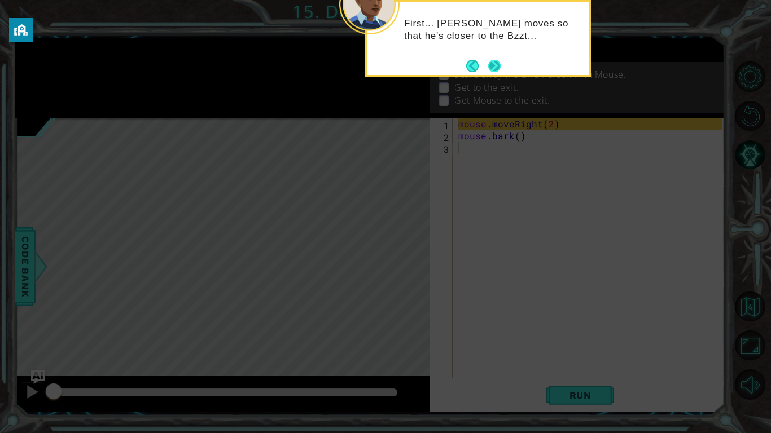
click at [497, 60] on button "Next" at bounding box center [494, 66] width 12 height 12
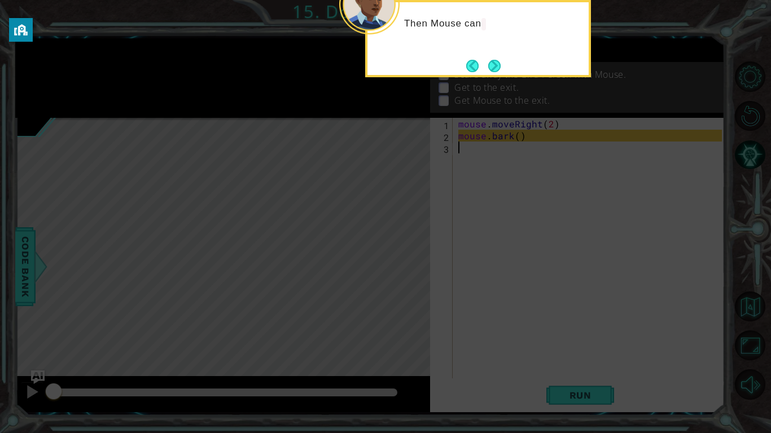
click at [497, 60] on button "Next" at bounding box center [494, 66] width 12 height 12
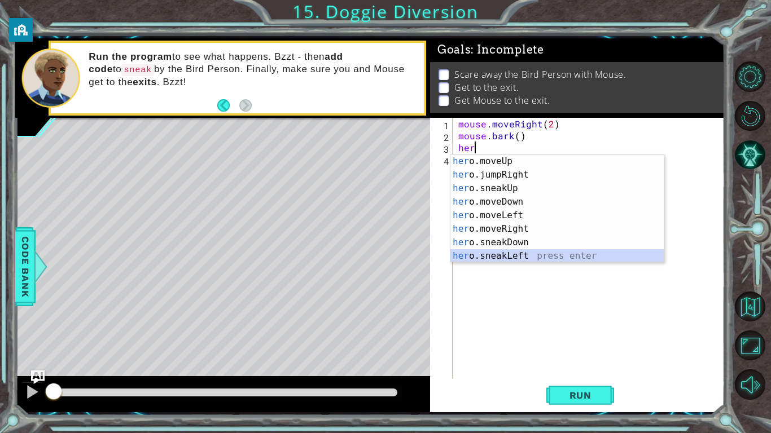
scroll to position [54, 0]
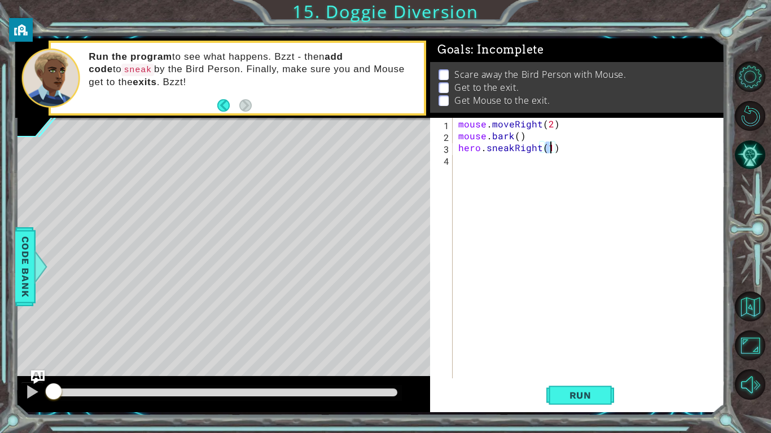
type textarea "hero.sneakRight(4)"
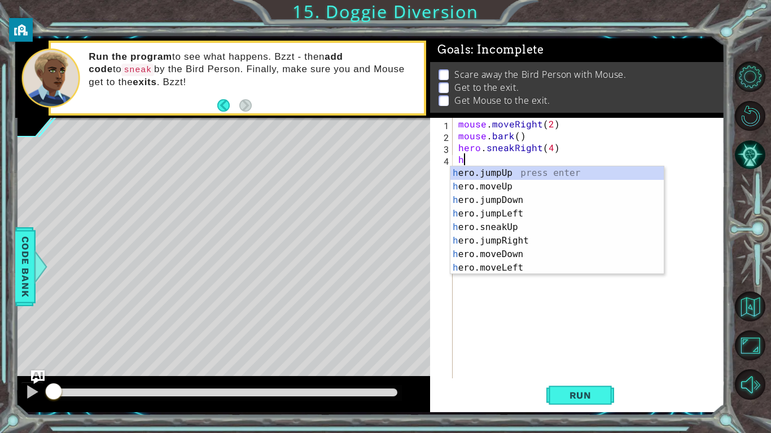
scroll to position [0, 0]
type textarea "her"
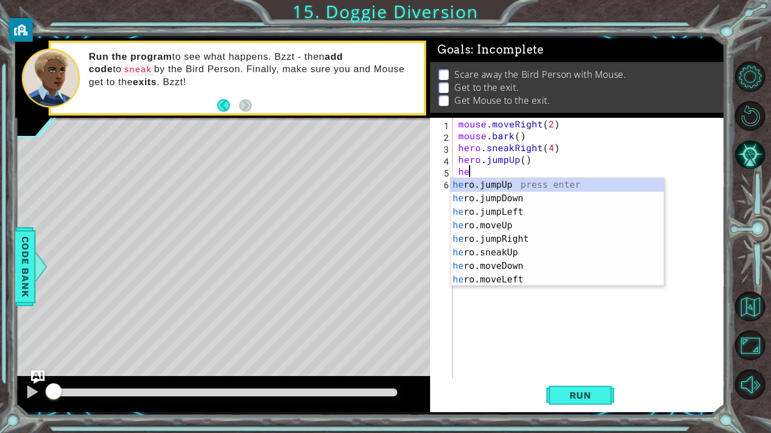
type textarea "her"
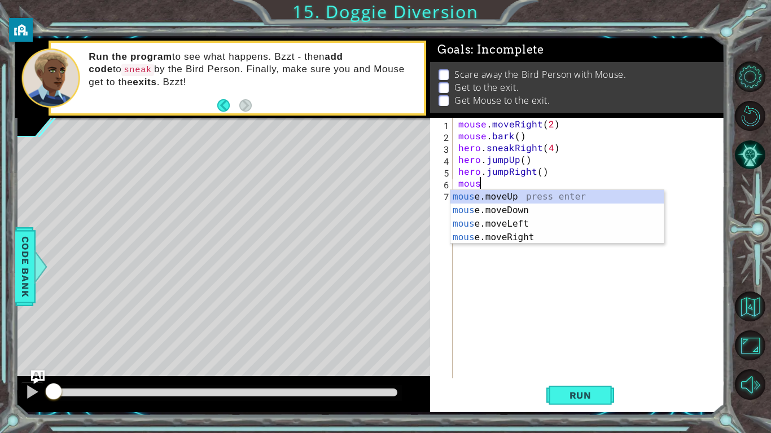
scroll to position [0, 1]
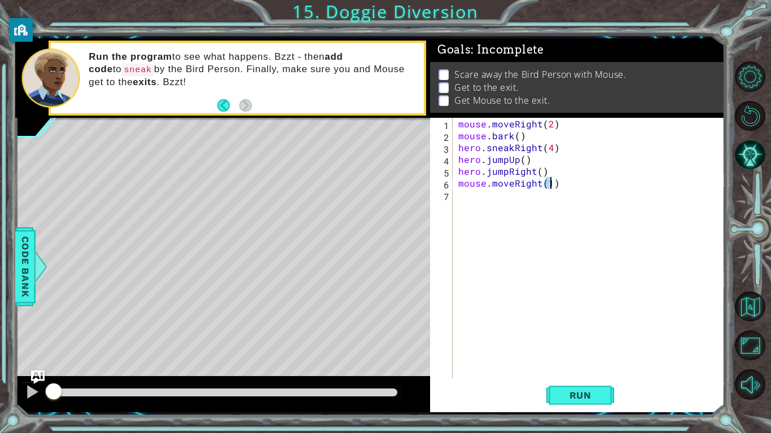
type textarea "mouse.moveRight(2)"
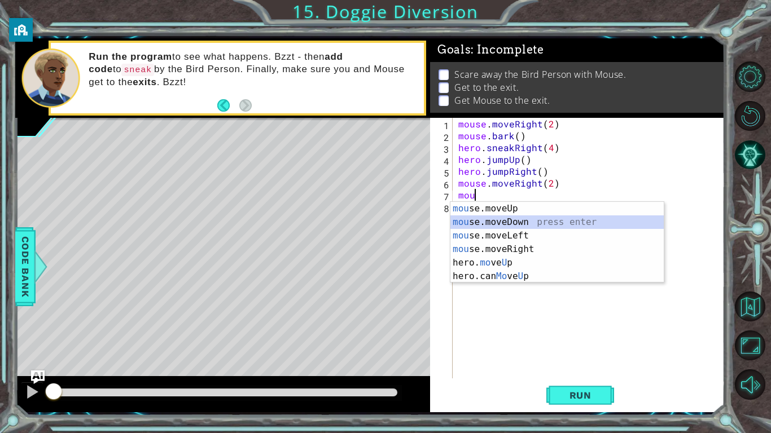
type textarea "mouse.moveDown(1)"
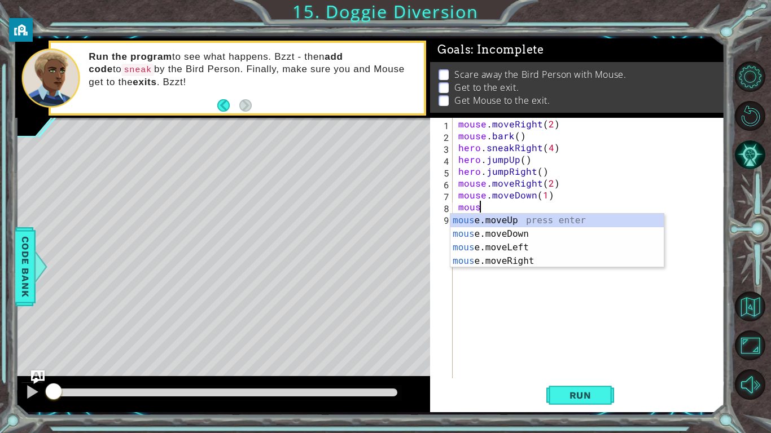
scroll to position [0, 1]
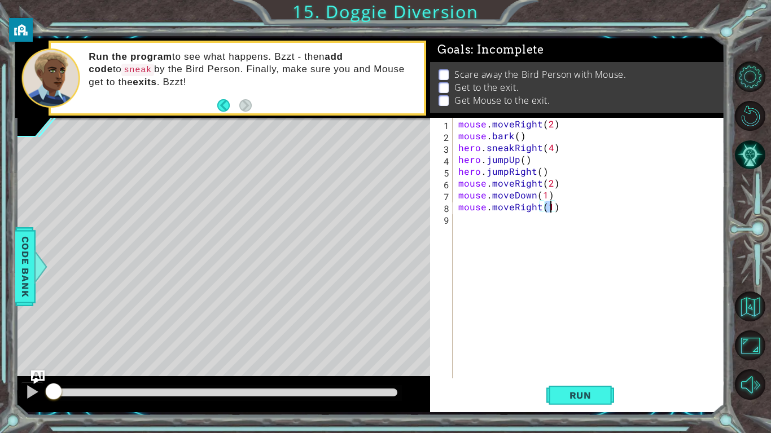
type textarea "mouse.moveRight(3)"
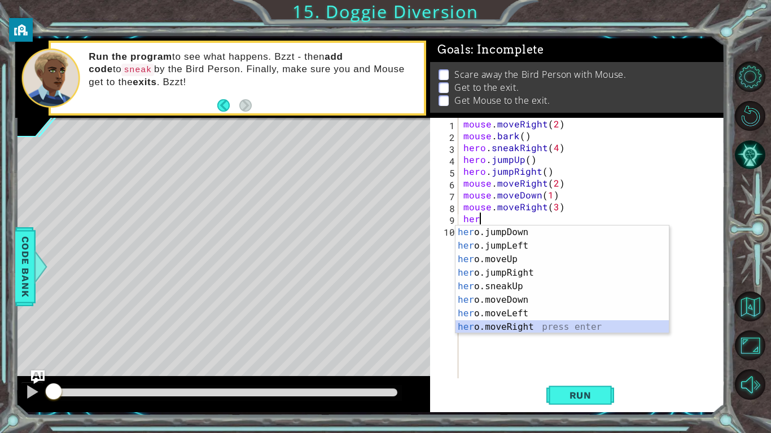
scroll to position [14, 0]
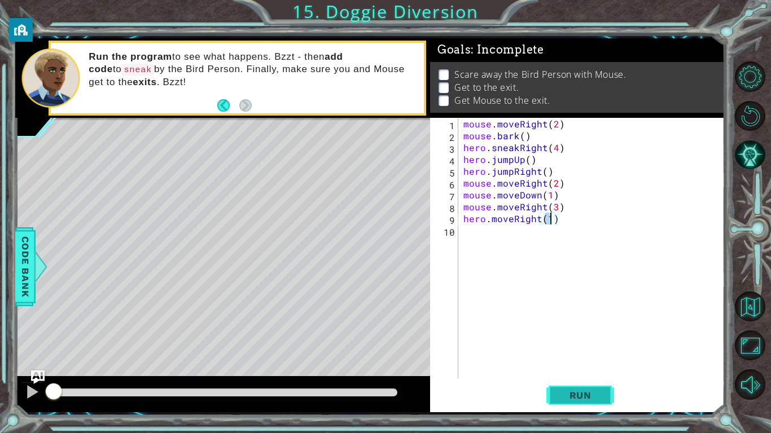
type textarea "hero.moveRight(1)"
click at [573, 337] on button "Run" at bounding box center [580, 395] width 68 height 29
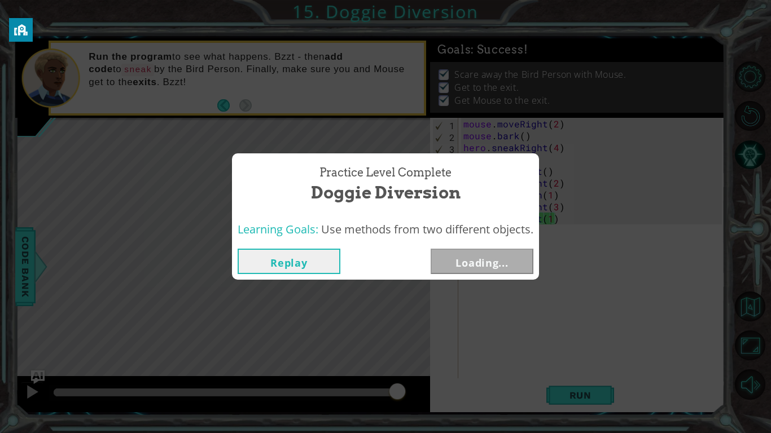
drag, startPoint x: 77, startPoint y: 388, endPoint x: 534, endPoint y: 395, distance: 457.0
click at [534, 337] on body "1 ההההההההההההההההההההההההההההההההההההההההההההההההההההההההההההההההההההההההההההה…" at bounding box center [385, 216] width 771 height 433
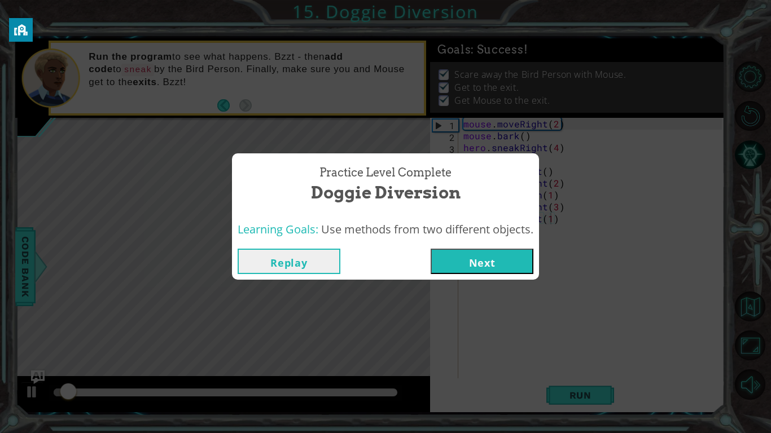
click at [487, 261] on button "Next" at bounding box center [481, 261] width 103 height 25
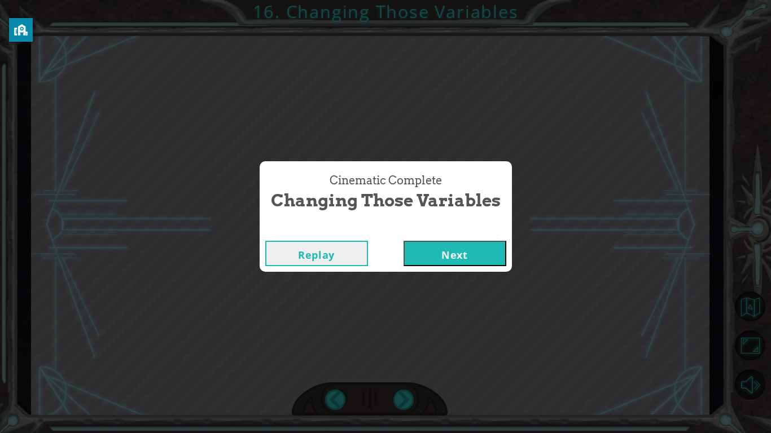
click at [487, 261] on button "Next" at bounding box center [454, 253] width 103 height 25
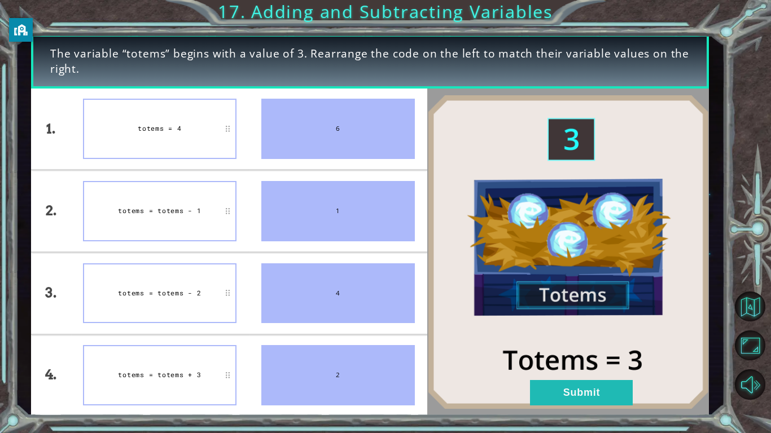
click at [386, 129] on div "6" at bounding box center [337, 129] width 153 height 60
click at [562, 337] on button "Submit" at bounding box center [581, 392] width 103 height 25
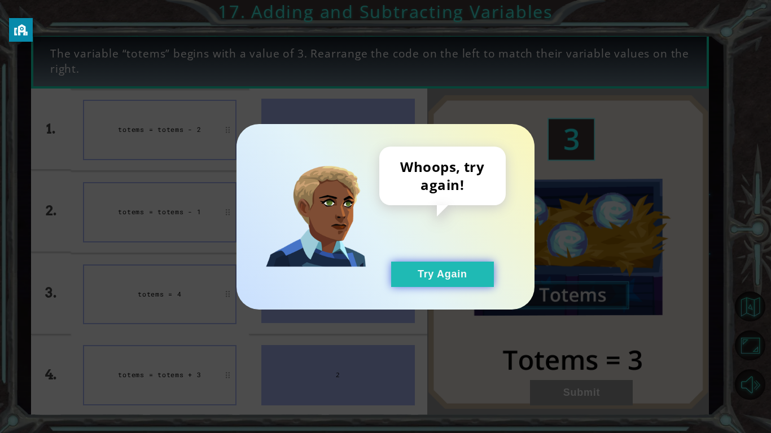
click at [447, 266] on button "Try Again" at bounding box center [442, 274] width 103 height 25
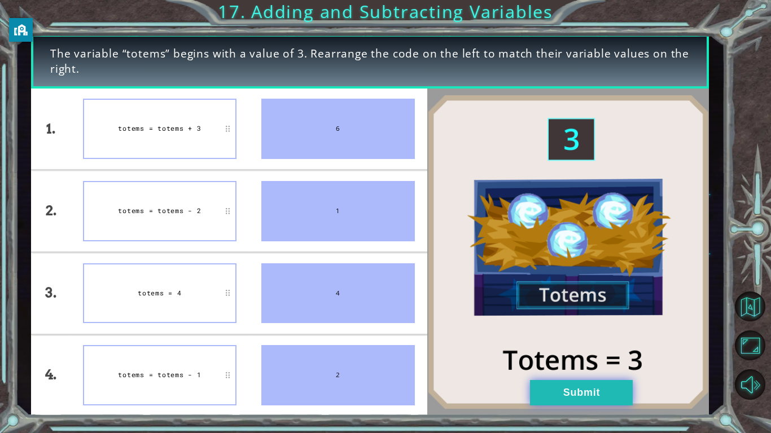
click at [535, 337] on button "Submit" at bounding box center [581, 392] width 103 height 25
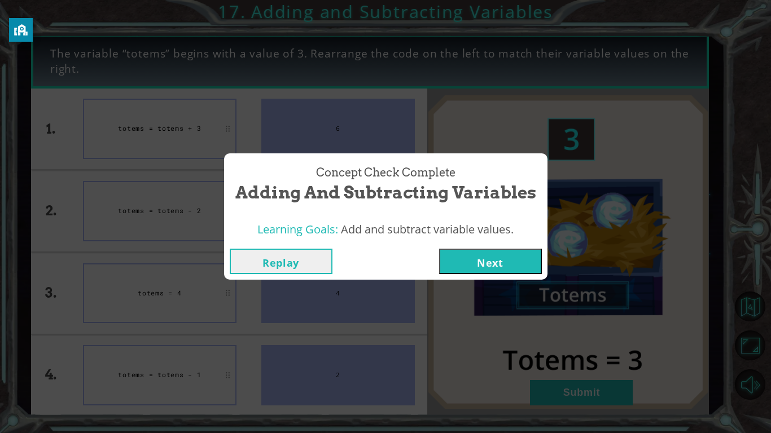
click at [465, 260] on button "Next" at bounding box center [490, 261] width 103 height 25
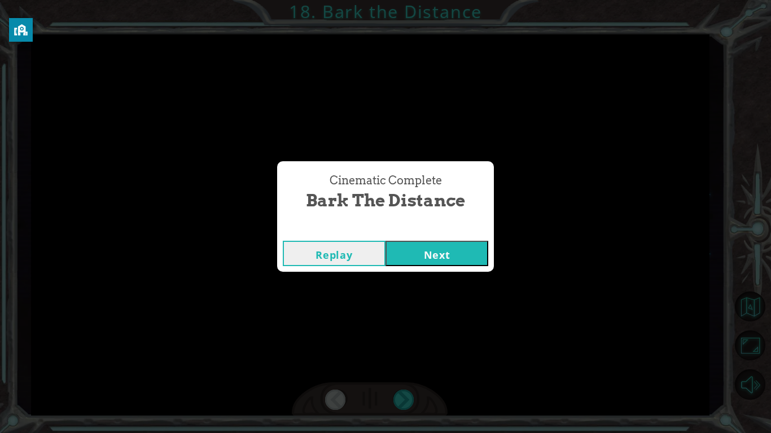
click at [456, 258] on button "Next" at bounding box center [436, 253] width 103 height 25
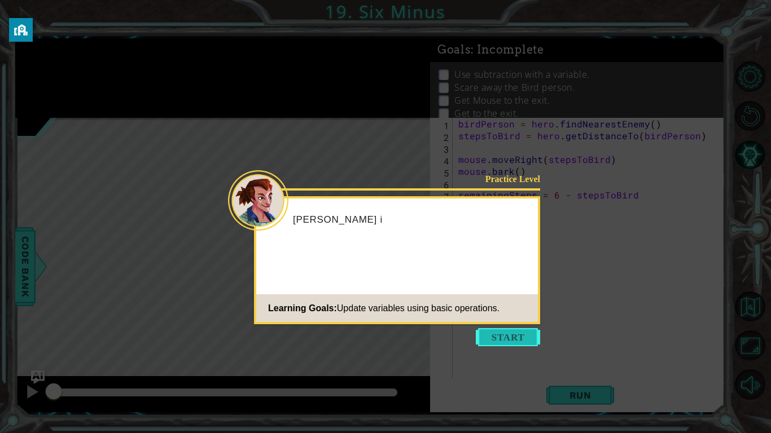
click at [492, 337] on button "Start" at bounding box center [508, 337] width 64 height 18
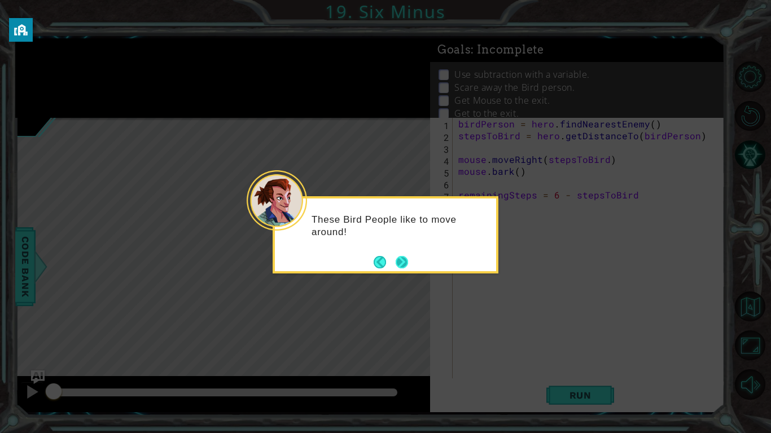
click at [403, 262] on button "Next" at bounding box center [401, 262] width 13 height 13
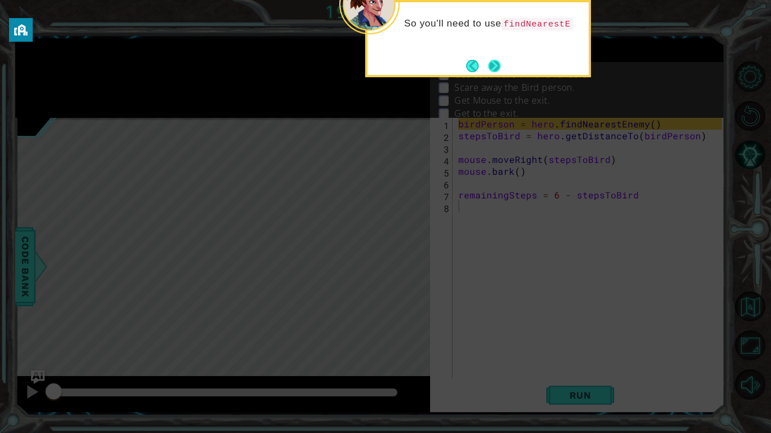
click at [500, 60] on button "Next" at bounding box center [494, 66] width 12 height 12
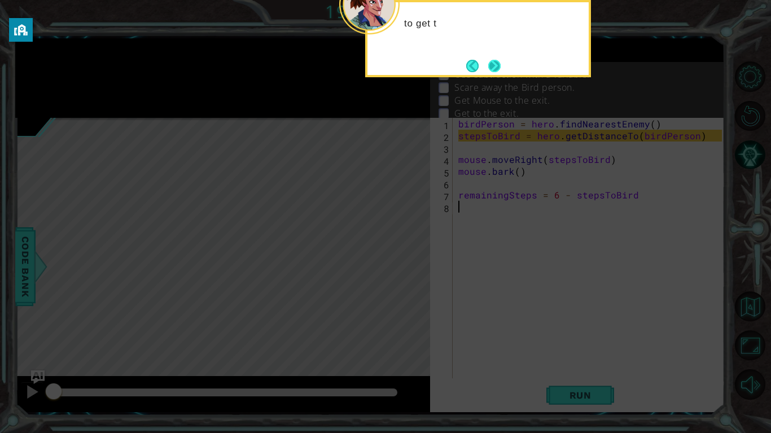
click at [493, 60] on button "Next" at bounding box center [494, 66] width 12 height 12
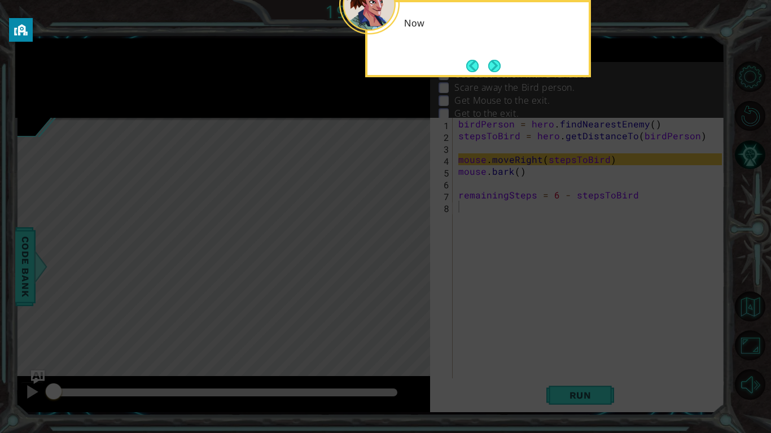
click at [493, 58] on footer at bounding box center [483, 66] width 34 height 17
click at [493, 60] on button "Next" at bounding box center [494, 66] width 12 height 12
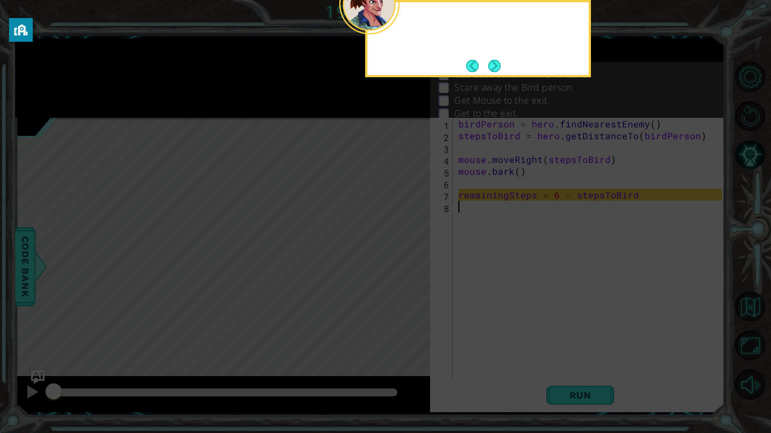
click at [493, 58] on footer at bounding box center [483, 66] width 34 height 17
click at [493, 60] on button "Next" at bounding box center [494, 66] width 12 height 12
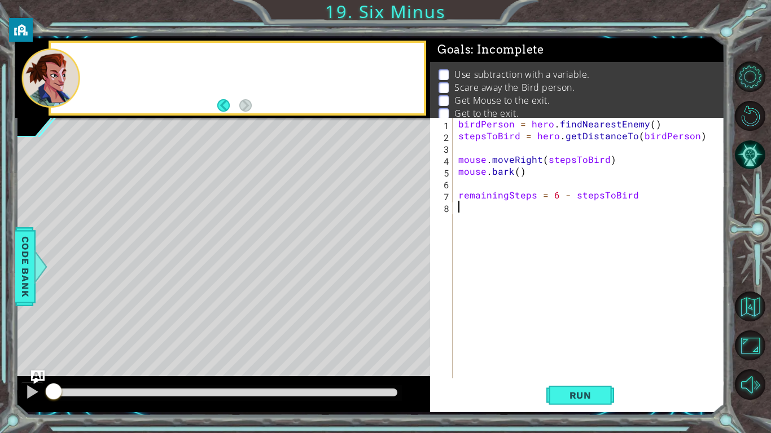
click at [493, 56] on span "Goals : Incomplete" at bounding box center [490, 50] width 107 height 14
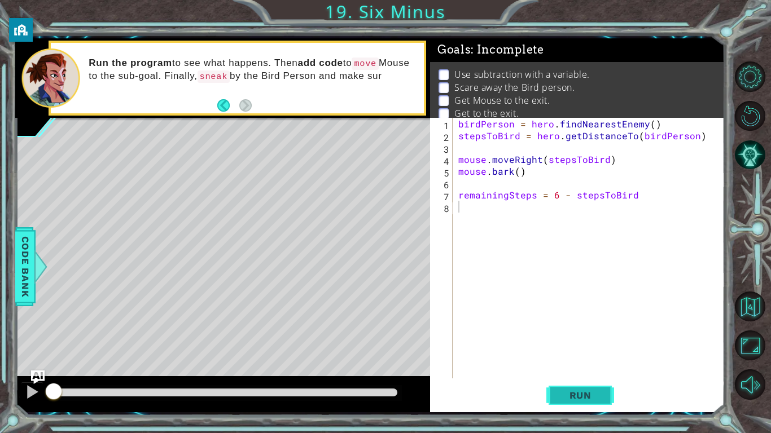
click at [605, 337] on button "Run" at bounding box center [580, 395] width 68 height 29
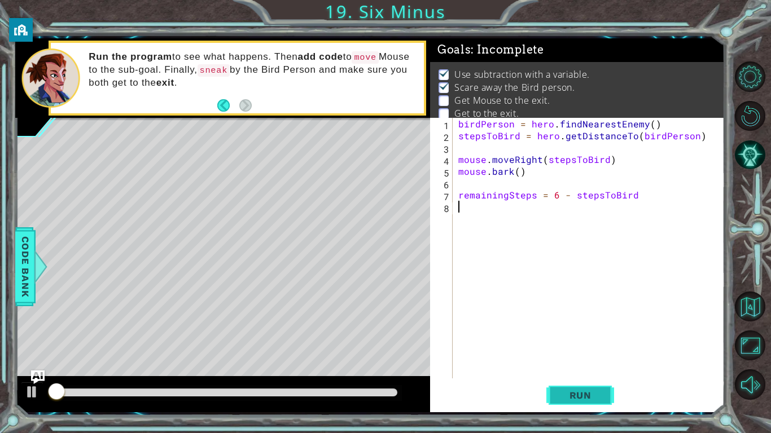
scroll to position [4, 0]
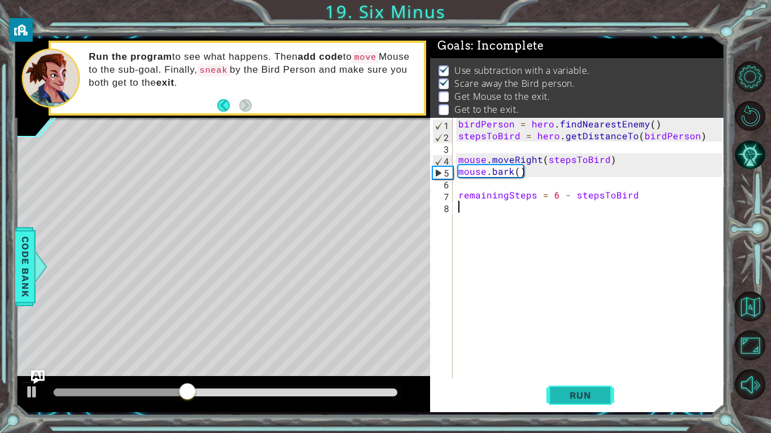
click at [605, 337] on button "Run" at bounding box center [580, 395] width 68 height 29
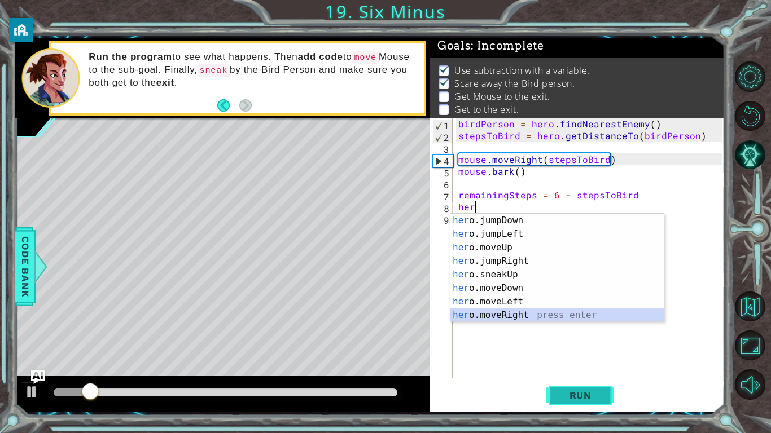
scroll to position [27, 0]
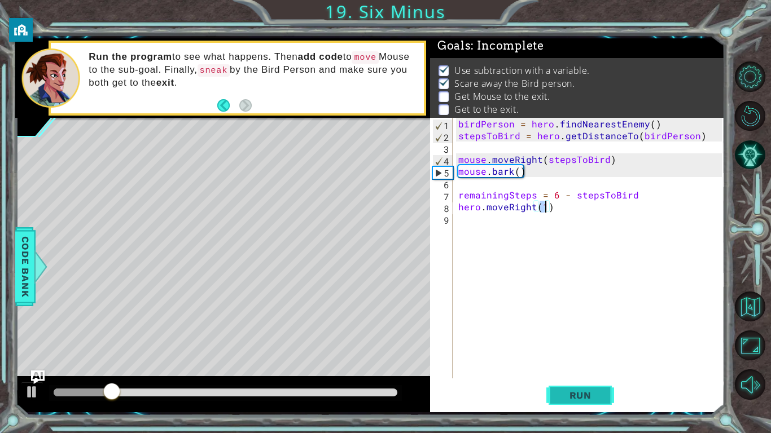
type textarea "hero.moveRight(5)"
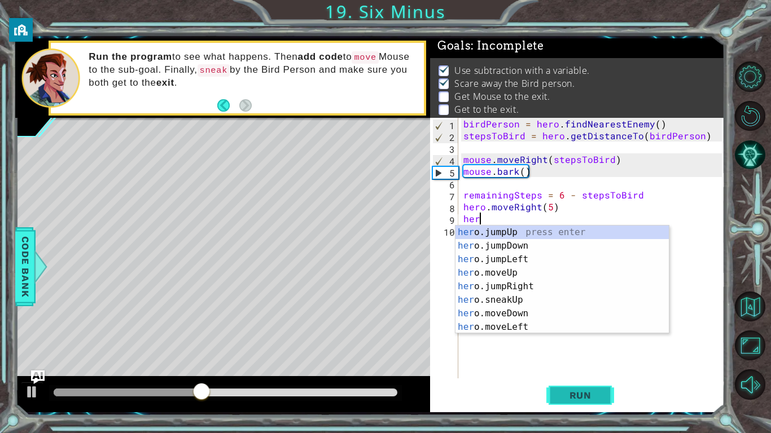
scroll to position [0, 0]
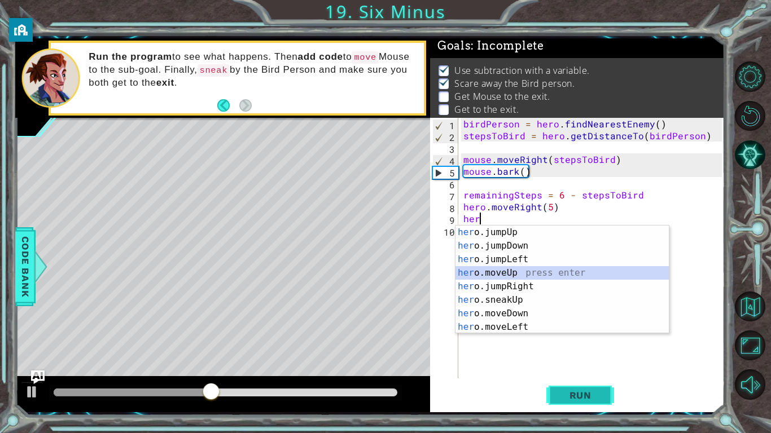
type textarea "hero.moveUp(1)"
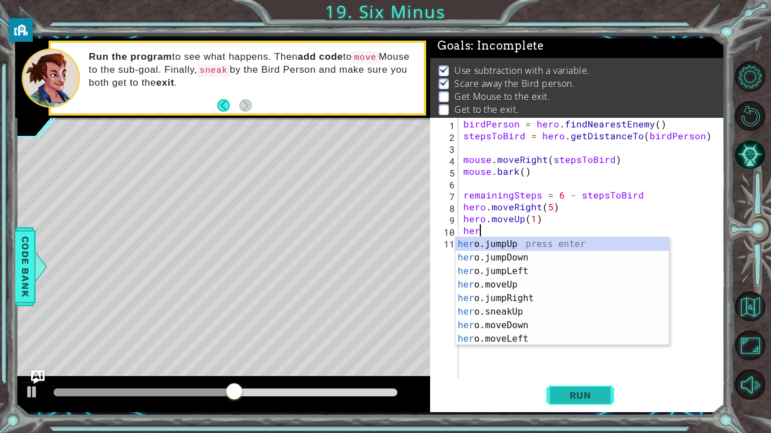
type textarea "hero"
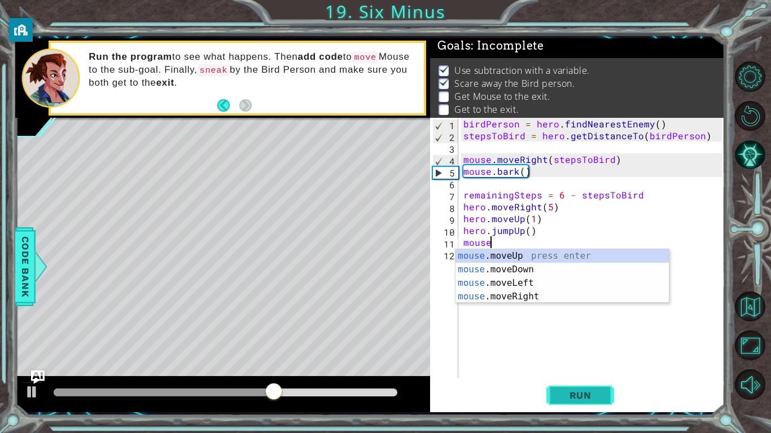
scroll to position [0, 1]
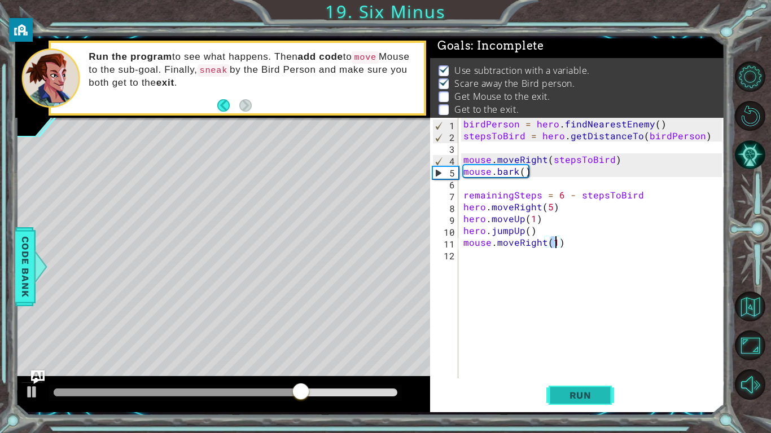
type textarea "mouse.moveRight(4)"
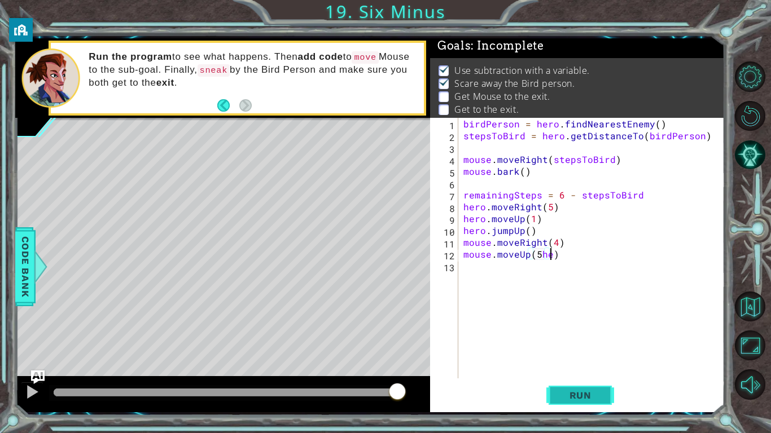
scroll to position [0, 5]
type textarea "mouse.moveUp(5)"
click at [502, 267] on div "birdPerson = hero . findNearestEnemy ( ) stepsToBird = hero . getDistanceTo ( b…" at bounding box center [594, 260] width 266 height 284
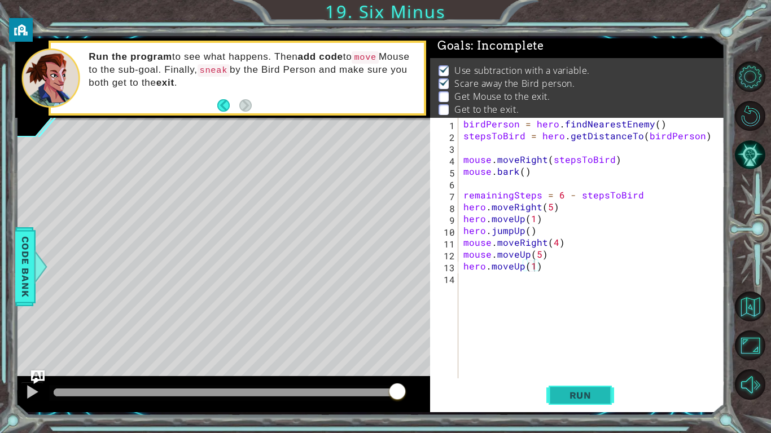
click at [592, 337] on span "Run" at bounding box center [580, 395] width 45 height 11
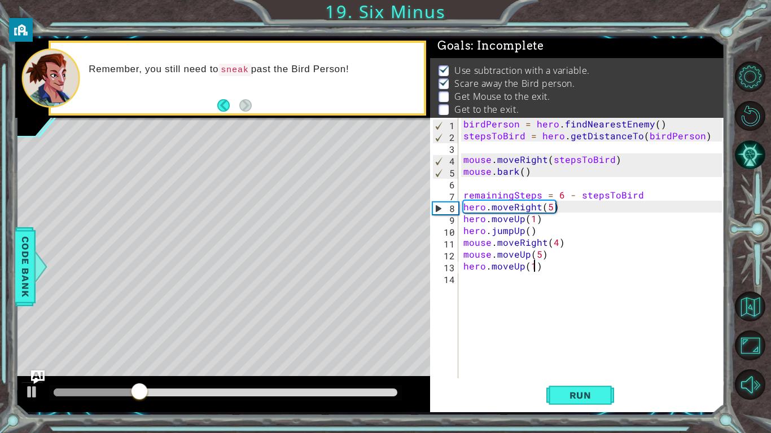
click at [560, 242] on div "birdPerson = hero . findNearestEnemy ( ) stepsToBird = hero . getDistanceTo ( b…" at bounding box center [594, 260] width 266 height 284
click at [556, 243] on div "birdPerson = hero . findNearestEnemy ( ) stepsToBird = hero . getDistanceTo ( b…" at bounding box center [594, 260] width 266 height 284
click at [573, 337] on button "Run" at bounding box center [580, 395] width 68 height 29
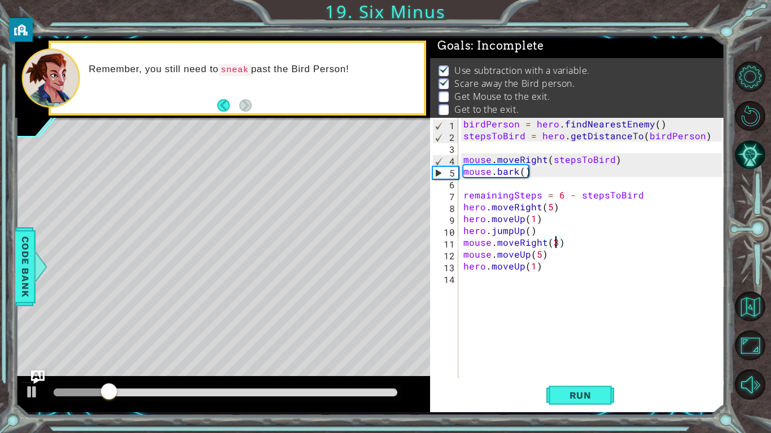
click at [513, 209] on div "birdPerson = hero . findNearestEnemy ( ) stepsToBird = hero . getDistanceTo ( b…" at bounding box center [594, 260] width 266 height 284
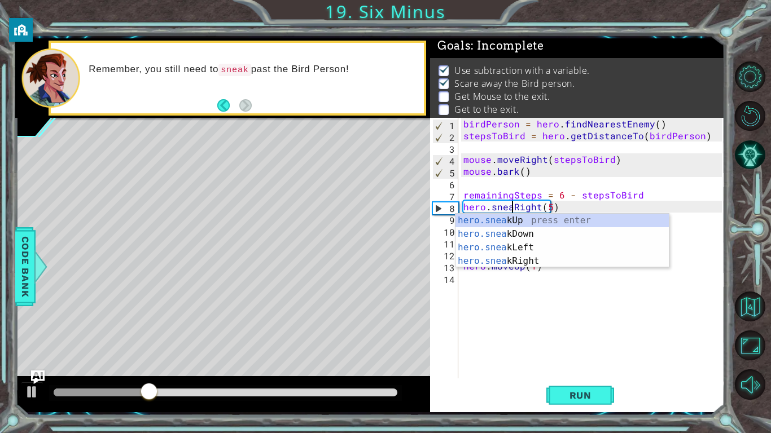
scroll to position [0, 3]
type textarea "hero.sneakRight(5)"
click at [574, 337] on span "Run" at bounding box center [580, 395] width 45 height 11
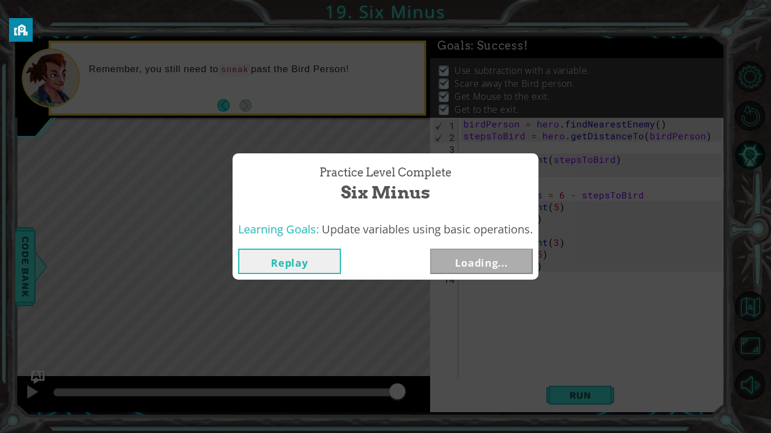
drag, startPoint x: 73, startPoint y: 389, endPoint x: 521, endPoint y: 403, distance: 448.1
click at [521, 337] on body "1 ההההההההההההההההההההההההההההההההההההההההההההההההההההההההההההההההההההההההההההה…" at bounding box center [385, 216] width 771 height 433
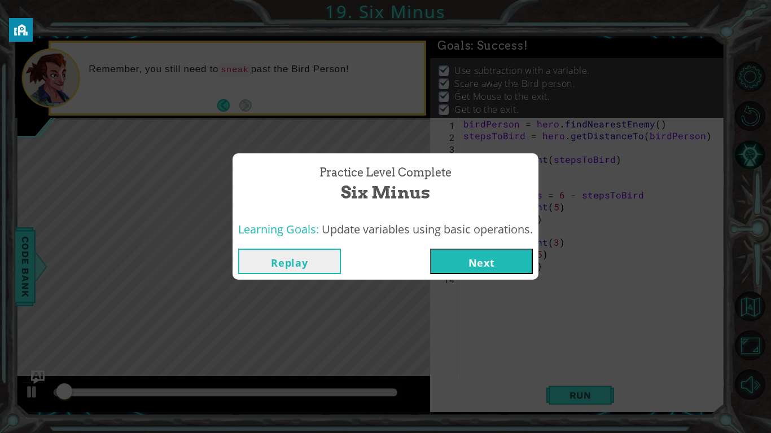
click at [463, 260] on button "Next" at bounding box center [481, 261] width 103 height 25
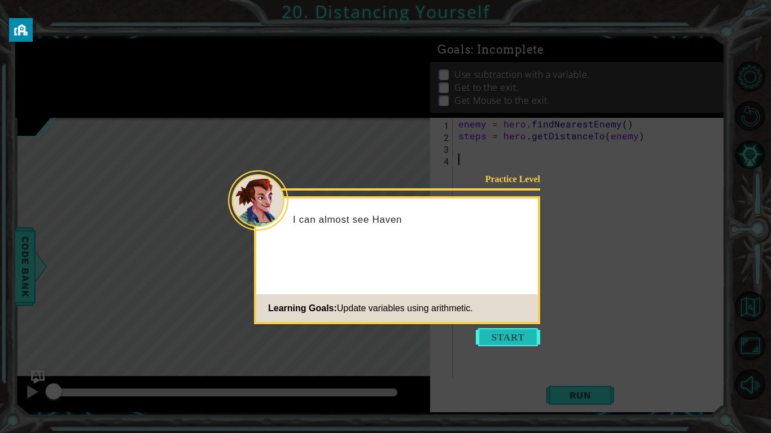
click at [499, 333] on button "Start" at bounding box center [508, 337] width 64 height 18
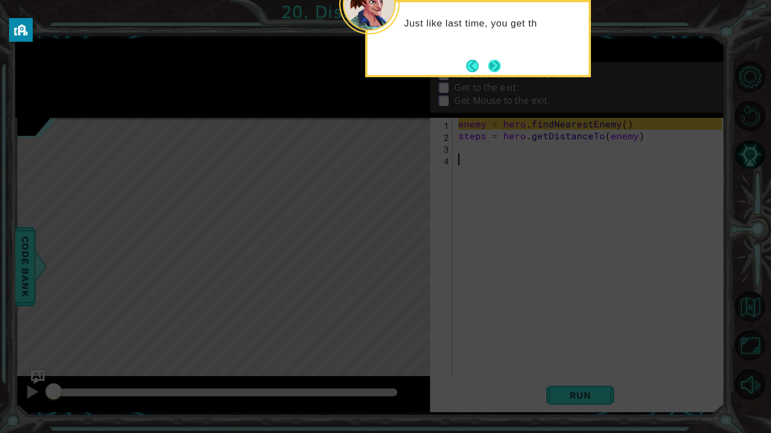
click at [500, 60] on button "Next" at bounding box center [494, 66] width 12 height 12
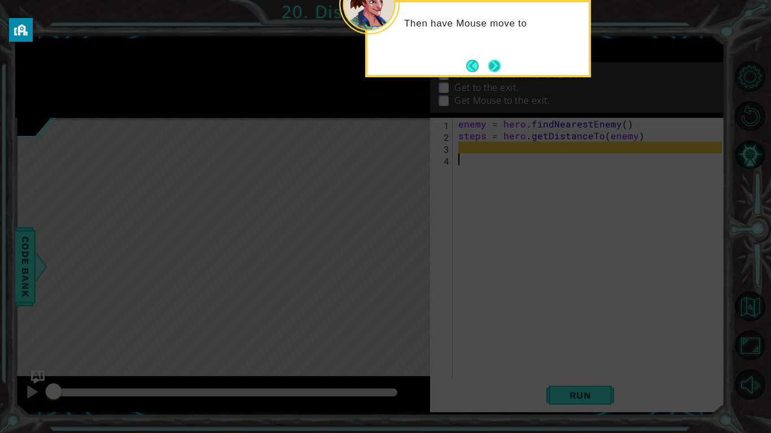
click at [488, 68] on button "Next" at bounding box center [494, 66] width 12 height 12
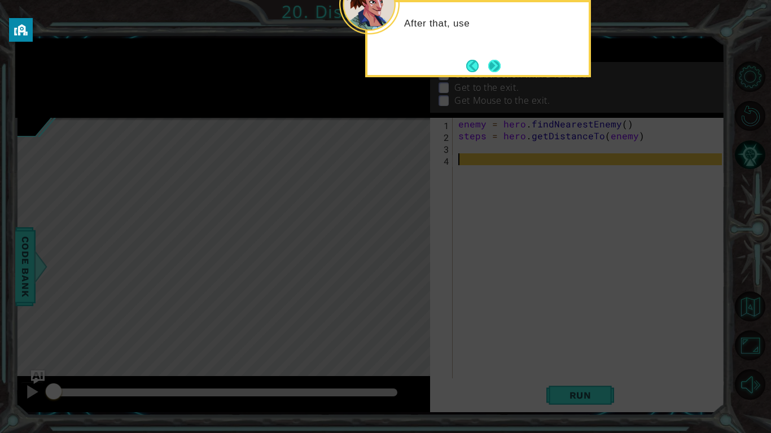
click at [493, 71] on button "Next" at bounding box center [494, 66] width 12 height 12
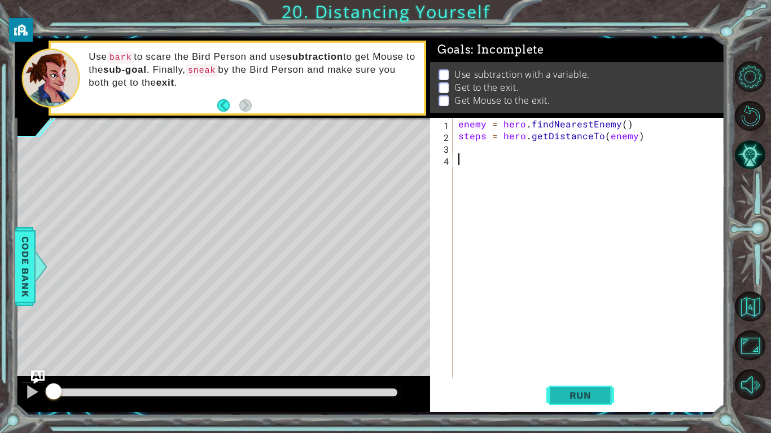
click at [548, 337] on button "Run" at bounding box center [580, 395] width 68 height 29
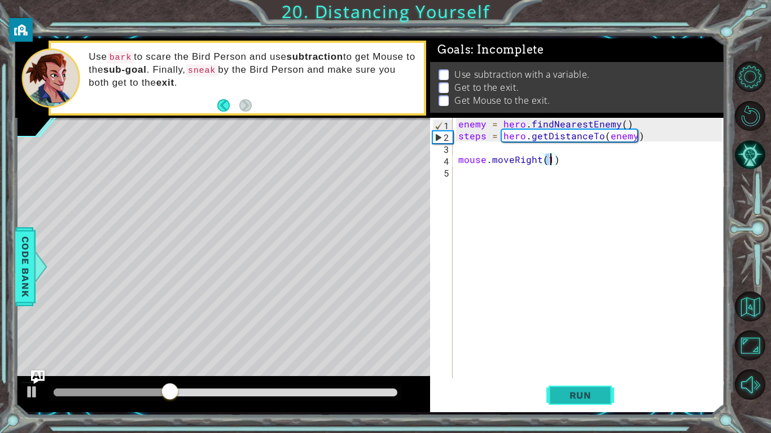
type textarea "mouse.moveRight(2)"
type textarea "mouse.bark()"
click at [609, 337] on button "Run" at bounding box center [580, 395] width 68 height 29
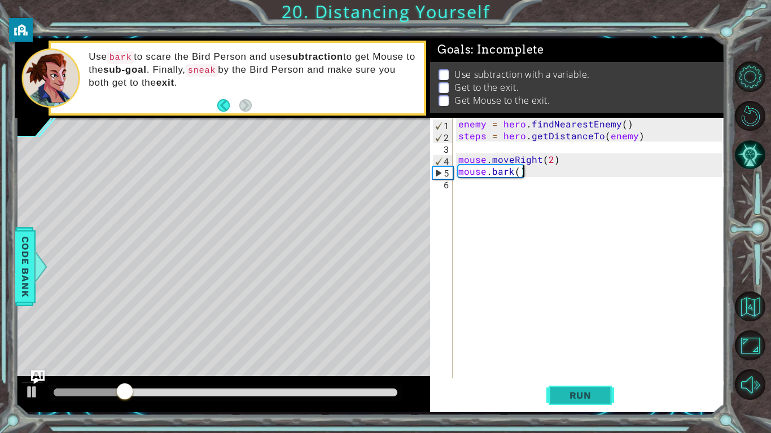
click at [609, 337] on button "Run" at bounding box center [580, 395] width 68 height 29
click at [504, 195] on div "enemy = hero . findNearestEnemy ( ) steps = hero . getDistanceTo ( enemy ) mous…" at bounding box center [591, 260] width 271 height 284
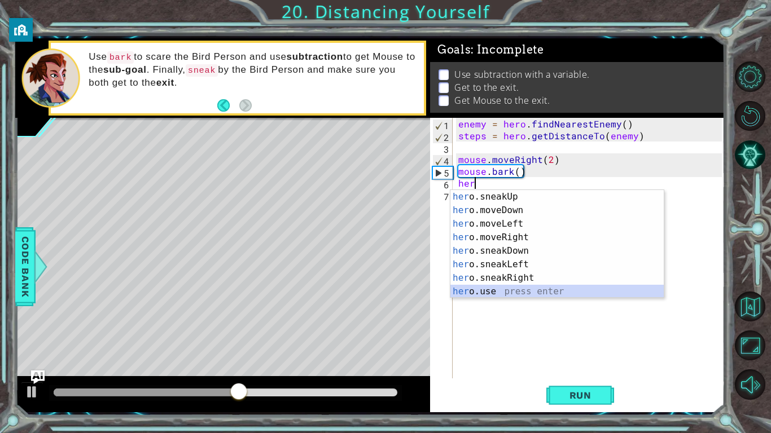
scroll to position [68, 0]
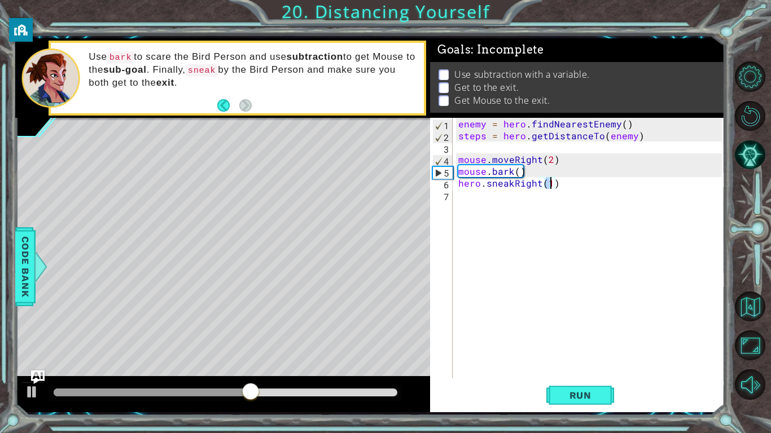
type textarea "hero.sneakRight(5)"
click at [494, 198] on div "enemy = hero . findNearestEnemy ( ) steps = hero . getDistanceTo ( enemy ) mous…" at bounding box center [591, 260] width 271 height 284
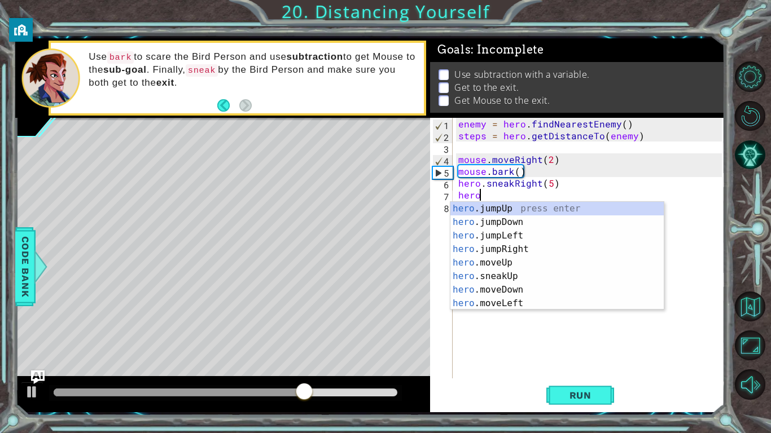
scroll to position [0, 1]
type textarea "hero.moveUp(1)"
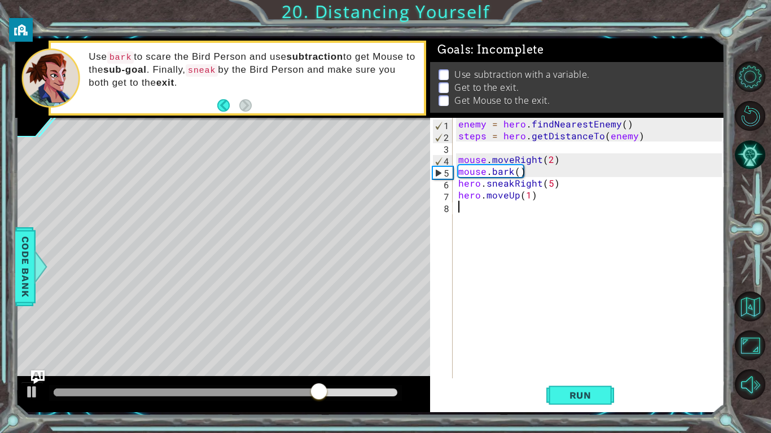
scroll to position [0, 0]
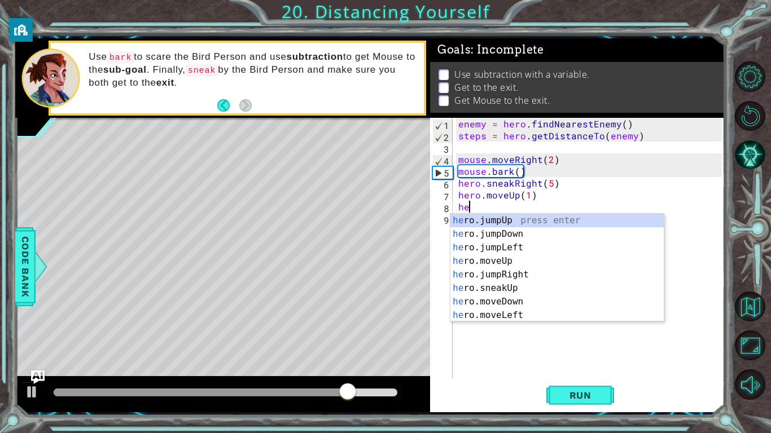
type textarea "her"
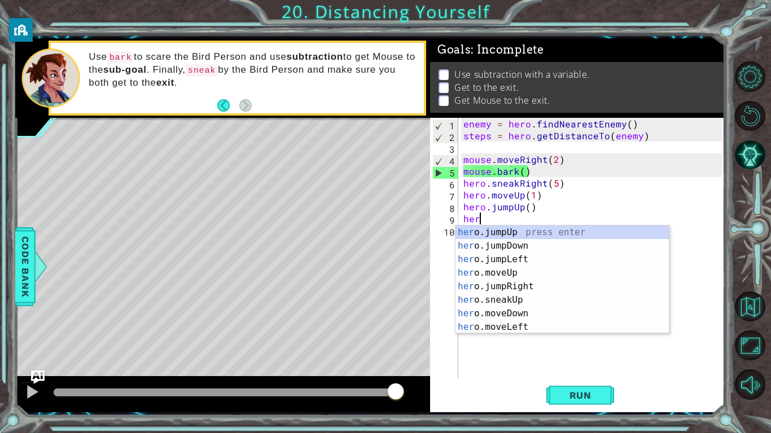
type textarea "hero"
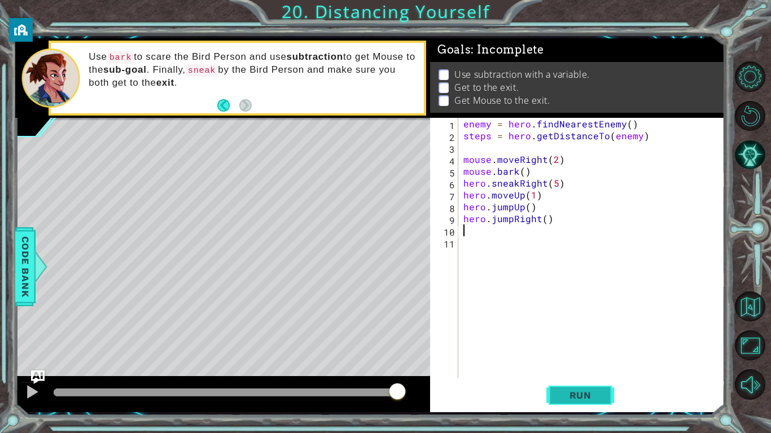
click at [578, 337] on span "Run" at bounding box center [580, 395] width 45 height 11
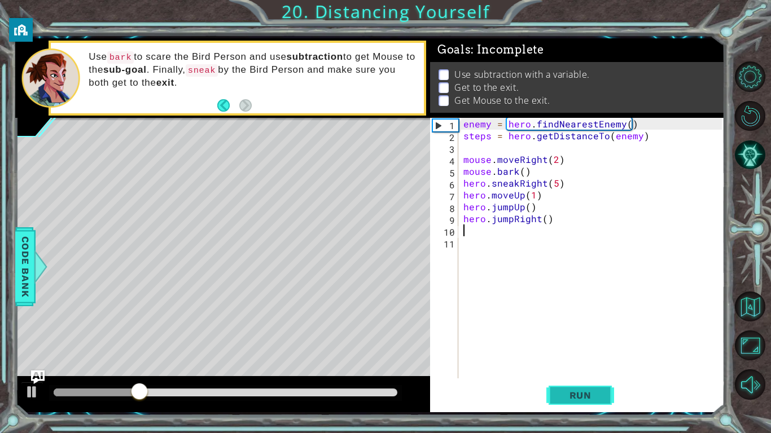
click at [578, 337] on span "Run" at bounding box center [580, 395] width 45 height 11
